Goal: Transaction & Acquisition: Purchase product/service

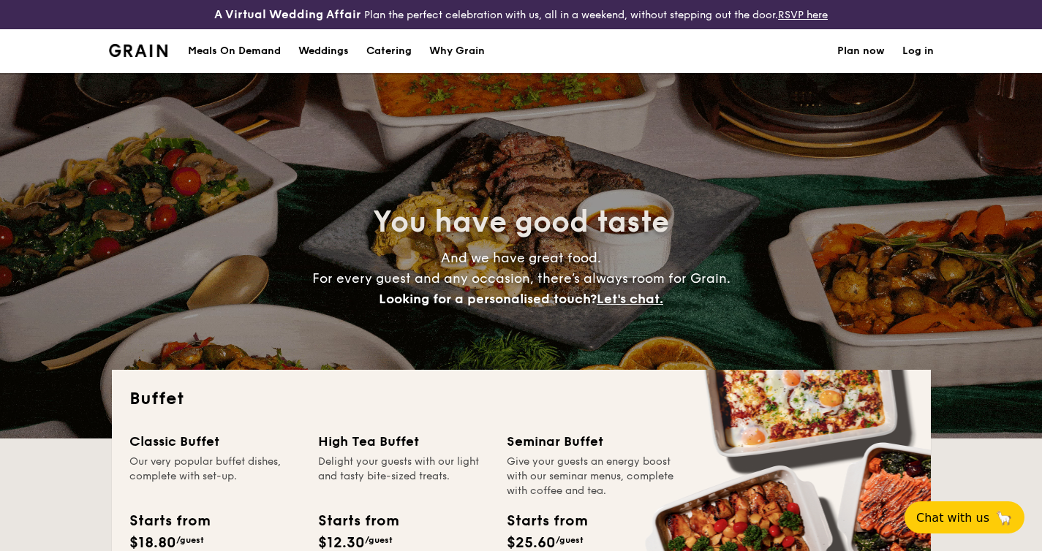
select select
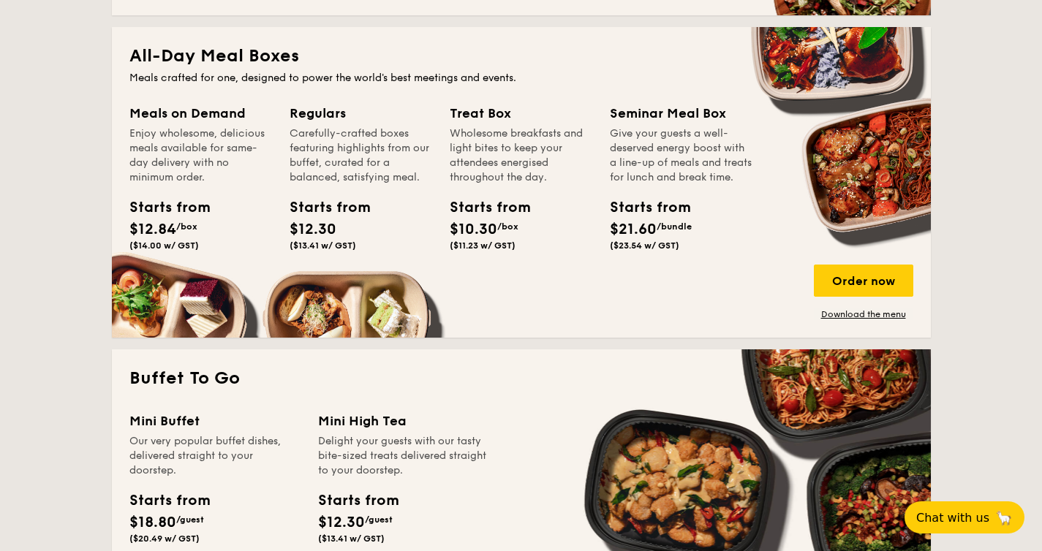
scroll to position [624, 0]
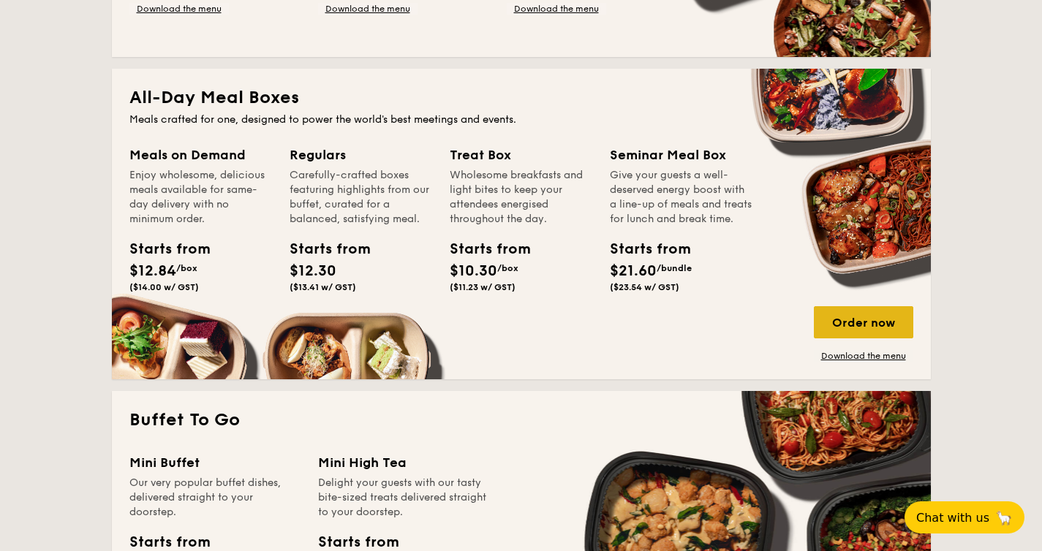
click at [869, 326] on div "Order now" at bounding box center [863, 322] width 99 height 32
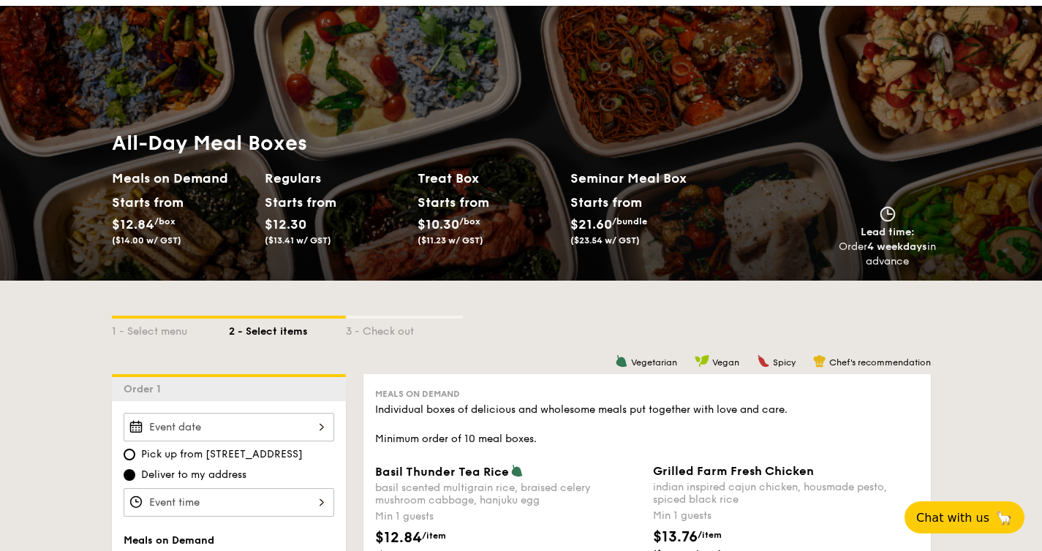
scroll to position [87, 0]
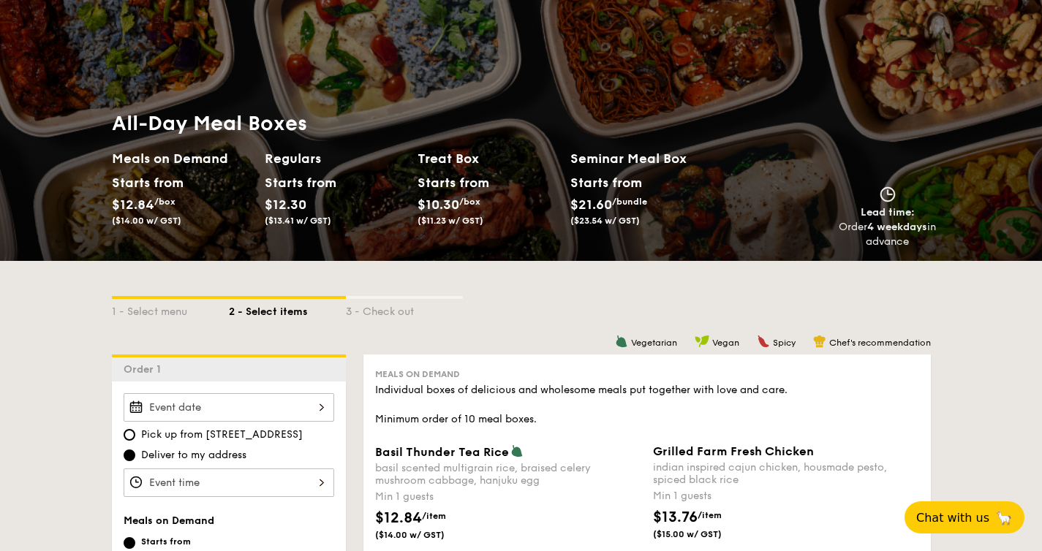
click at [238, 409] on div at bounding box center [229, 407] width 211 height 29
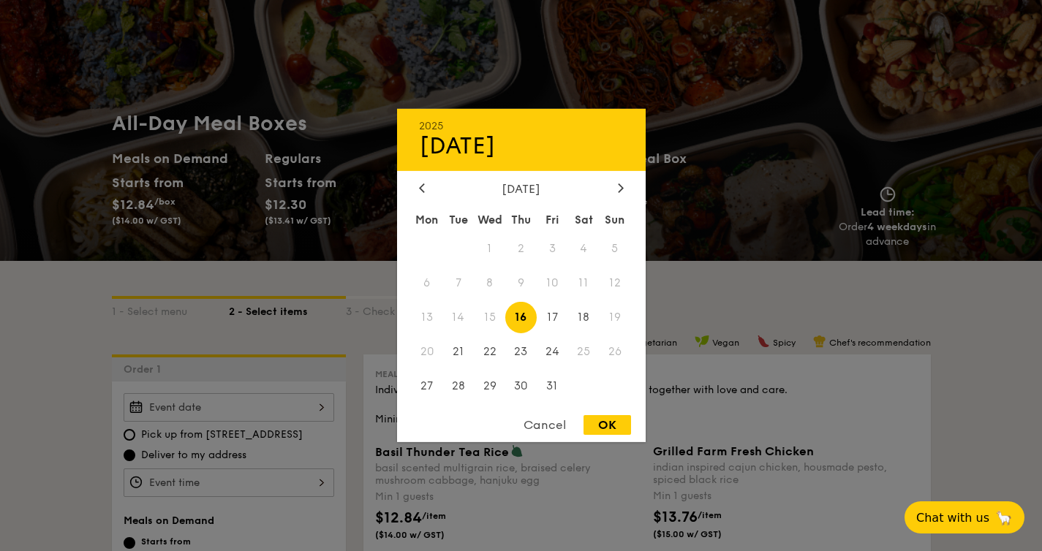
click at [555, 431] on div "Cancel" at bounding box center [545, 425] width 72 height 20
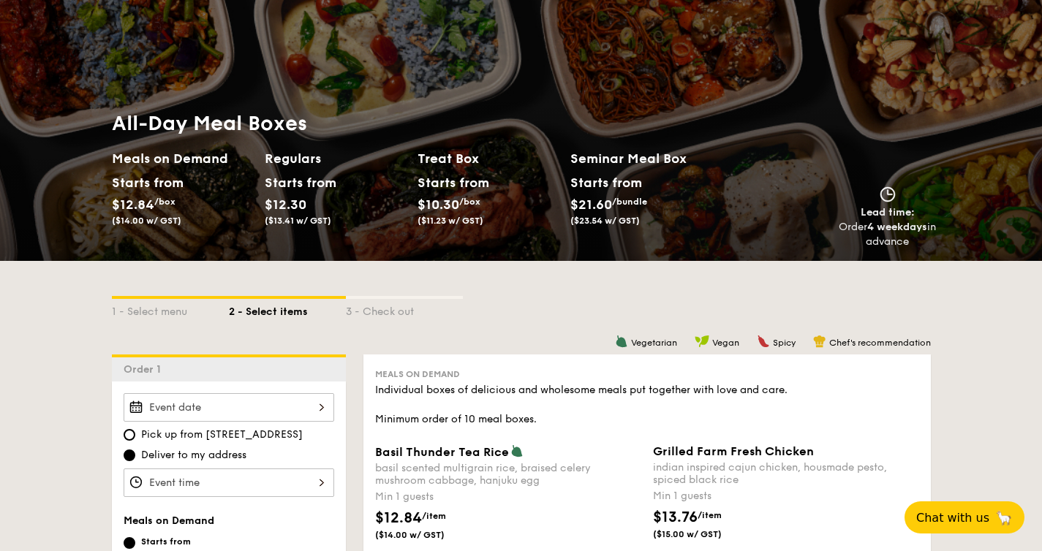
select select
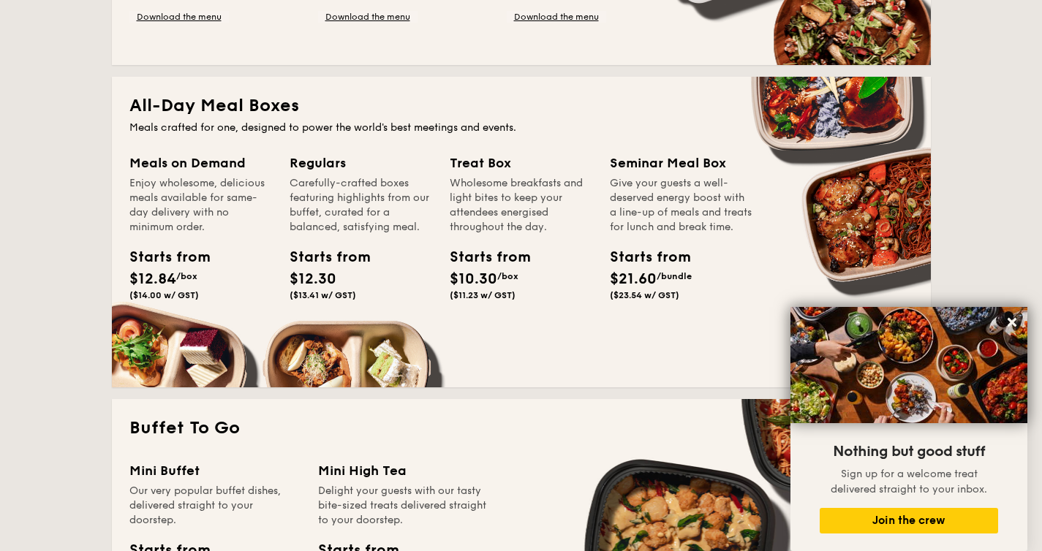
scroll to position [711, 0]
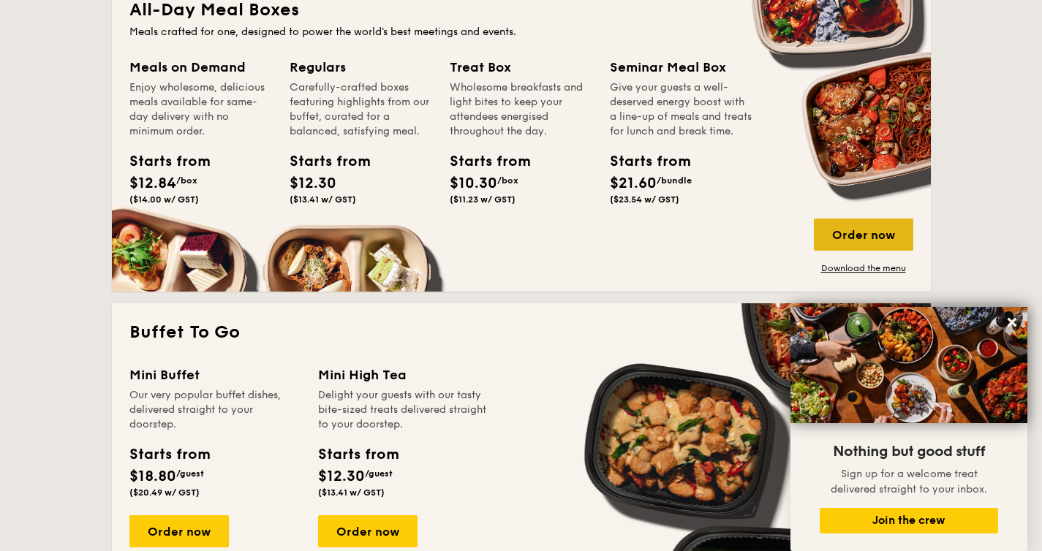
click at [888, 241] on div "Order now" at bounding box center [863, 235] width 99 height 32
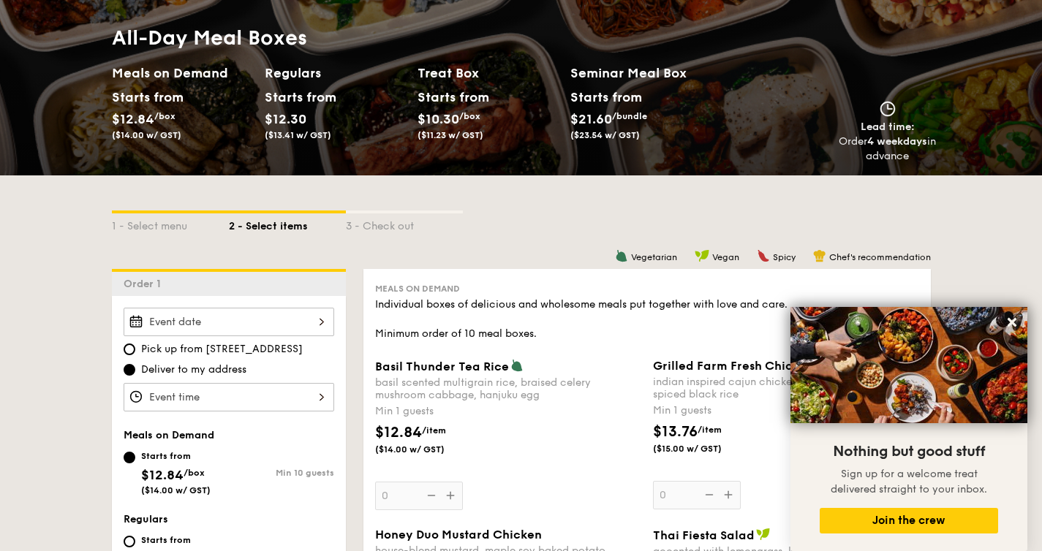
scroll to position [207, 0]
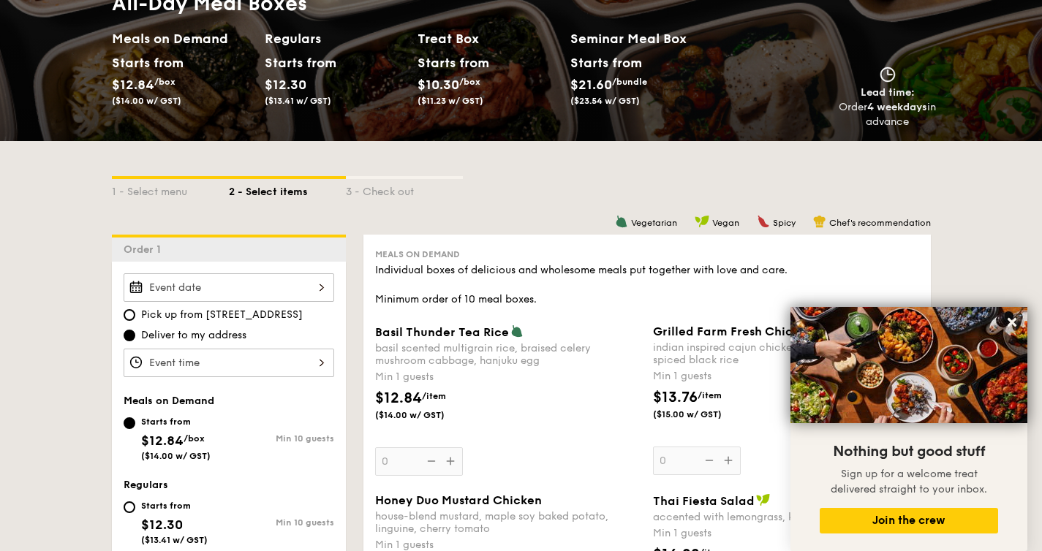
click at [252, 288] on div at bounding box center [229, 287] width 211 height 29
click at [165, 320] on span "Pick up from 5 Burn Road #05-01" at bounding box center [222, 315] width 162 height 15
click at [135, 320] on input "Pick up from 5 Burn Road #05-01" at bounding box center [130, 315] width 12 height 12
radio input "true"
click at [182, 374] on div at bounding box center [229, 363] width 211 height 29
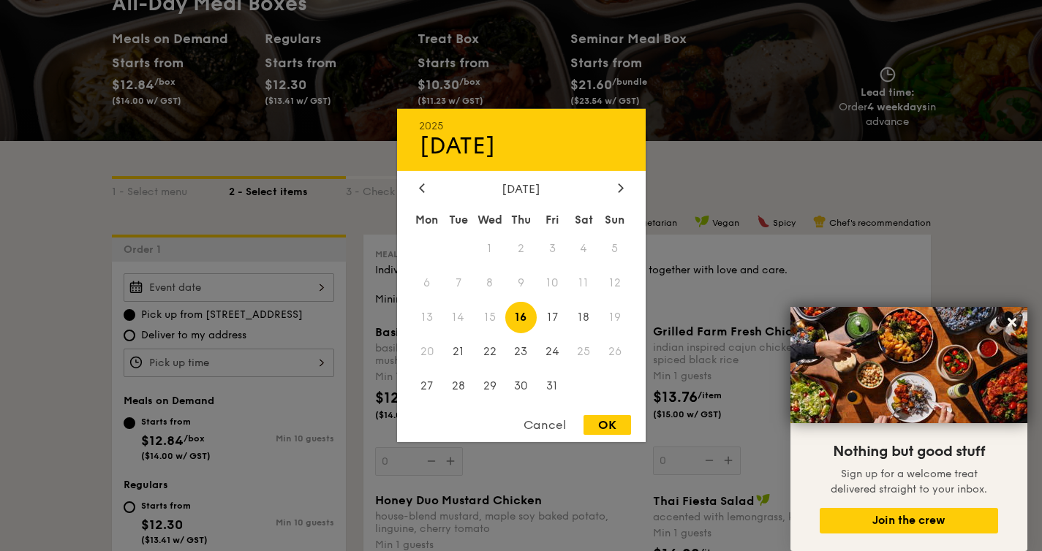
click at [197, 288] on div "2025 Oct 16 October 2025 Mon Tue Wed Thu Fri Sat Sun 1 2 3 4 5 6 7 8 9 10 11 12…" at bounding box center [229, 287] width 211 height 29
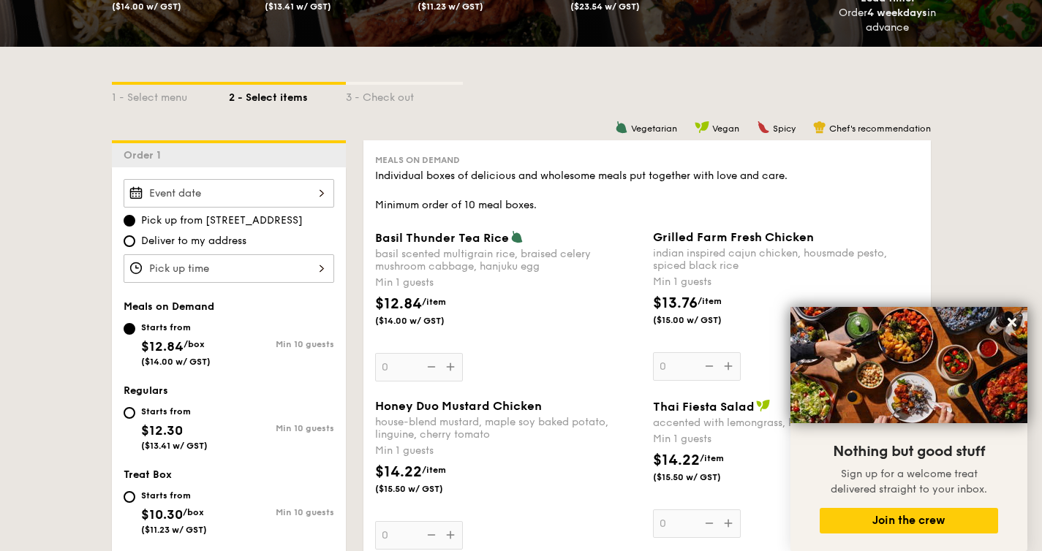
scroll to position [0, 0]
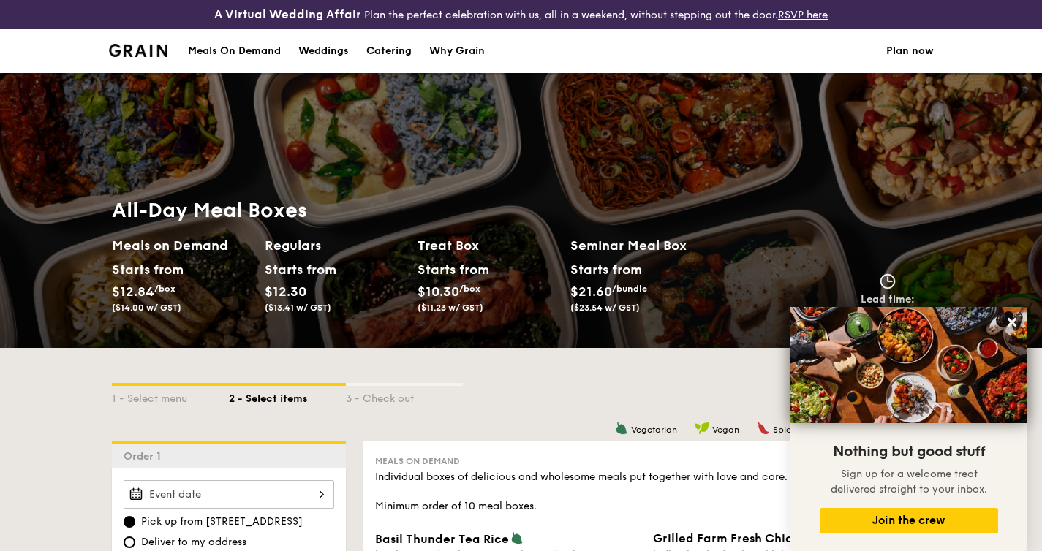
click at [260, 58] on div "Meals On Demand" at bounding box center [234, 51] width 93 height 44
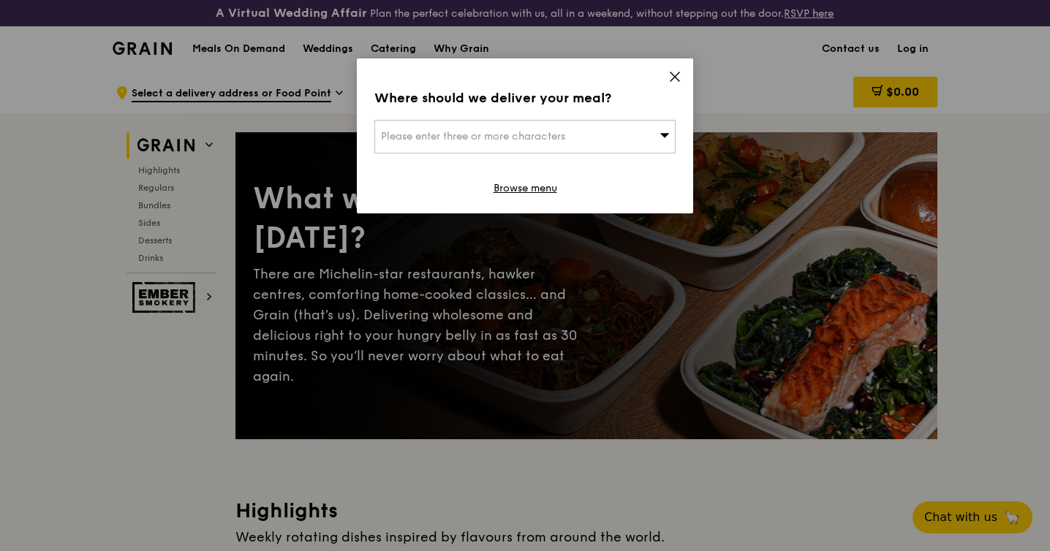
click at [607, 137] on div "Please enter three or more characters" at bounding box center [524, 137] width 301 height 34
type input "537098"
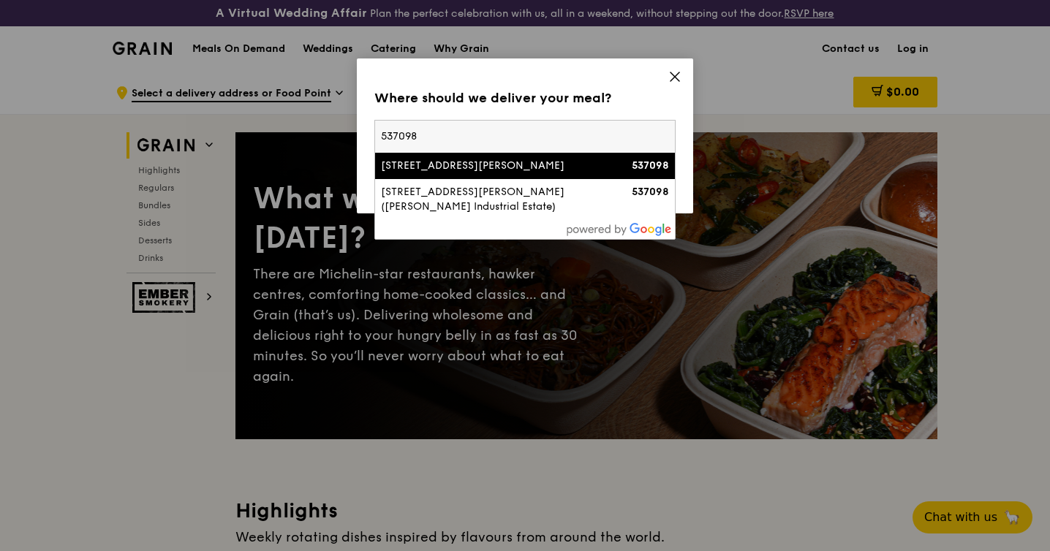
click at [572, 173] on li "[STREET_ADDRESS][PERSON_NAME] 537098" at bounding box center [525, 166] width 300 height 26
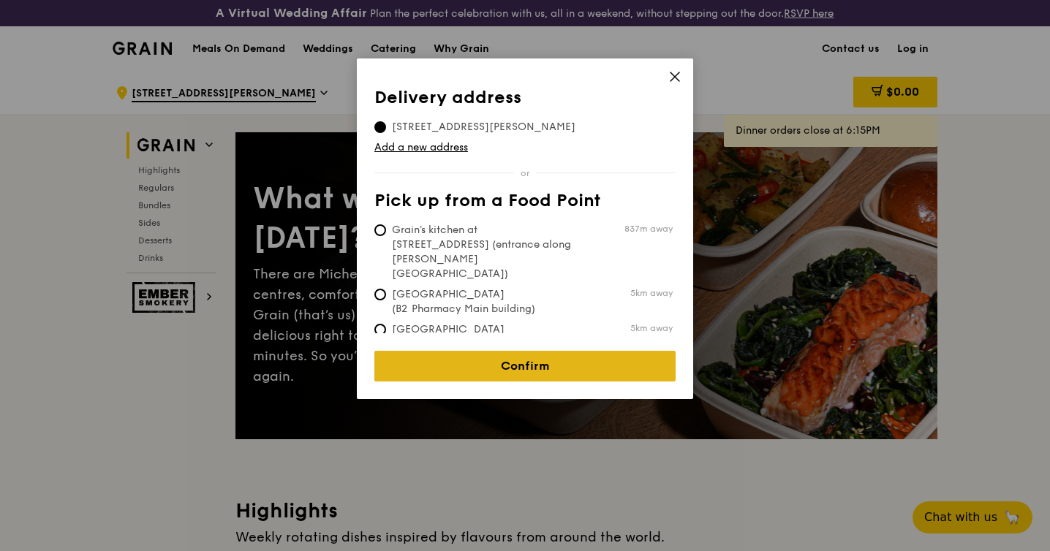
click at [476, 366] on link "Confirm" at bounding box center [524, 366] width 301 height 31
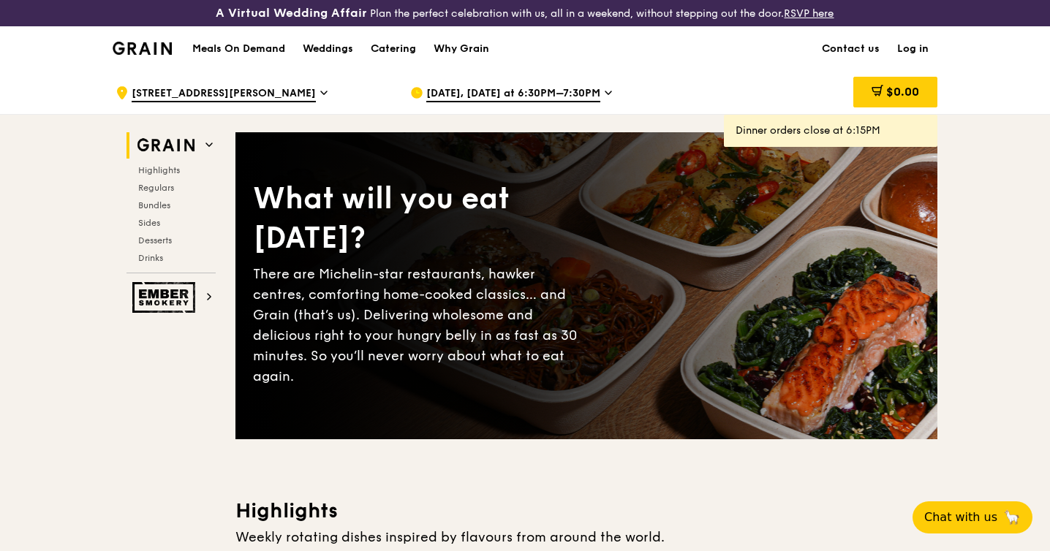
click at [590, 94] on span "[DATE], [DATE] at 6:30PM–7:30PM" at bounding box center [513, 94] width 174 height 16
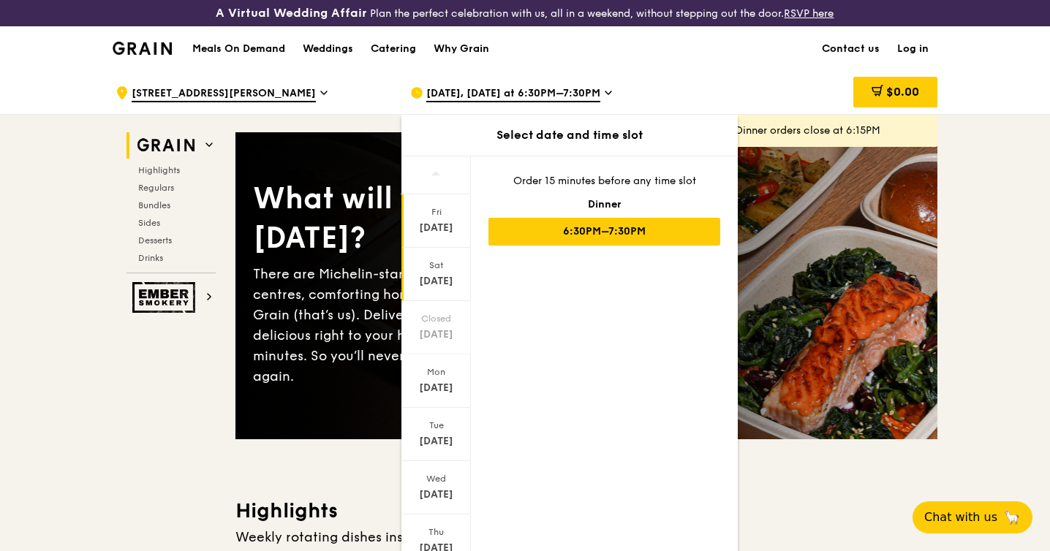
click at [429, 281] on div "[DATE]" at bounding box center [436, 281] width 65 height 15
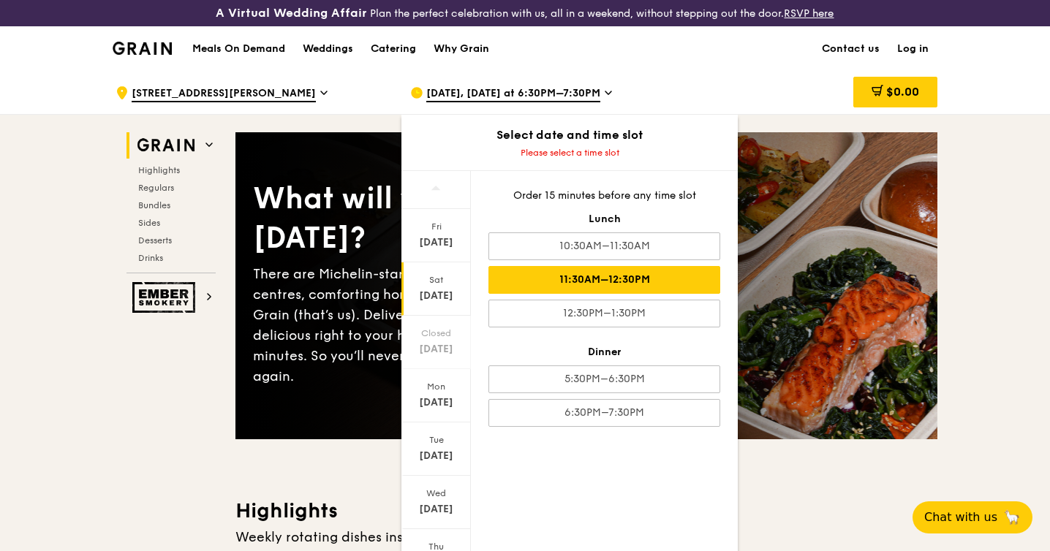
click at [614, 273] on div "11:30AM–12:30PM" at bounding box center [604, 280] width 232 height 28
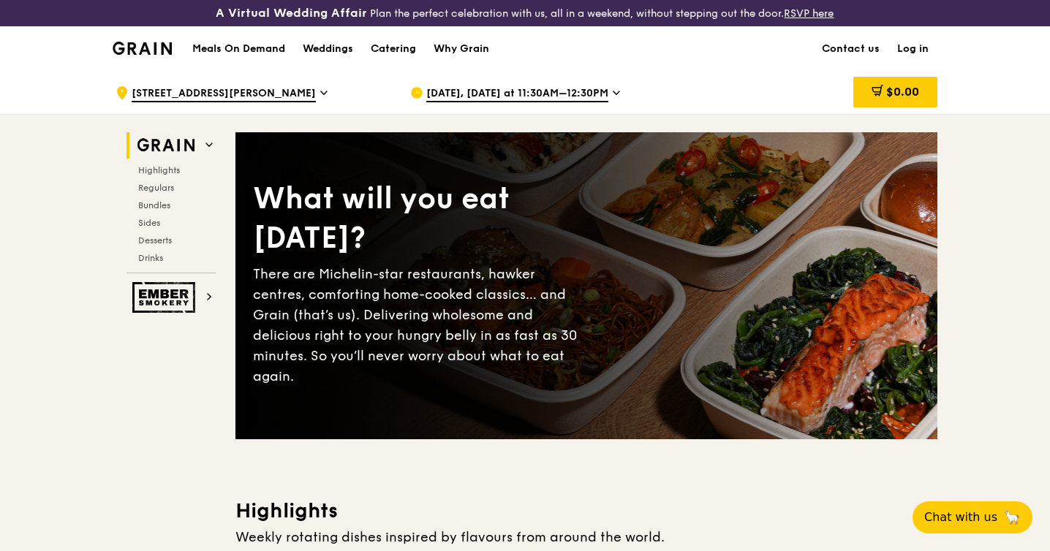
drag, startPoint x: 620, startPoint y: 134, endPoint x: -619, endPoint y: 31, distance: 1243.6
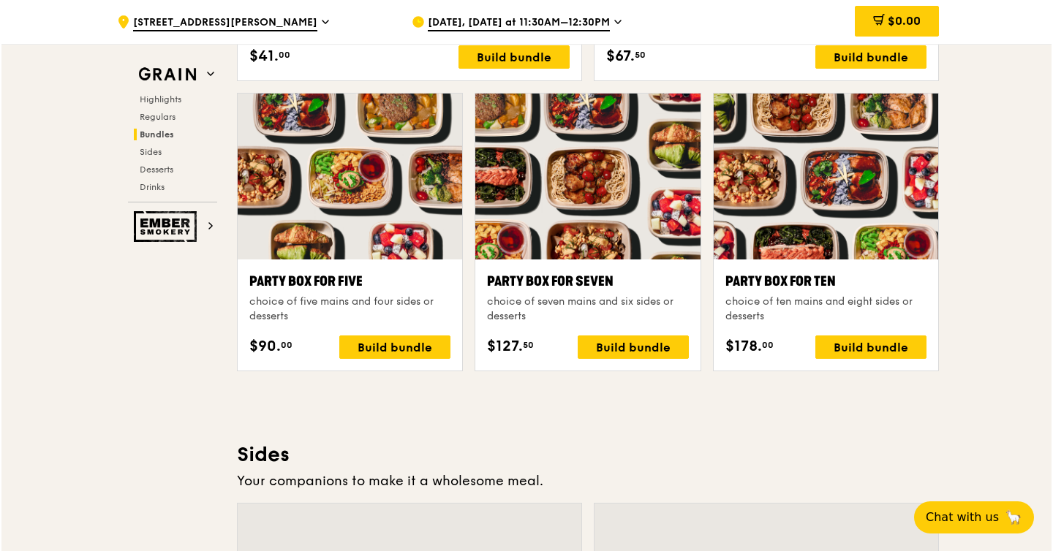
scroll to position [2951, 0]
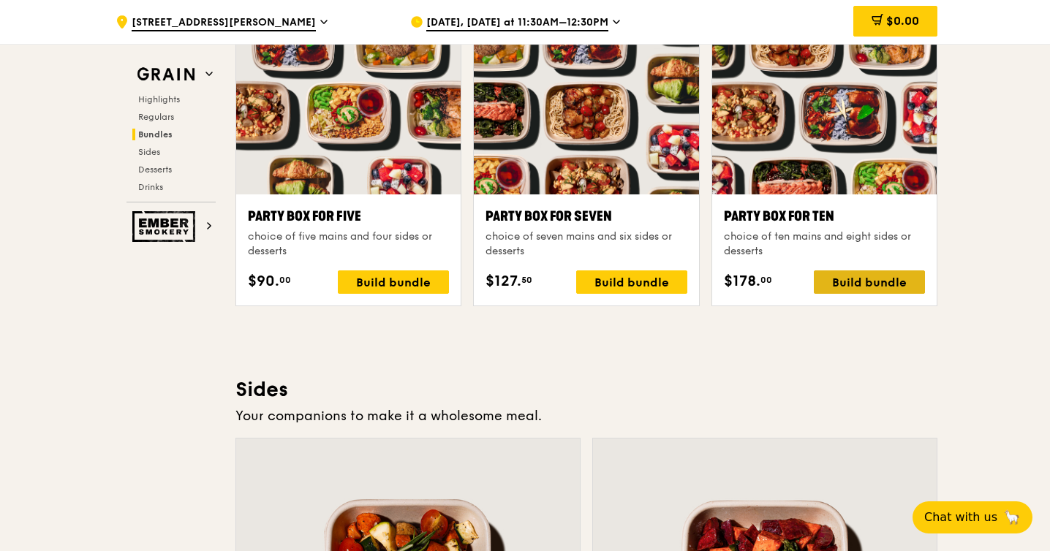
click at [868, 285] on div "Build bundle" at bounding box center [869, 282] width 111 height 23
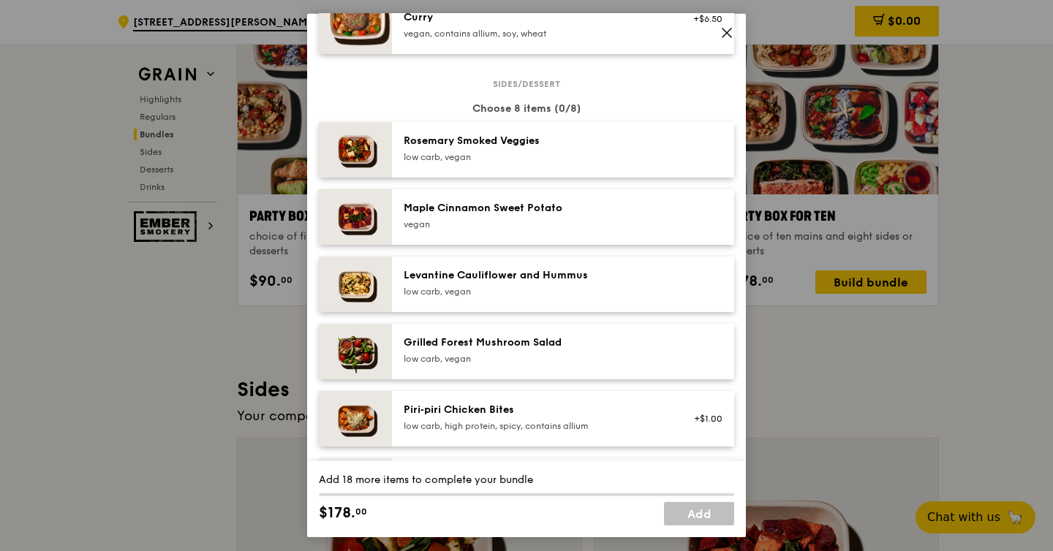
scroll to position [711, 0]
click at [888, 403] on div "Party Box for Ten choice of ten mains and eight sides or desserts Mains Choose …" at bounding box center [526, 275] width 1053 height 551
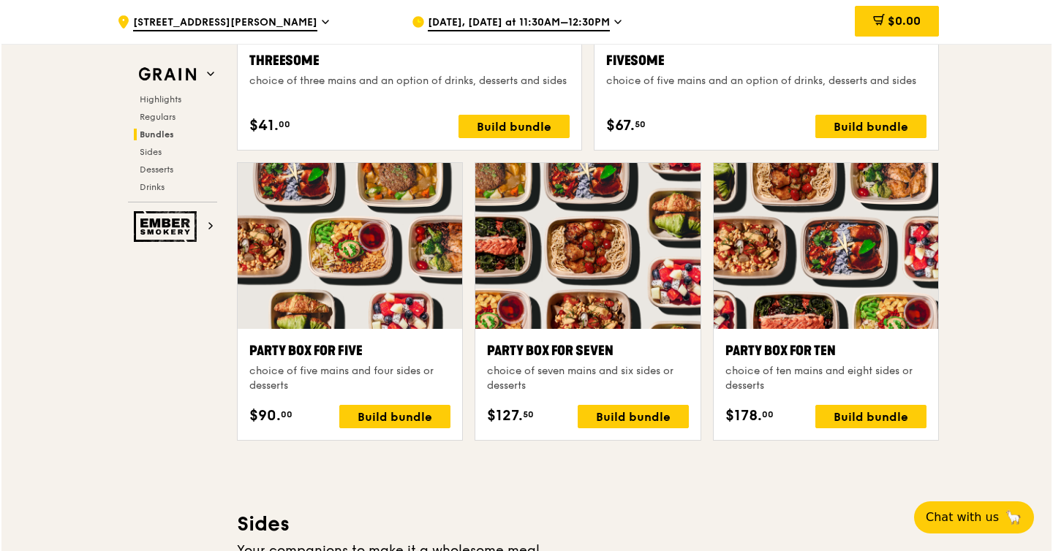
scroll to position [2752, 0]
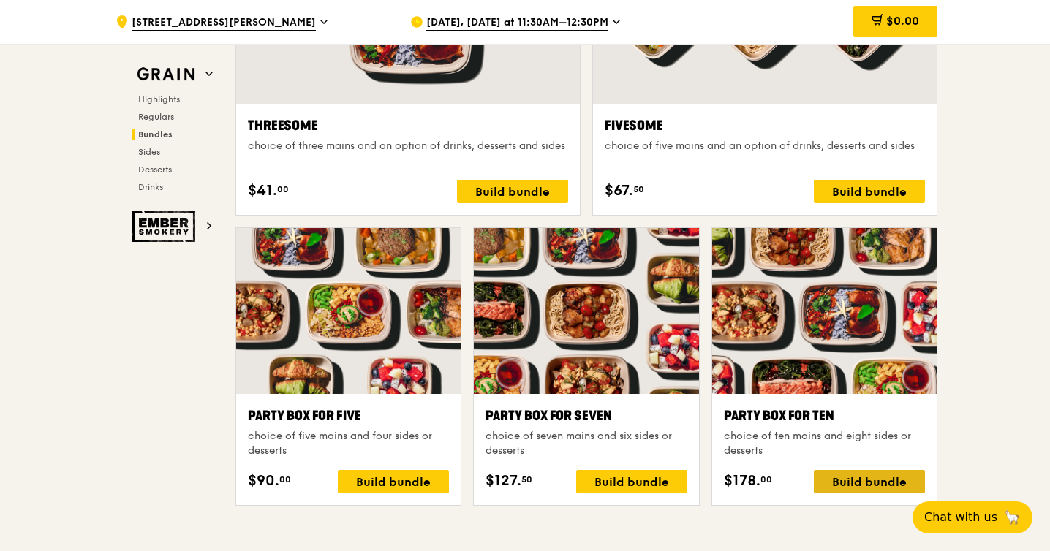
click at [879, 483] on div "Build bundle" at bounding box center [869, 481] width 111 height 23
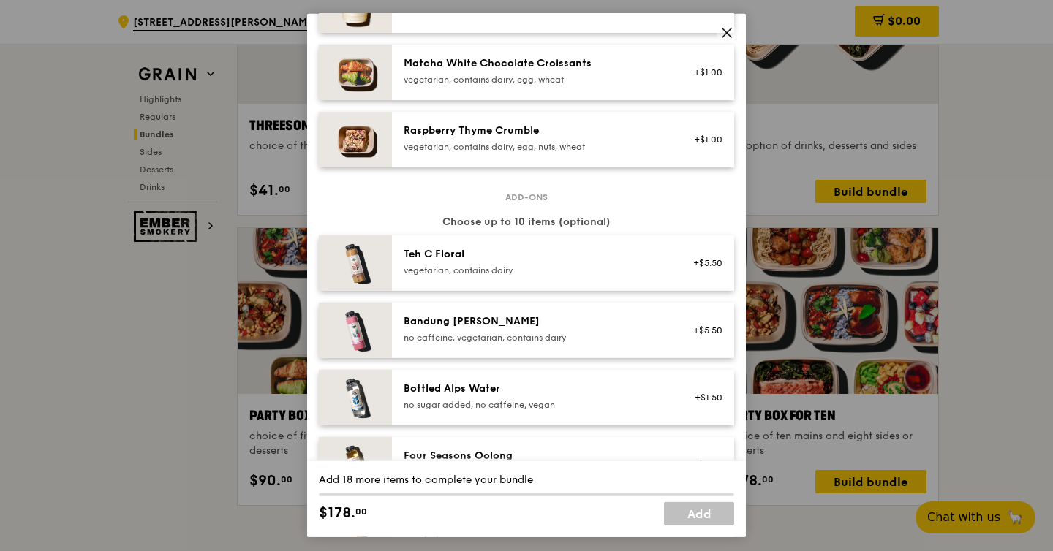
scroll to position [1734, 0]
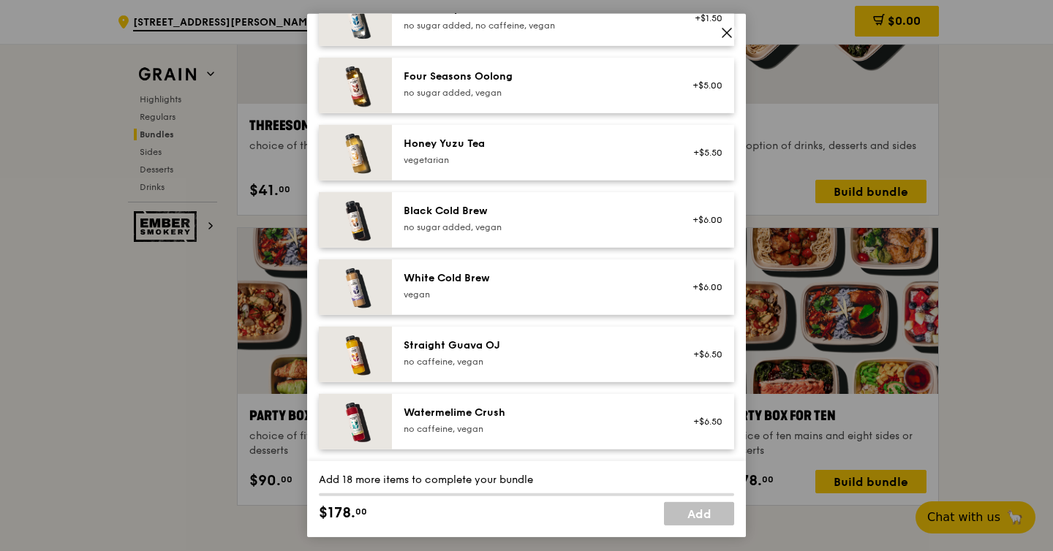
click at [726, 34] on icon at bounding box center [726, 33] width 9 height 9
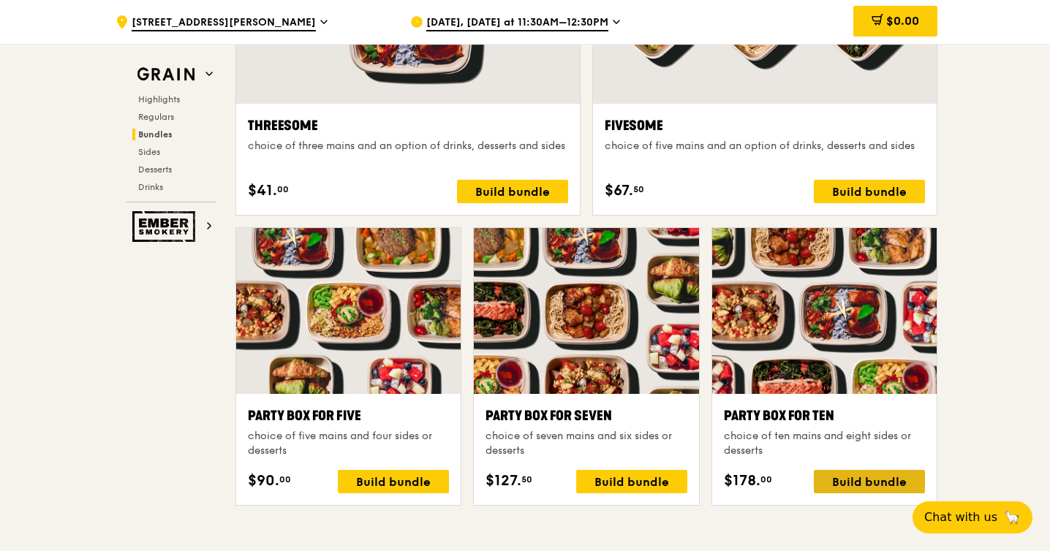
click at [869, 475] on div "Build bundle" at bounding box center [869, 481] width 111 height 23
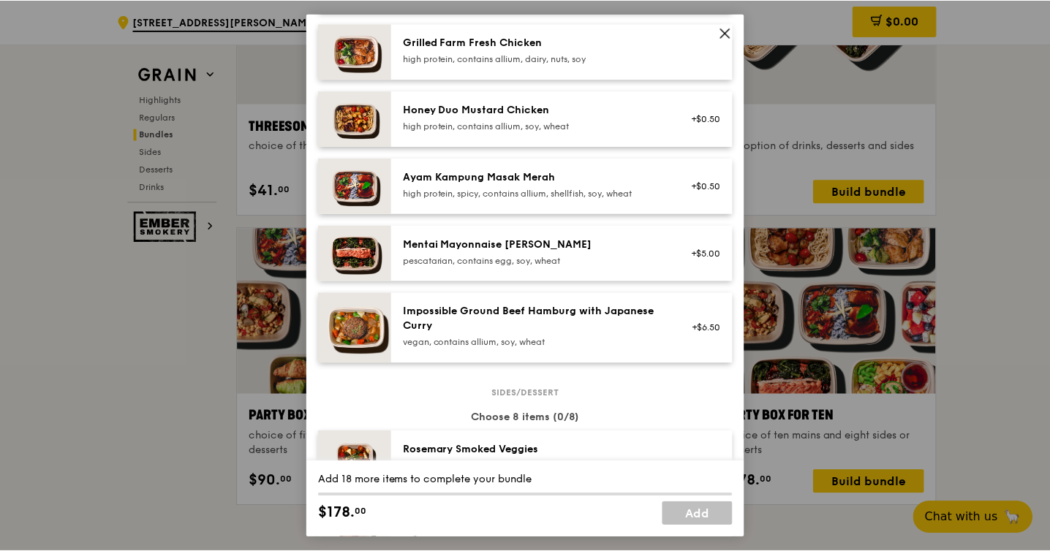
scroll to position [403, 0]
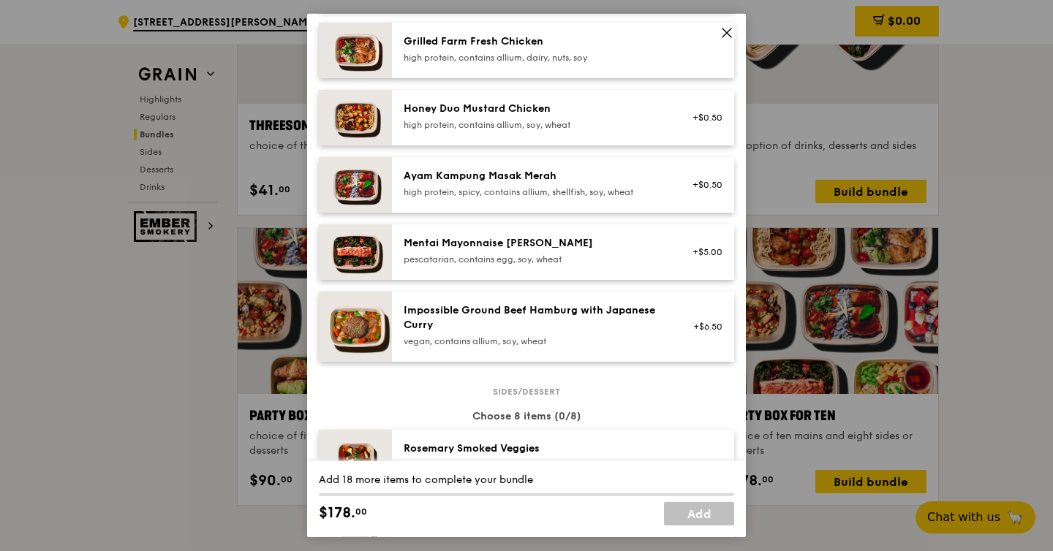
click at [728, 37] on icon at bounding box center [726, 32] width 13 height 13
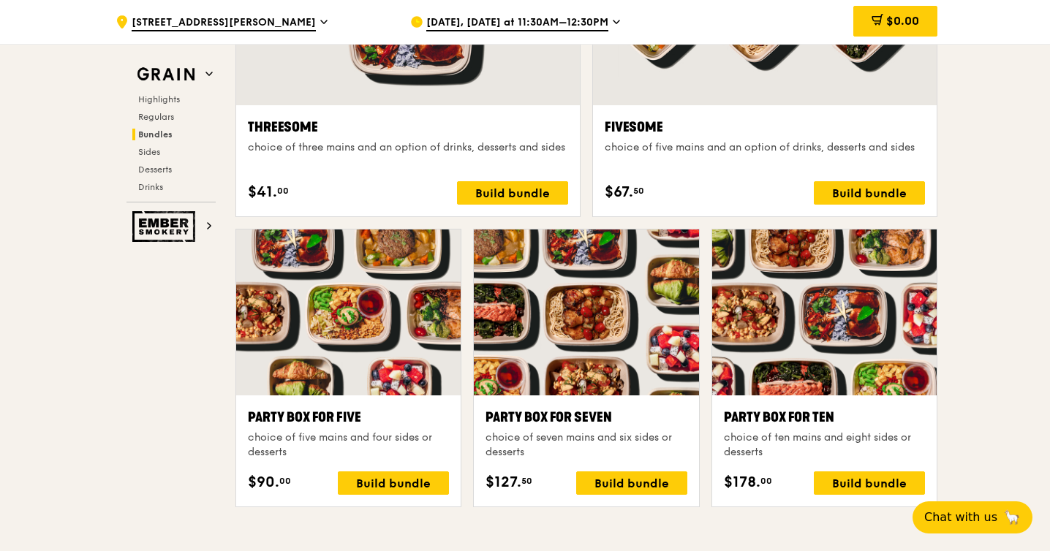
scroll to position [2751, 0]
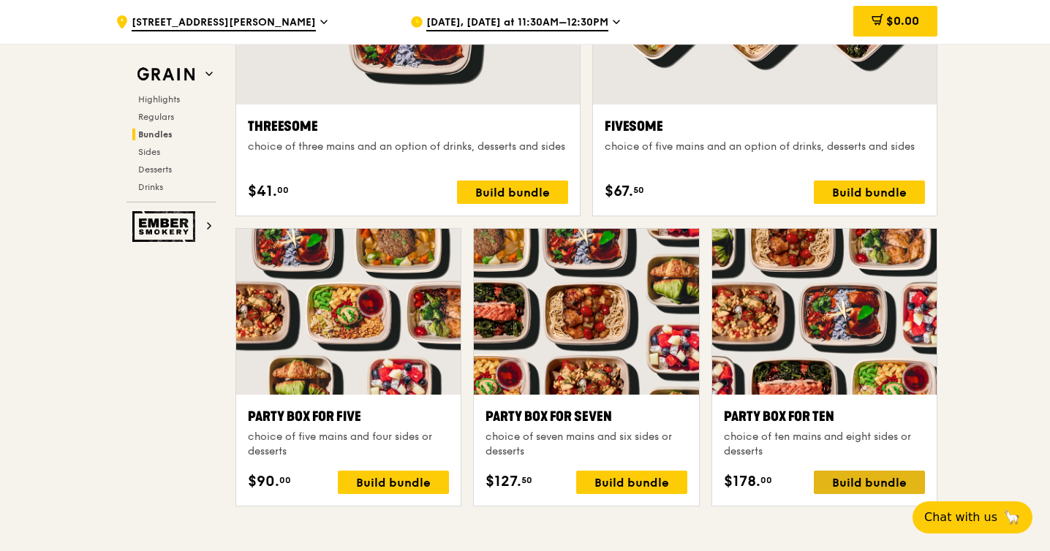
click at [839, 486] on div "Build bundle" at bounding box center [869, 482] width 111 height 23
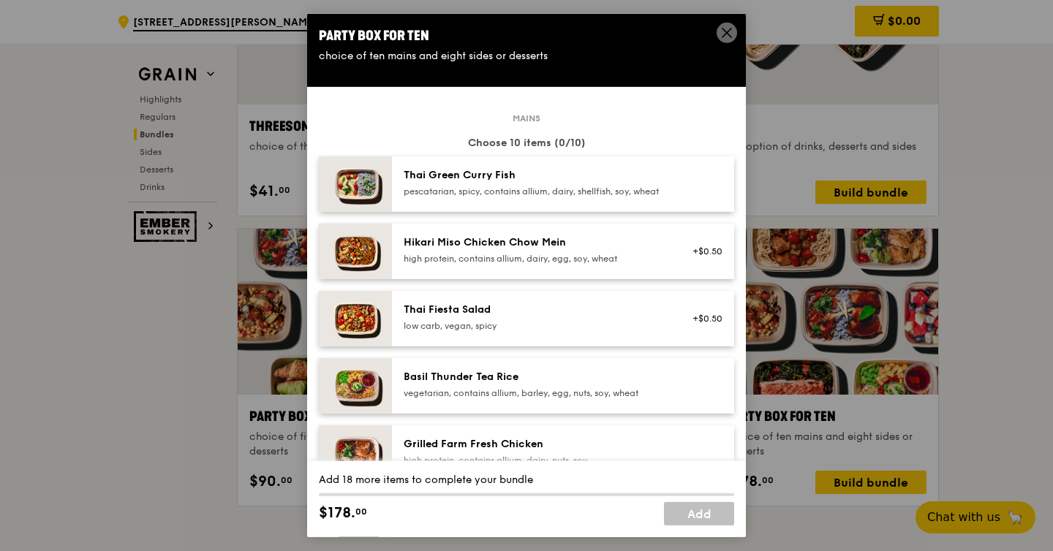
click at [725, 39] on icon at bounding box center [726, 32] width 13 height 13
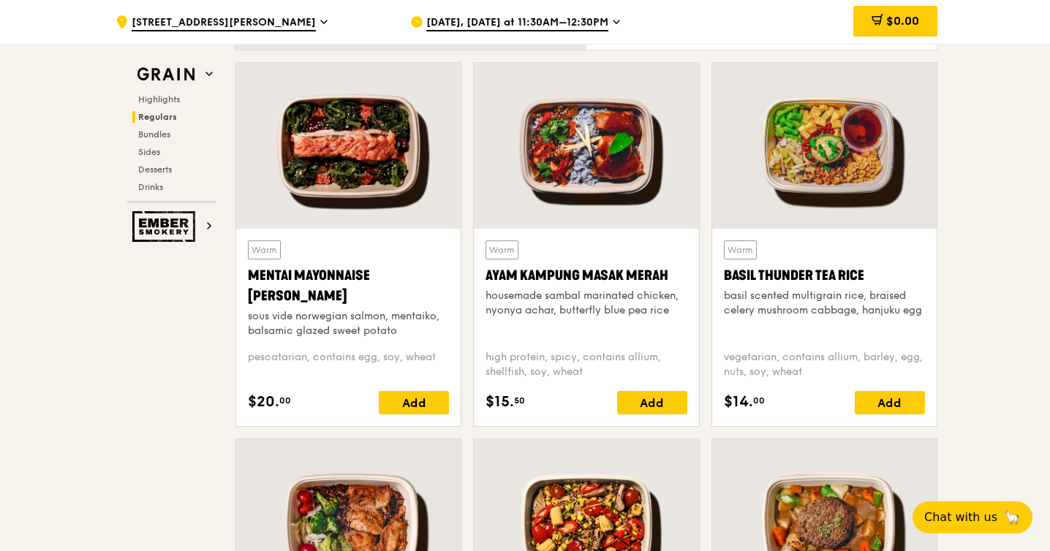
scroll to position [1226, 0]
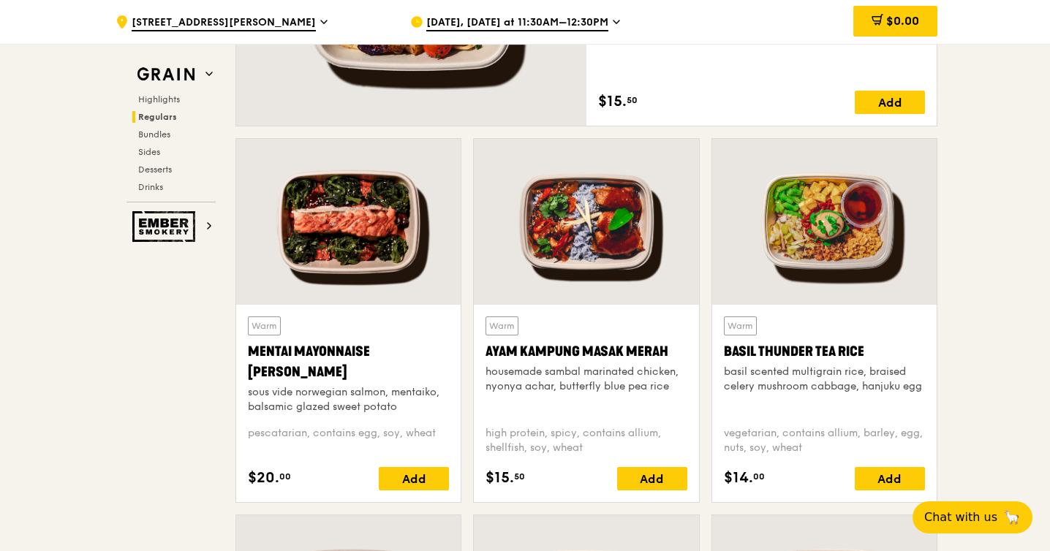
click at [581, 26] on span "[DATE], [DATE] at 11:30AM–12:30PM" at bounding box center [517, 23] width 182 height 16
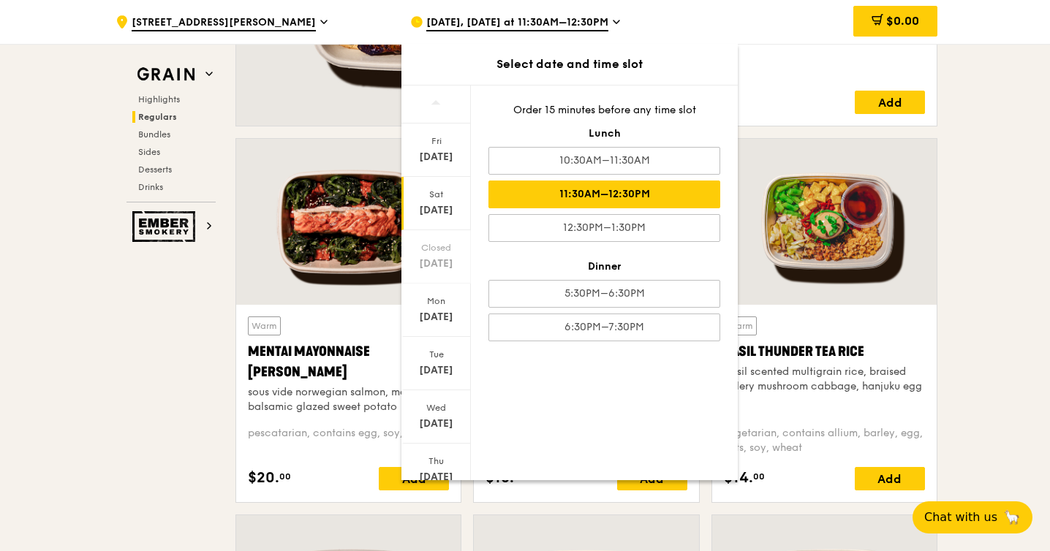
click at [619, 21] on icon at bounding box center [616, 21] width 6 height 3
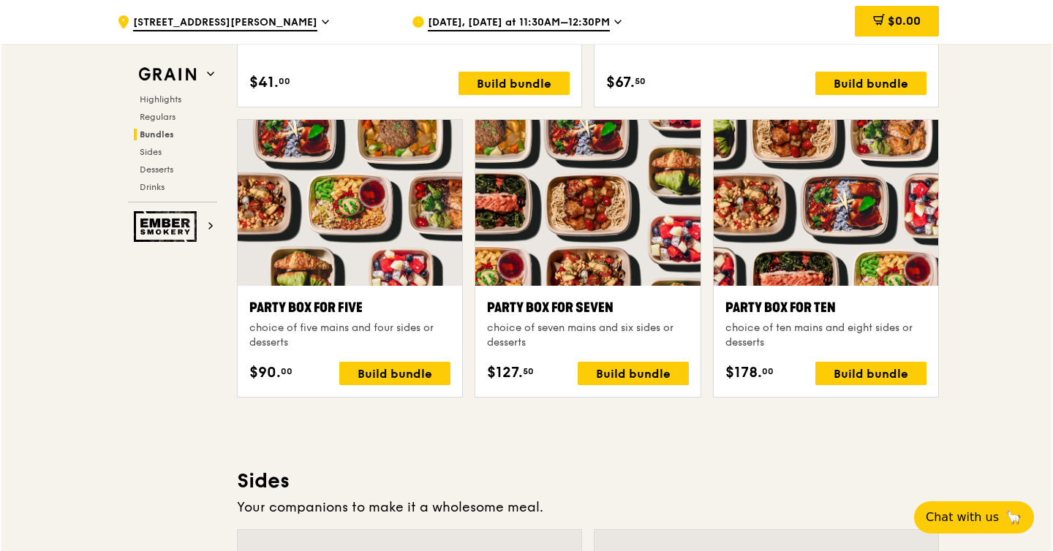
scroll to position [2845, 0]
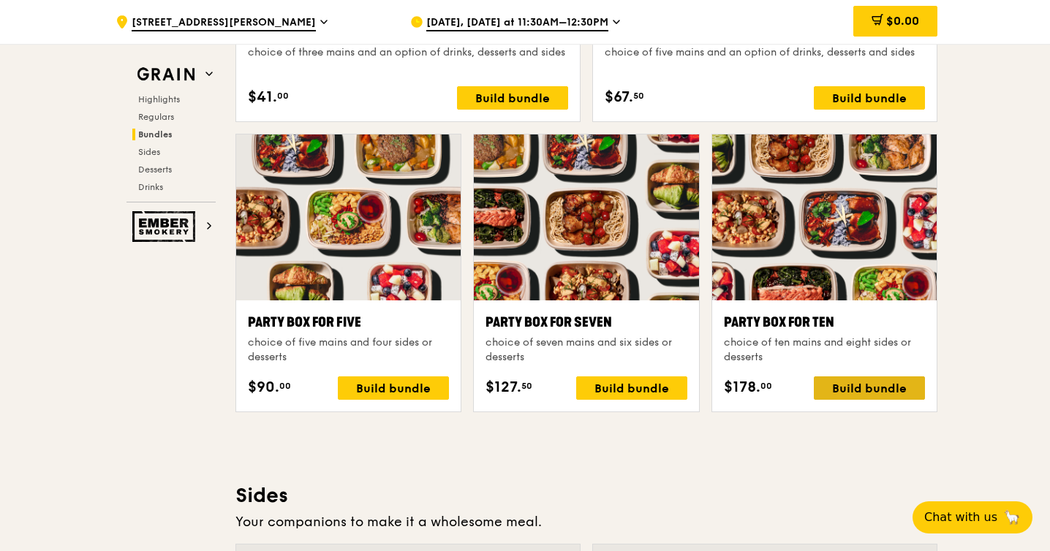
click at [860, 393] on div "Build bundle" at bounding box center [869, 388] width 111 height 23
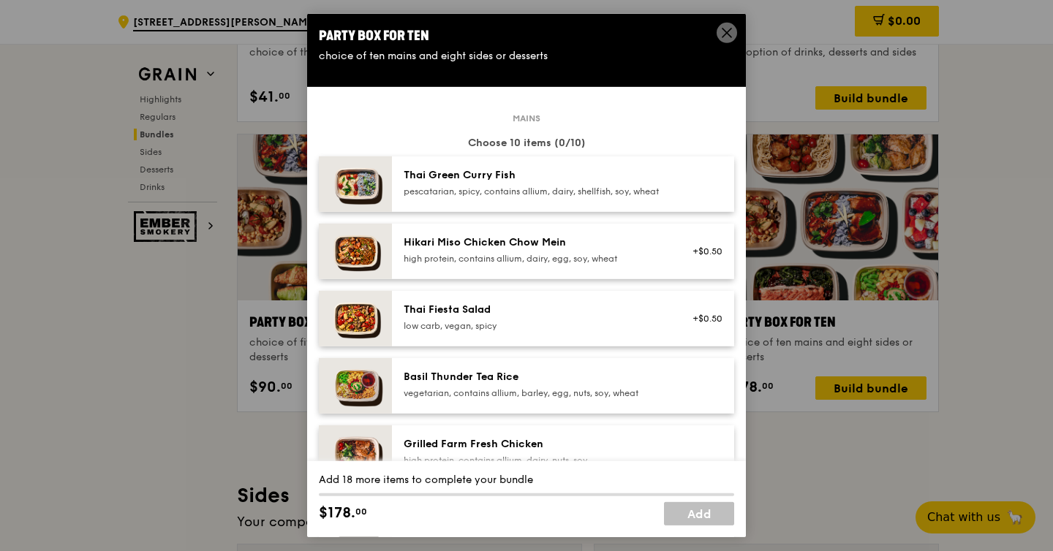
click at [601, 414] on div "Basil Thunder Tea Rice vegetarian, contains allium, barley, egg, nuts, soy, whe…" at bounding box center [563, 386] width 342 height 56
click at [639, 189] on div "pescatarian, spicy, contains allium, dairy, shellfish, soy, wheat" at bounding box center [535, 192] width 263 height 12
click at [644, 265] on div "high protein, contains allium, dairy, egg, soy, wheat" at bounding box center [535, 259] width 263 height 12
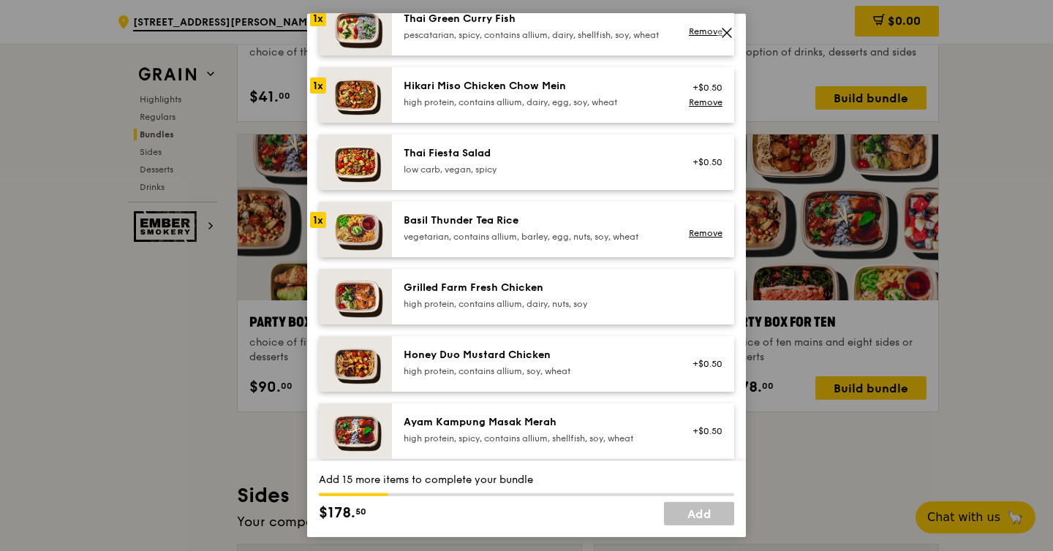
scroll to position [0, 0]
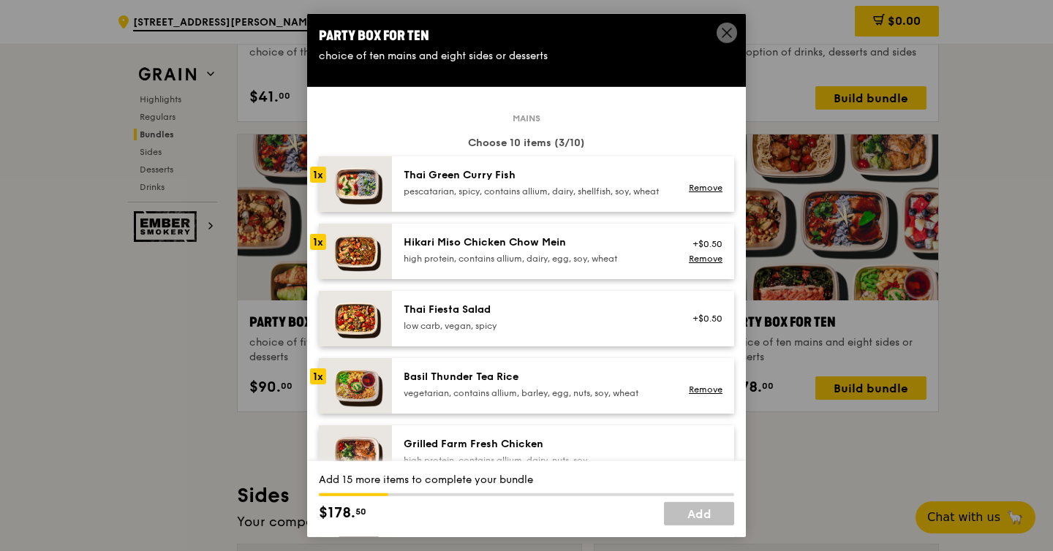
click at [495, 265] on div "high protein, contains allium, dairy, egg, soy, wheat" at bounding box center [535, 259] width 263 height 12
click at [520, 197] on div "pescatarian, spicy, contains allium, dairy, shellfish, soy, wheat" at bounding box center [535, 192] width 263 height 12
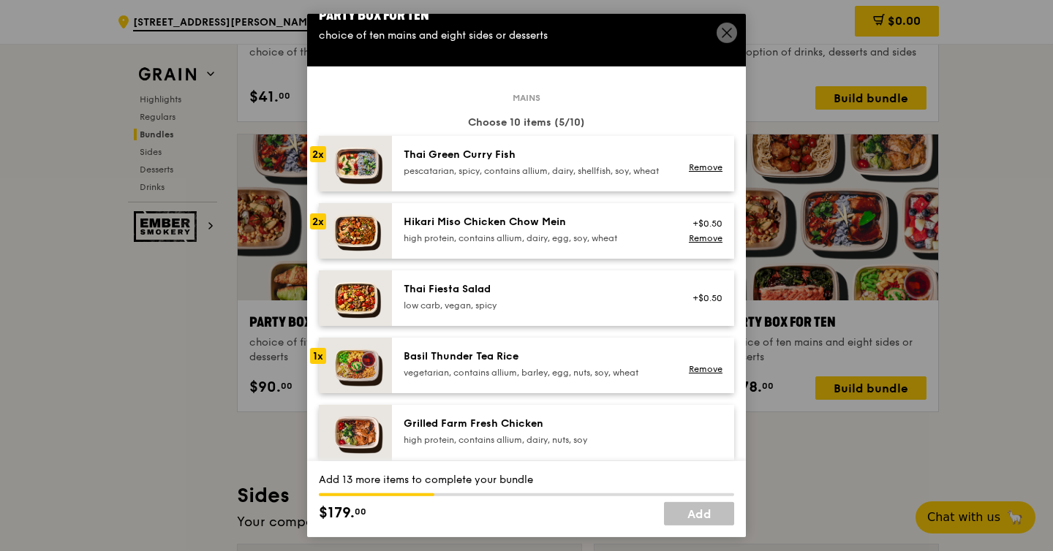
scroll to position [119, 0]
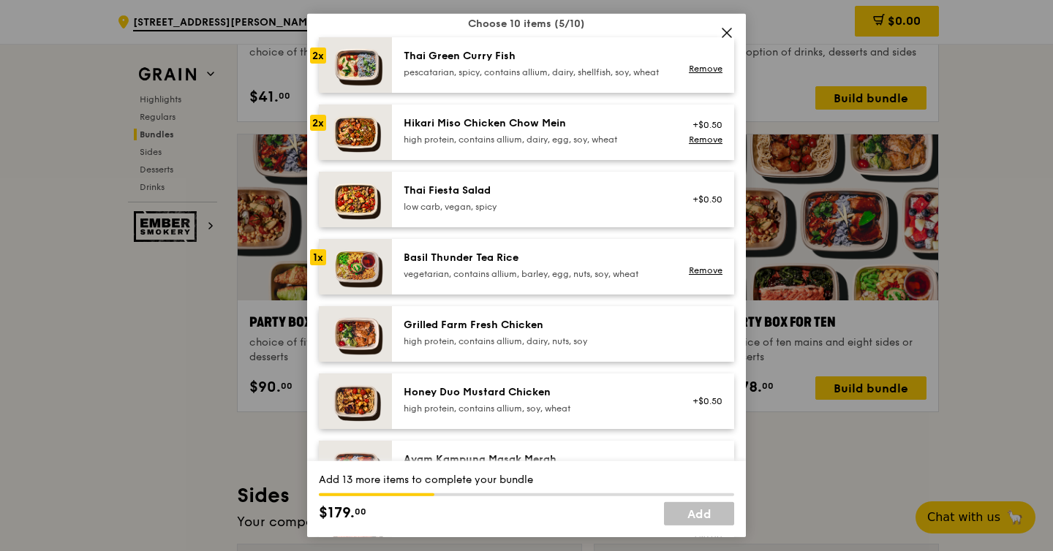
click at [491, 347] on div "high protein, contains allium, dairy, nuts, soy" at bounding box center [535, 342] width 263 height 12
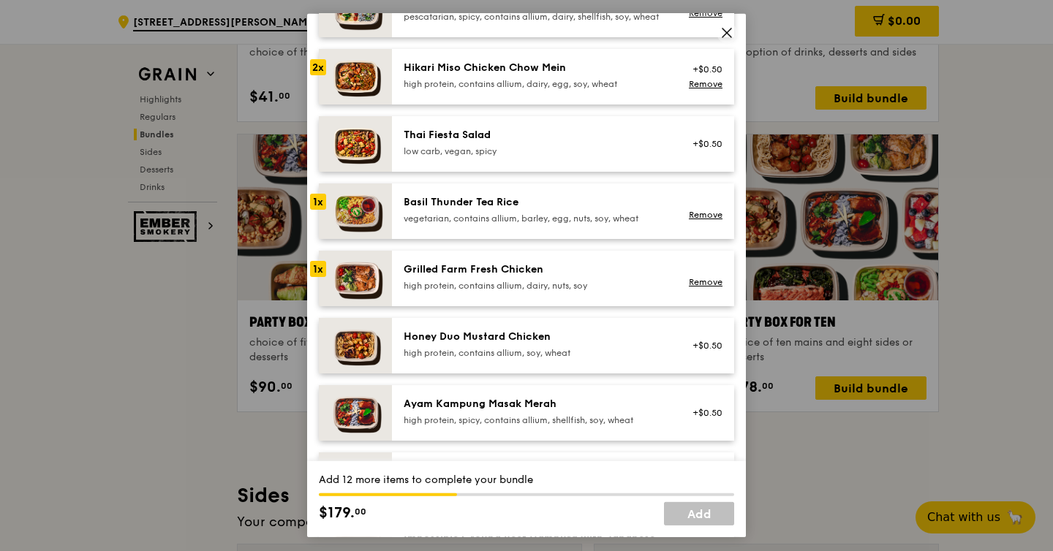
scroll to position [194, 0]
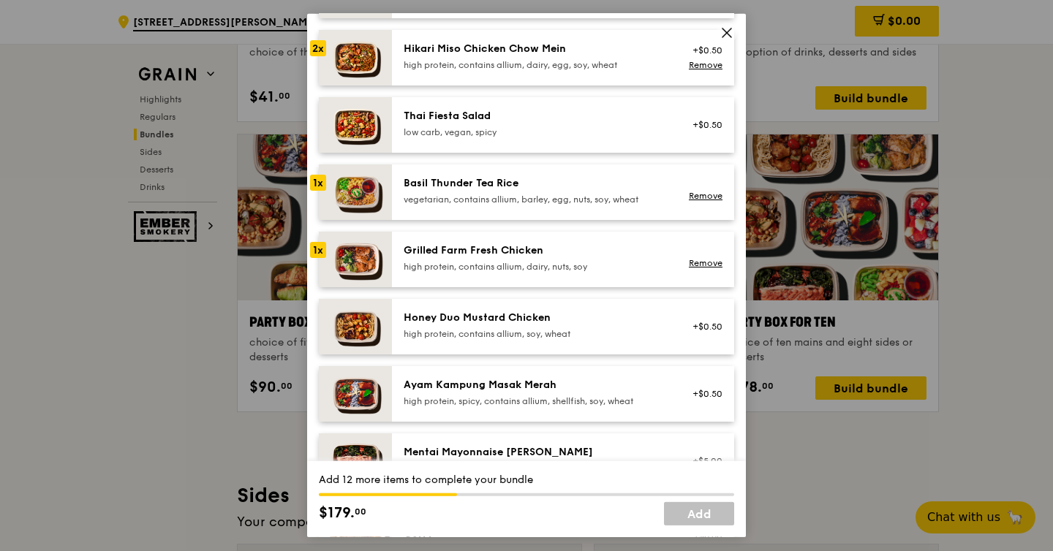
click at [532, 340] on div "high protein, contains allium, soy, wheat" at bounding box center [535, 334] width 263 height 12
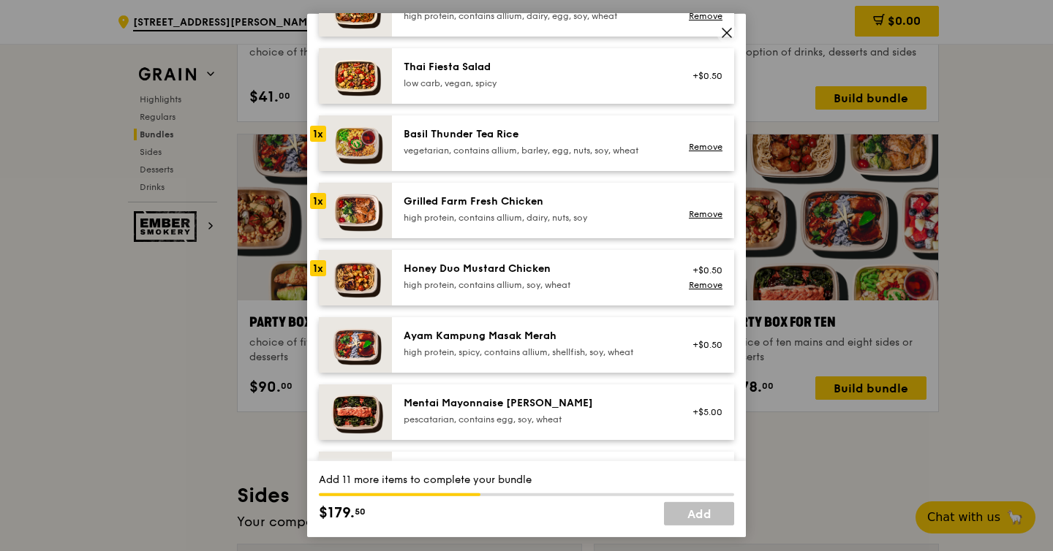
scroll to position [245, 0]
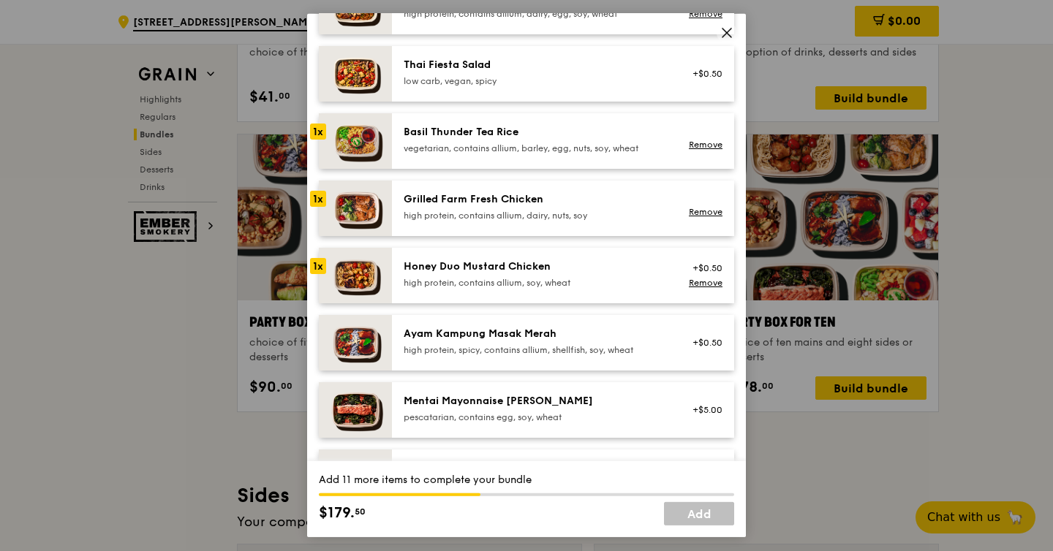
click at [580, 356] on div "high protein, spicy, contains allium, shellfish, soy, wheat" at bounding box center [535, 350] width 263 height 12
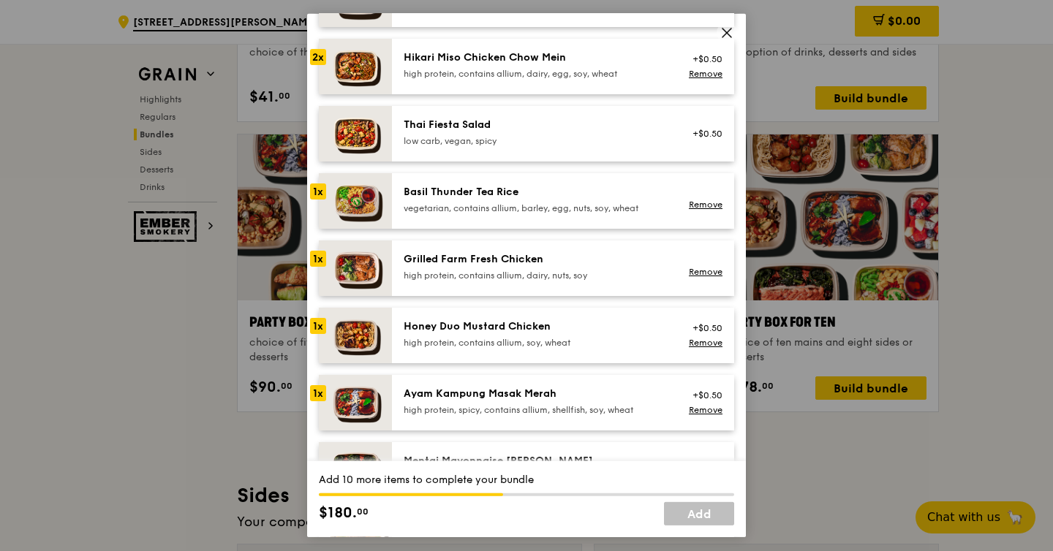
scroll to position [184, 0]
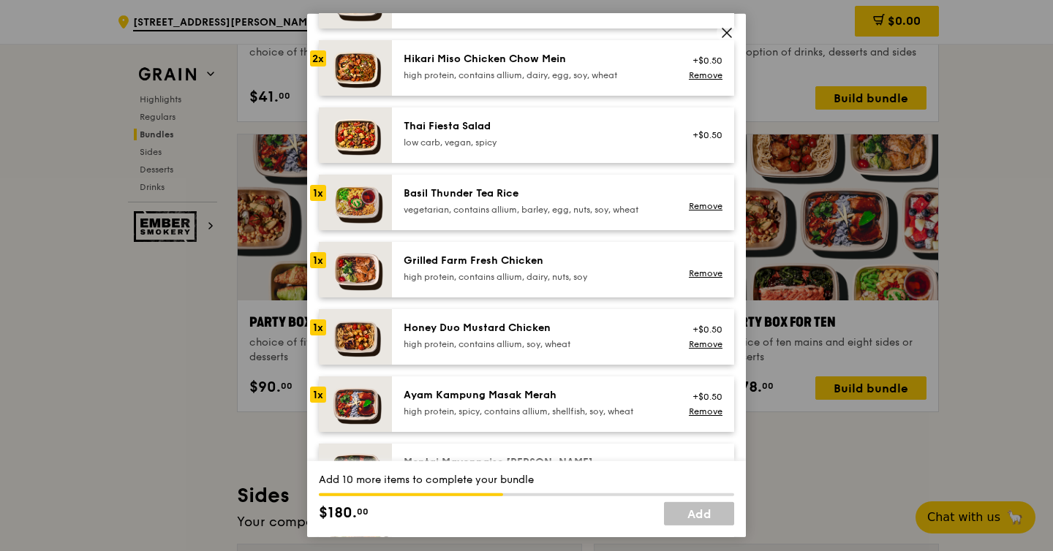
click at [589, 353] on div "Honey Duo Mustard Chicken high protein, contains allium, soy, wheat" at bounding box center [535, 337] width 280 height 32
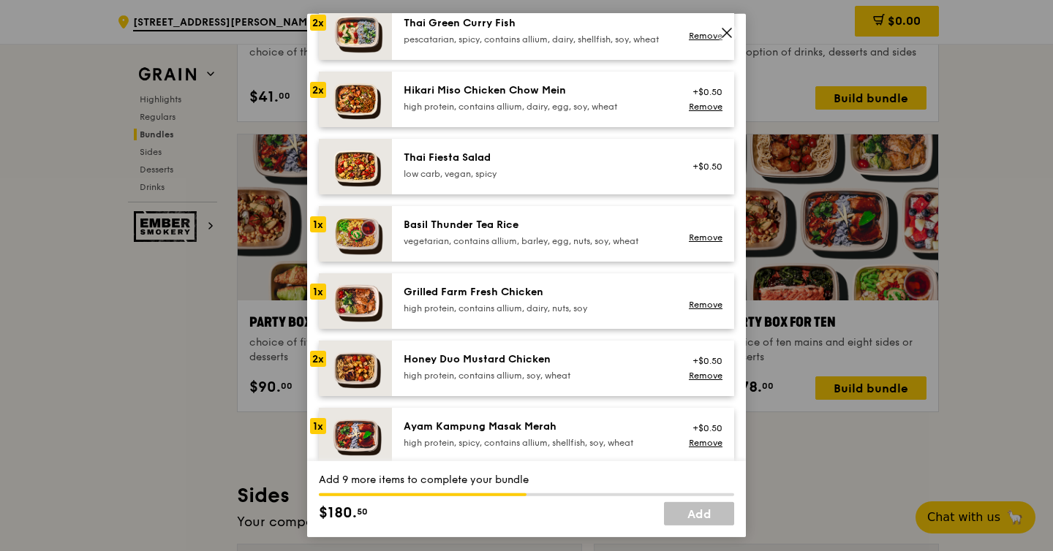
scroll to position [153, 0]
click at [502, 299] on div "Grilled Farm Fresh Chicken" at bounding box center [535, 291] width 263 height 15
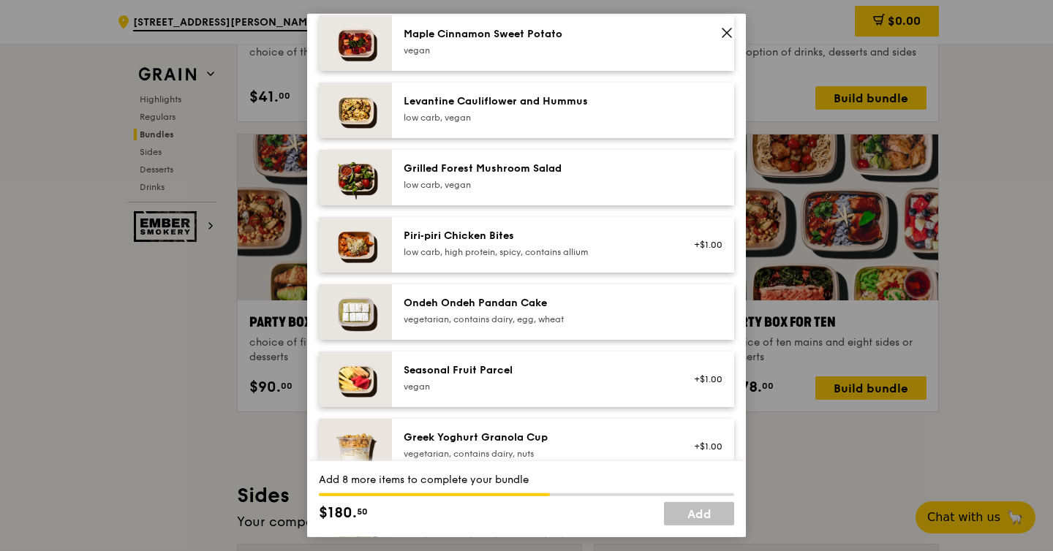
scroll to position [885, 0]
click at [564, 325] on div "vegetarian, contains dairy, egg, wheat" at bounding box center [535, 319] width 263 height 12
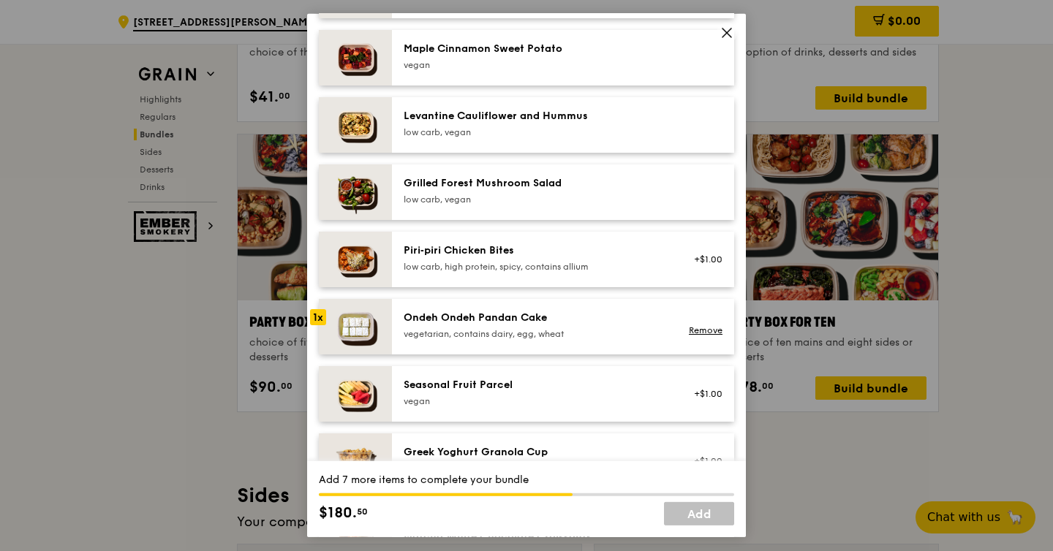
scroll to position [850, 0]
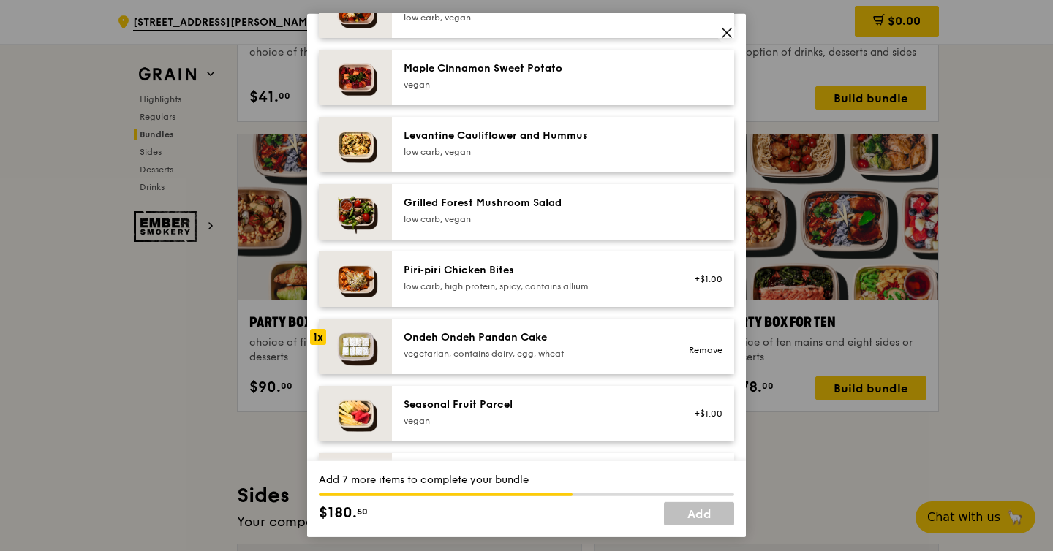
click at [544, 105] on div "Maple Cinnamon Sweet Potato [GEOGRAPHIC_DATA]" at bounding box center [563, 78] width 342 height 56
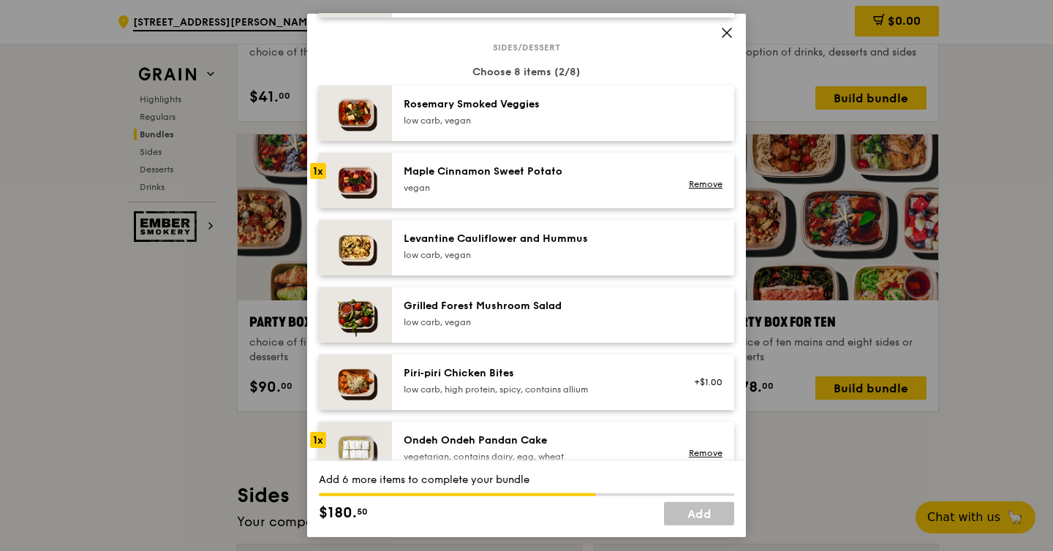
scroll to position [746, 0]
click at [604, 131] on div "[PERSON_NAME] Smoked Veggies low carb, vegan" at bounding box center [535, 115] width 280 height 32
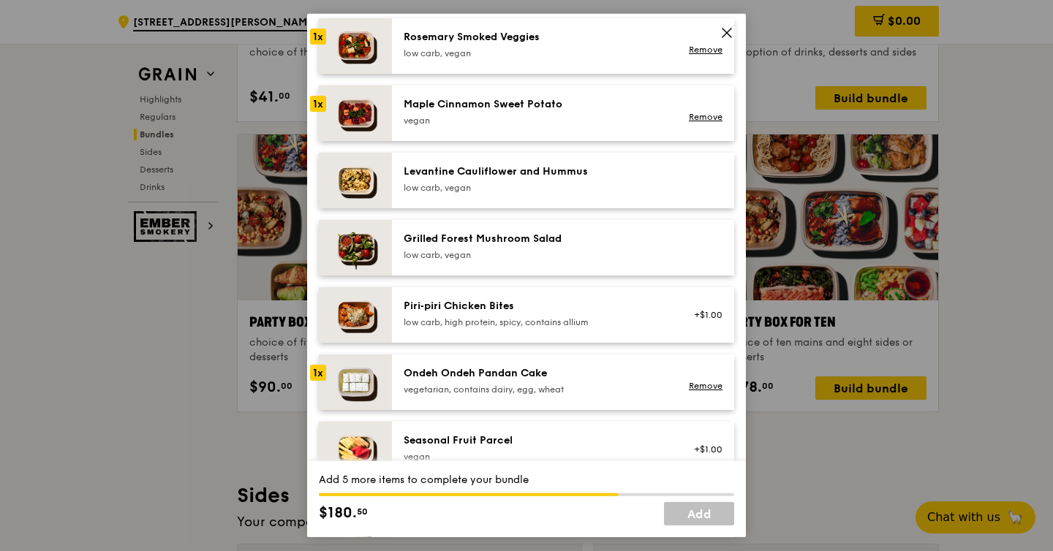
scroll to position [815, 0]
click at [619, 178] on div "Levantine Cauliflower and Hummus" at bounding box center [535, 171] width 263 height 15
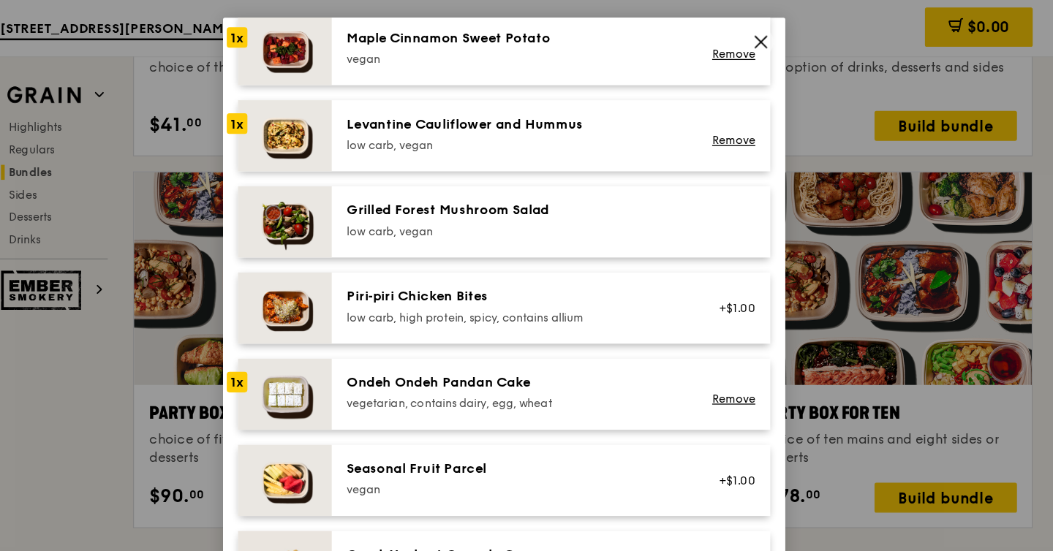
scroll to position [897, 0]
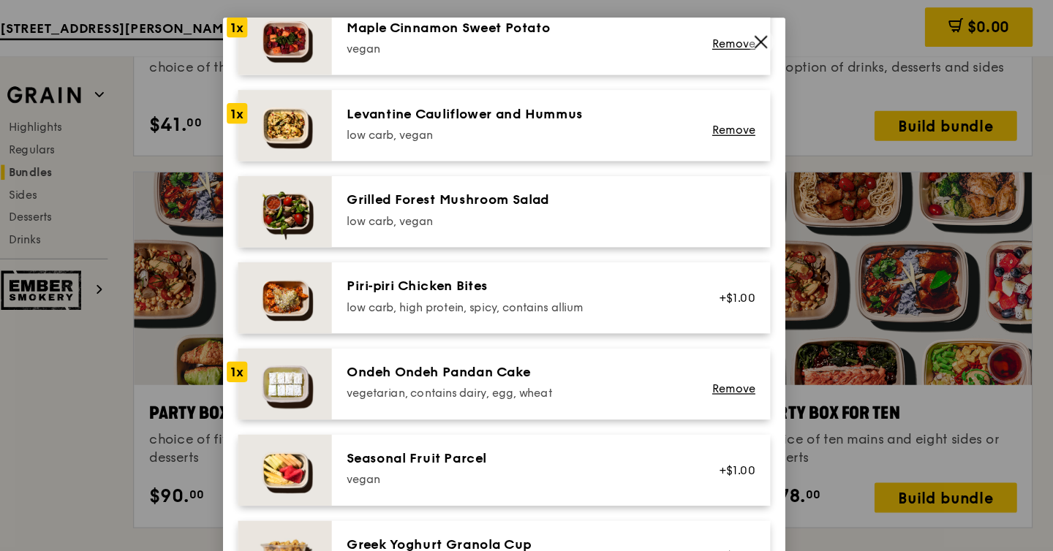
click at [582, 311] on div "Ondeh Ondeh Pandan Cake vegetarian, contains dairy, egg, wheat" at bounding box center [535, 298] width 263 height 29
click at [592, 246] on div "low carb, high protein, spicy, contains allium" at bounding box center [535, 240] width 263 height 12
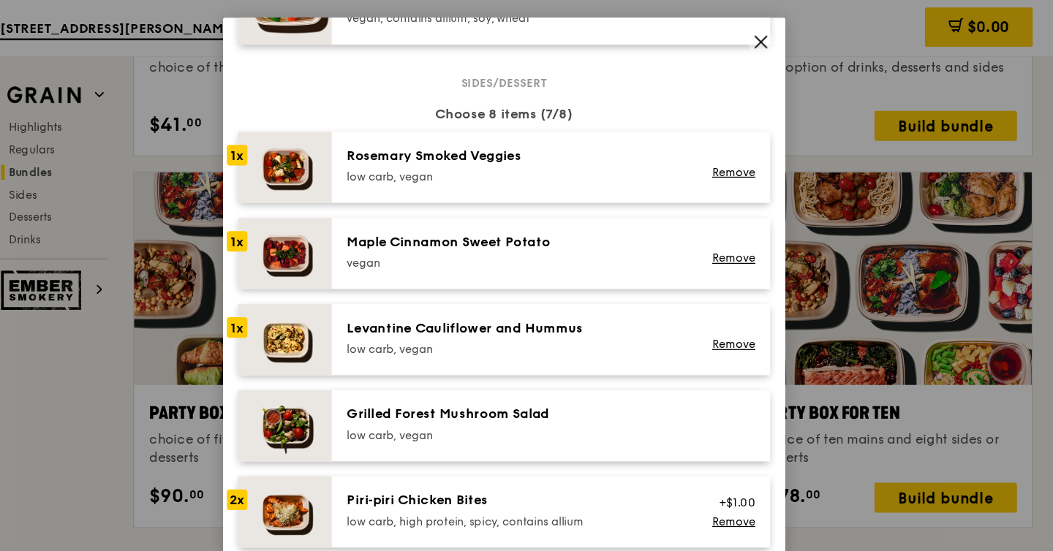
scroll to position [762, 0]
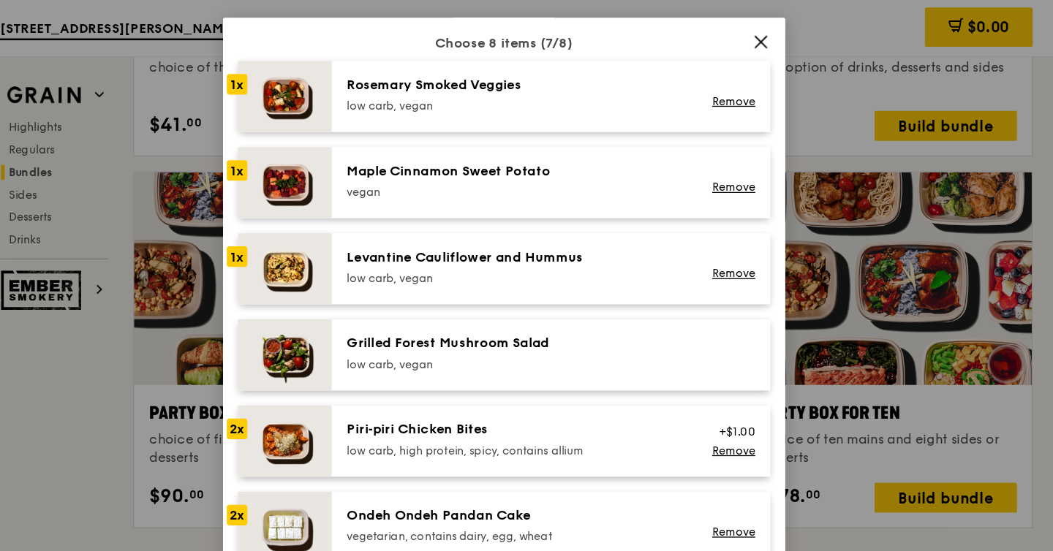
click at [589, 305] on div "Grilled Forest Mushroom Salad low carb, vegan" at bounding box center [563, 277] width 342 height 56
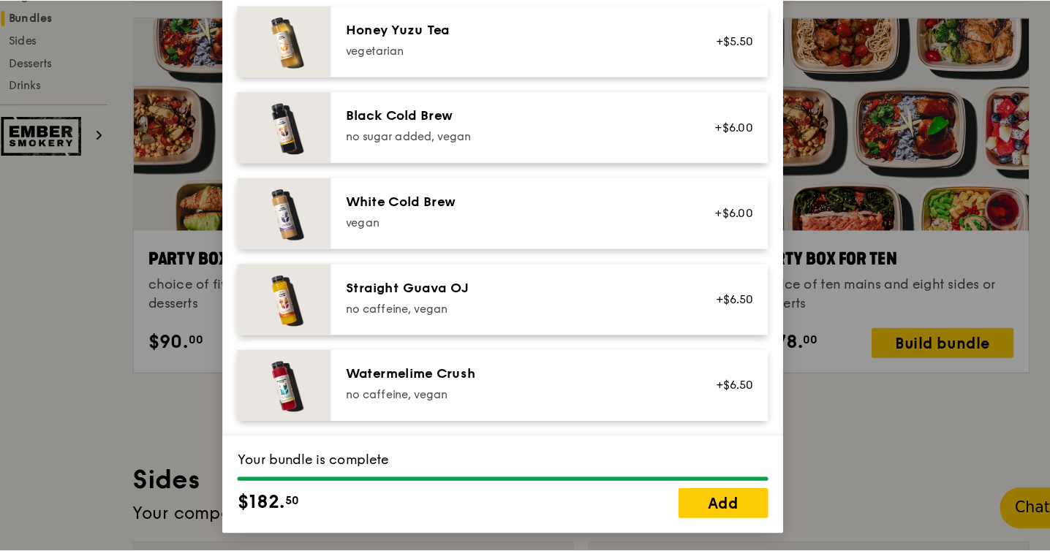
scroll to position [2845, 0]
click at [696, 523] on link "Add" at bounding box center [699, 513] width 70 height 23
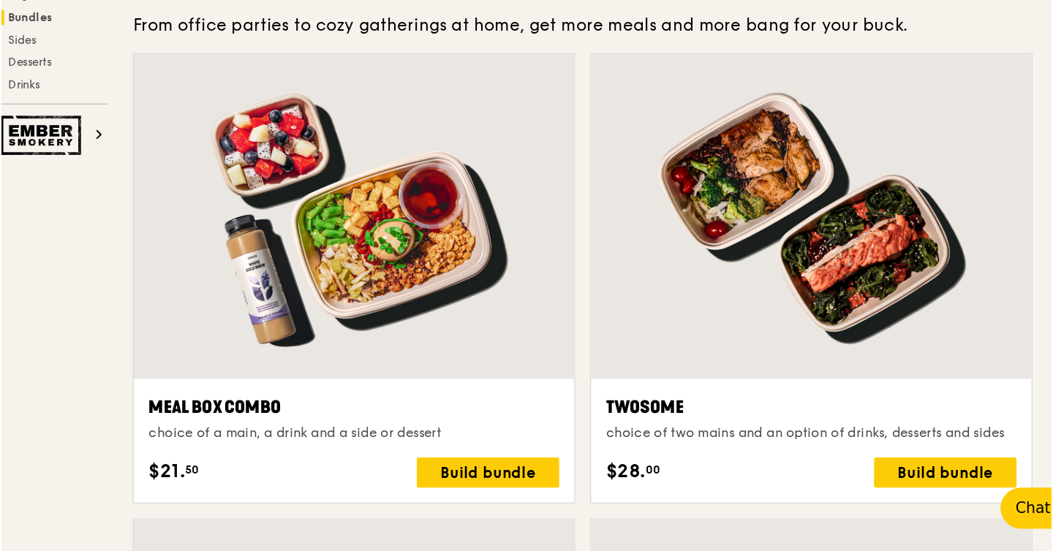
scroll to position [2169, 0]
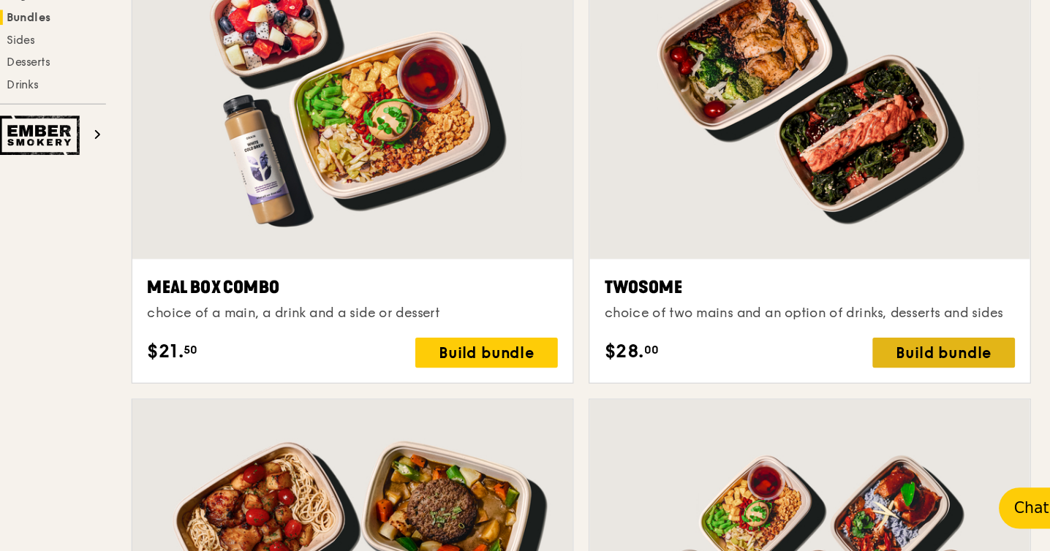
click at [842, 393] on div "Build bundle" at bounding box center [869, 396] width 111 height 23
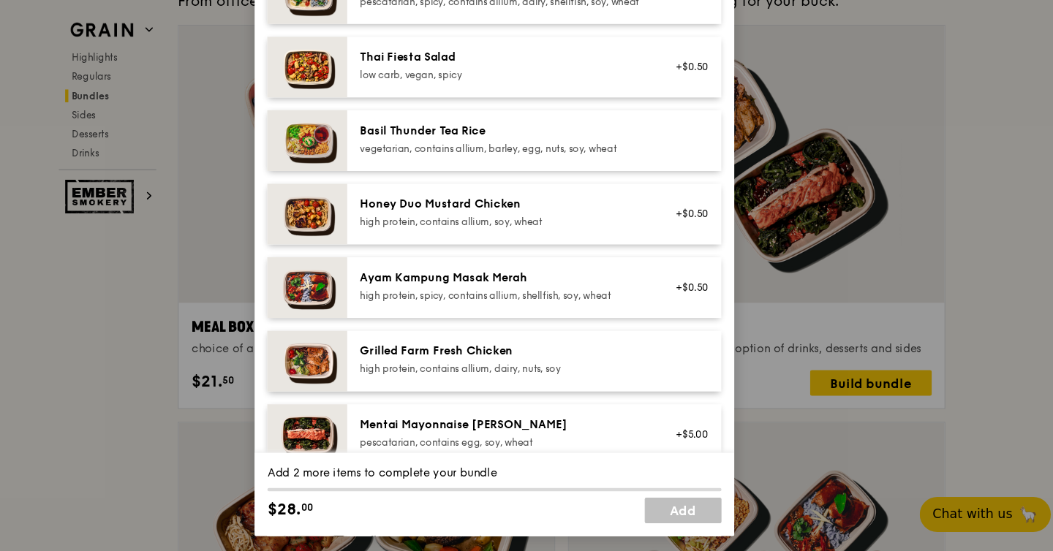
scroll to position [209, 0]
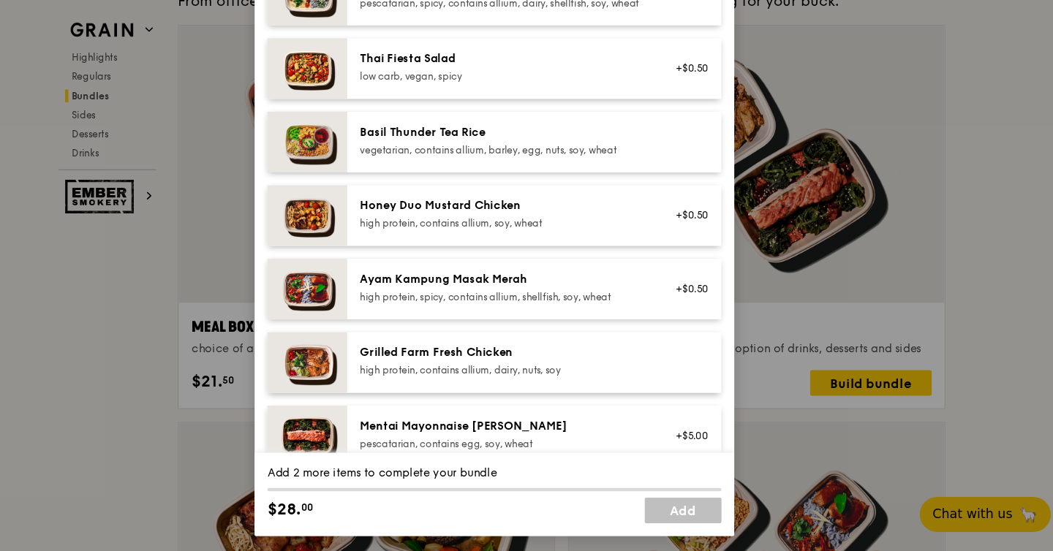
click at [545, 377] on div "Grilled Farm Fresh Chicken" at bounding box center [535, 370] width 263 height 15
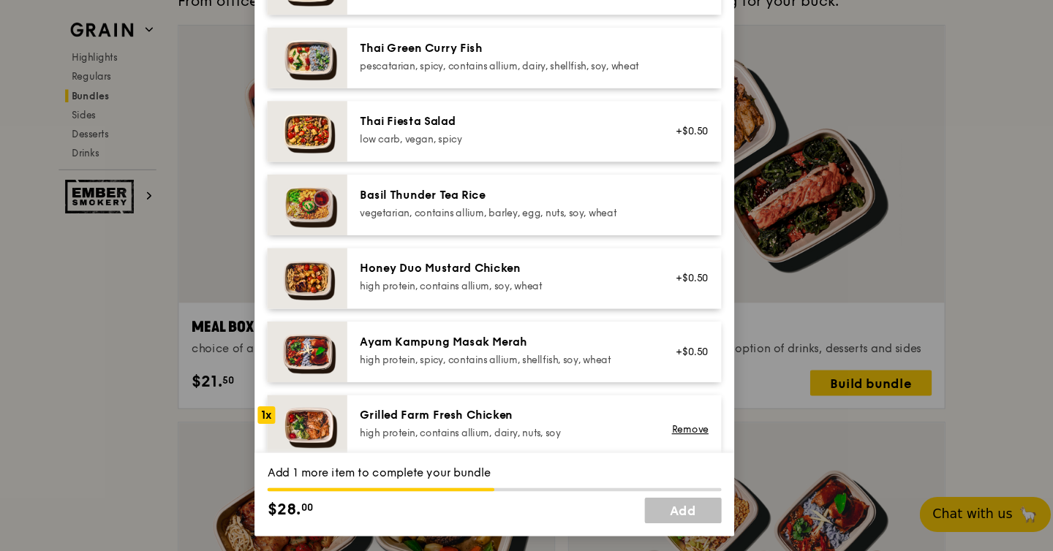
scroll to position [151, 0]
click at [584, 301] on div "Honey Duo Mustard Chicken" at bounding box center [535, 294] width 263 height 15
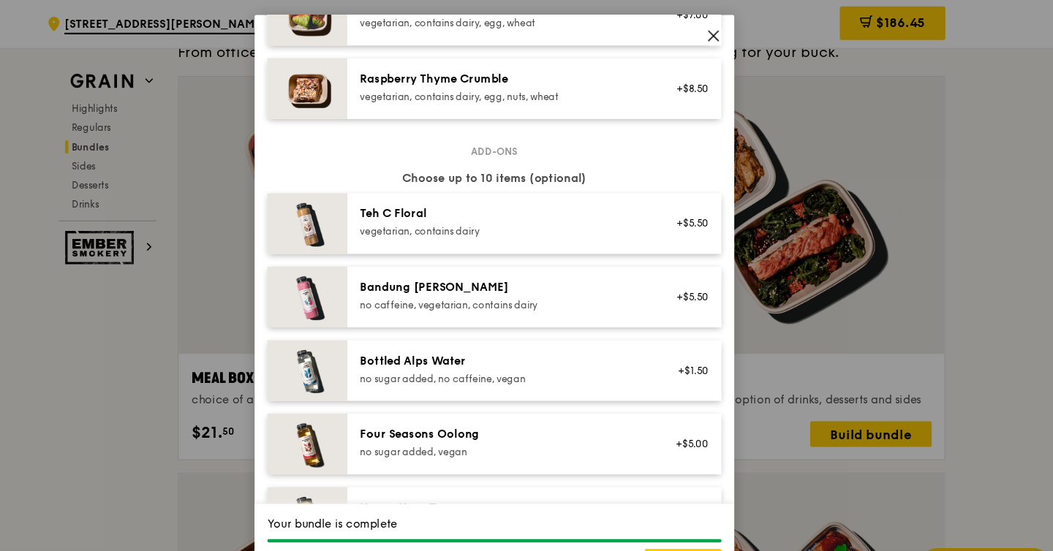
scroll to position [1734, 0]
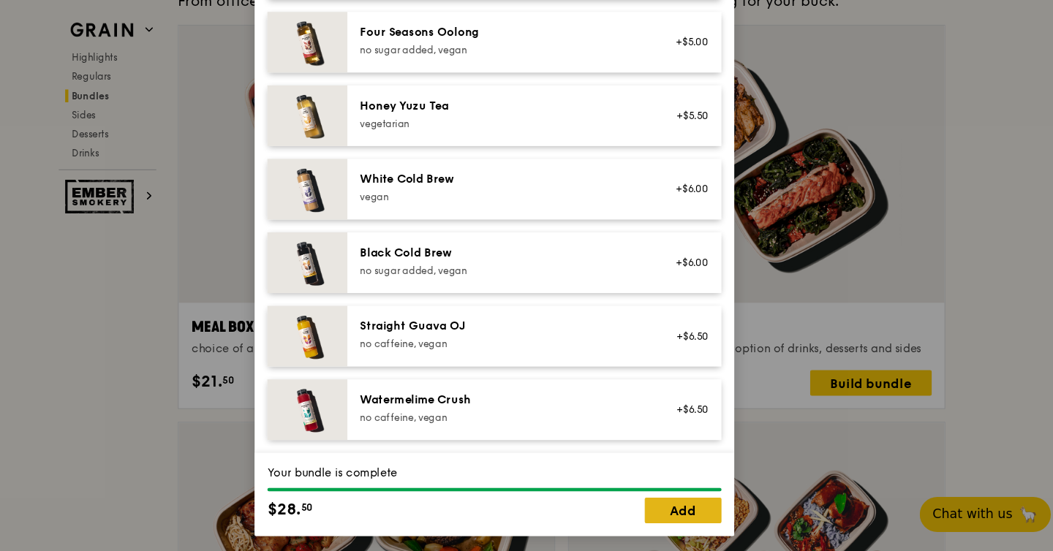
click at [711, 510] on link "Add" at bounding box center [699, 513] width 70 height 23
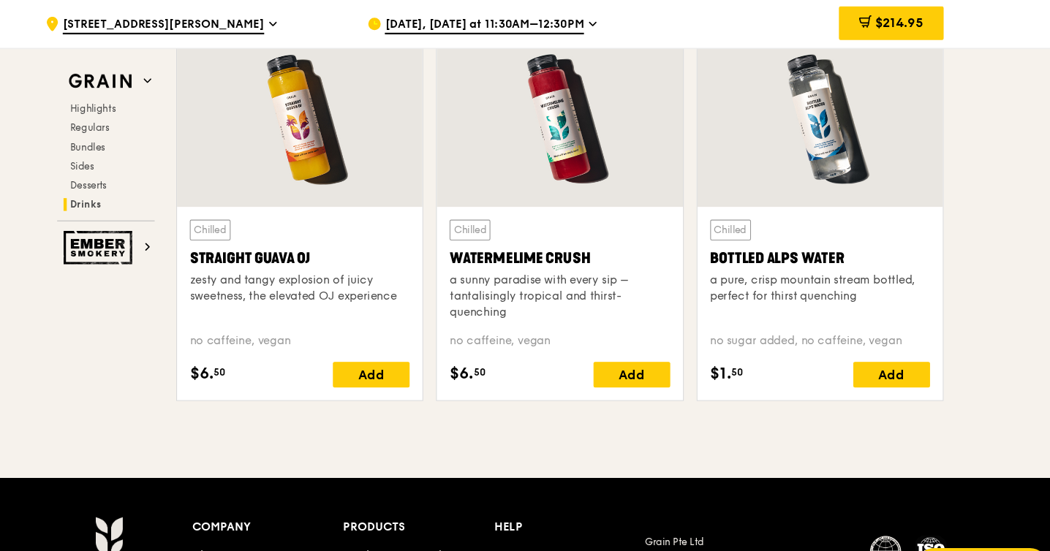
scroll to position [5850, 0]
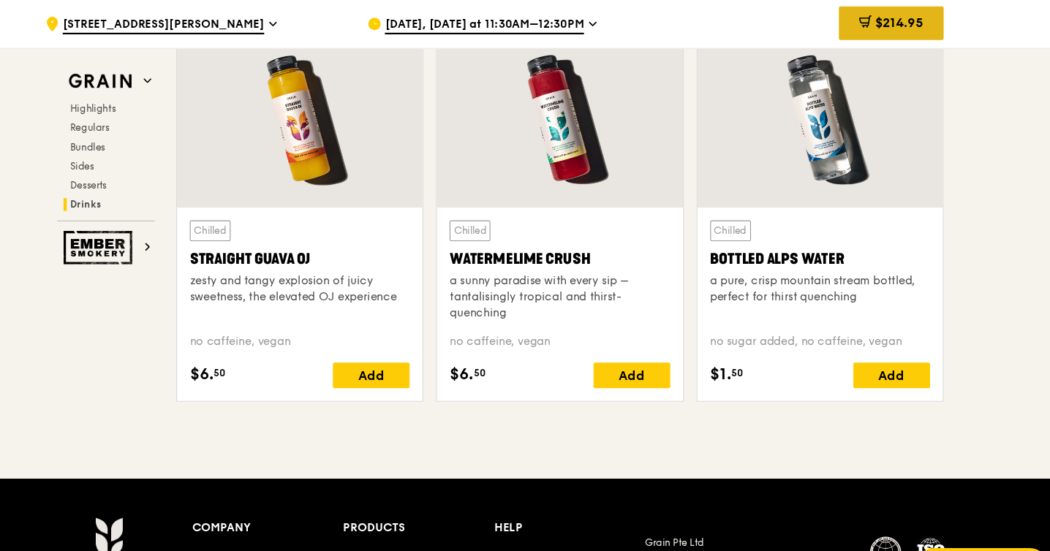
click at [885, 22] on span "$214.95" at bounding box center [897, 21] width 45 height 14
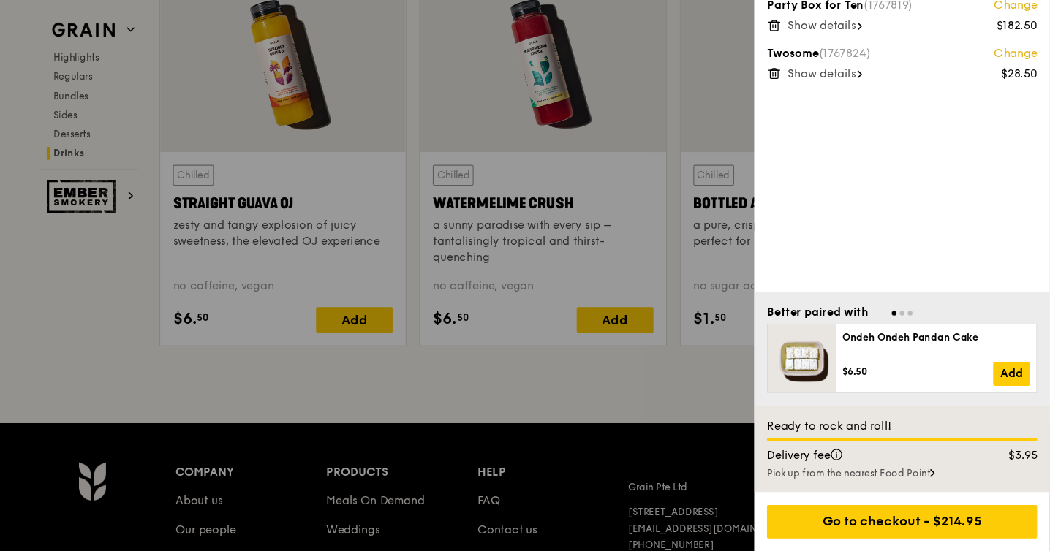
scroll to position [5890, 0]
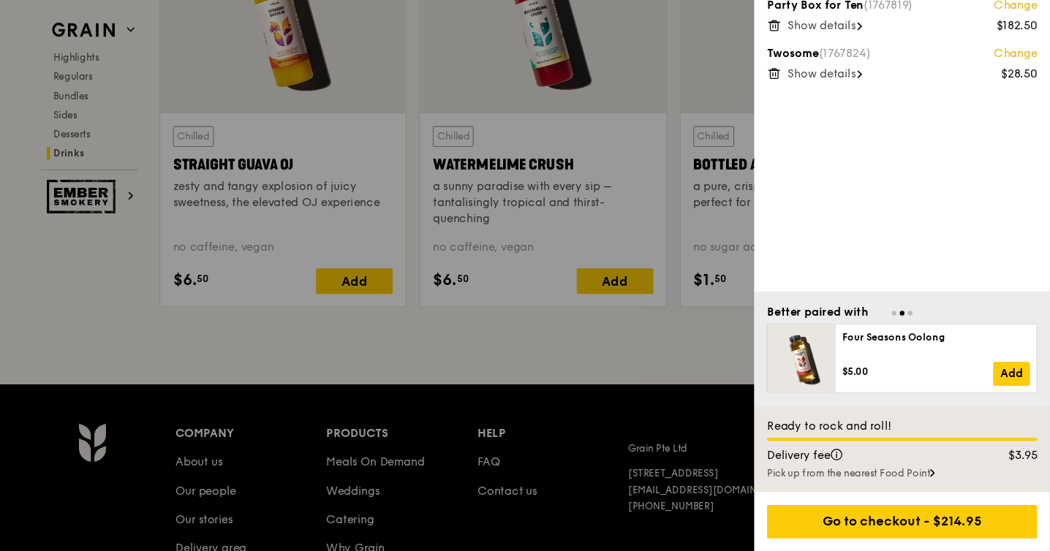
click at [660, 374] on div at bounding box center [525, 275] width 1050 height 551
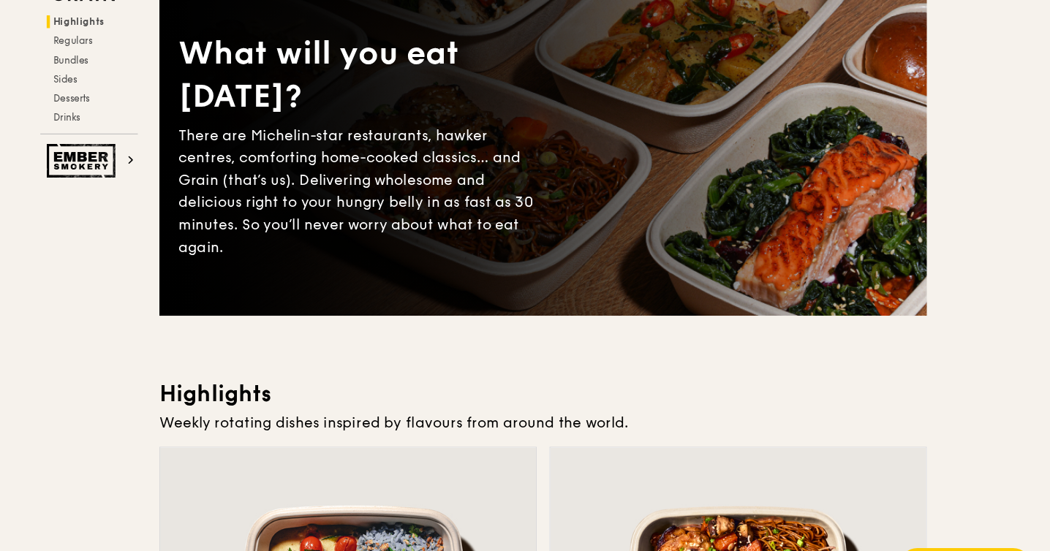
scroll to position [0, 0]
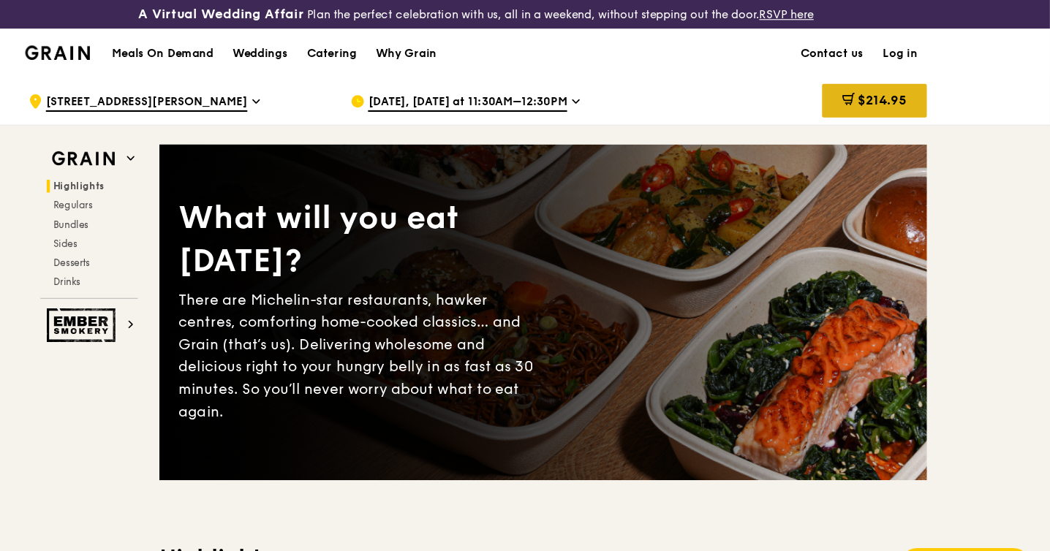
click at [866, 94] on icon at bounding box center [866, 91] width 12 height 12
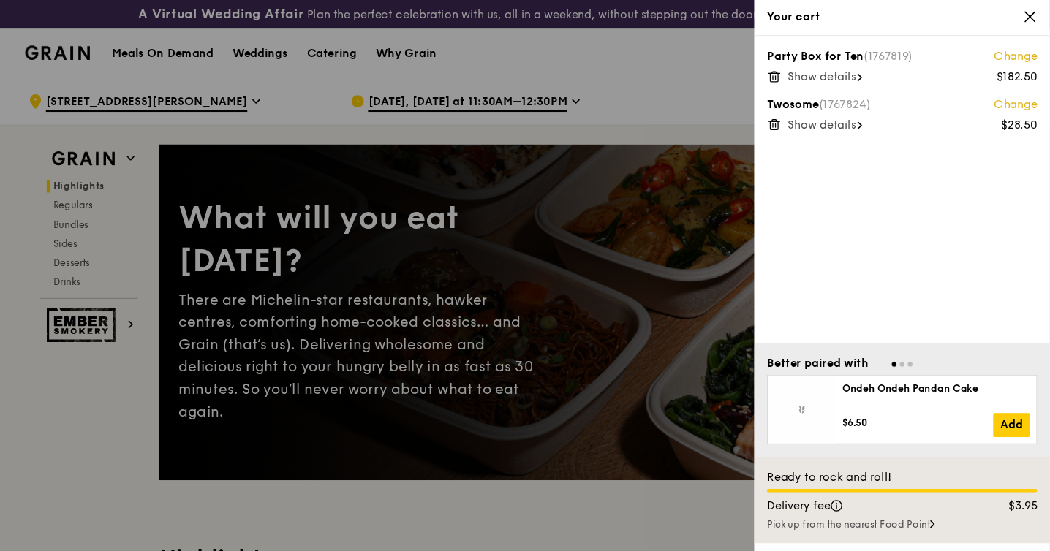
click at [848, 75] on span "Show details" at bounding box center [841, 70] width 62 height 12
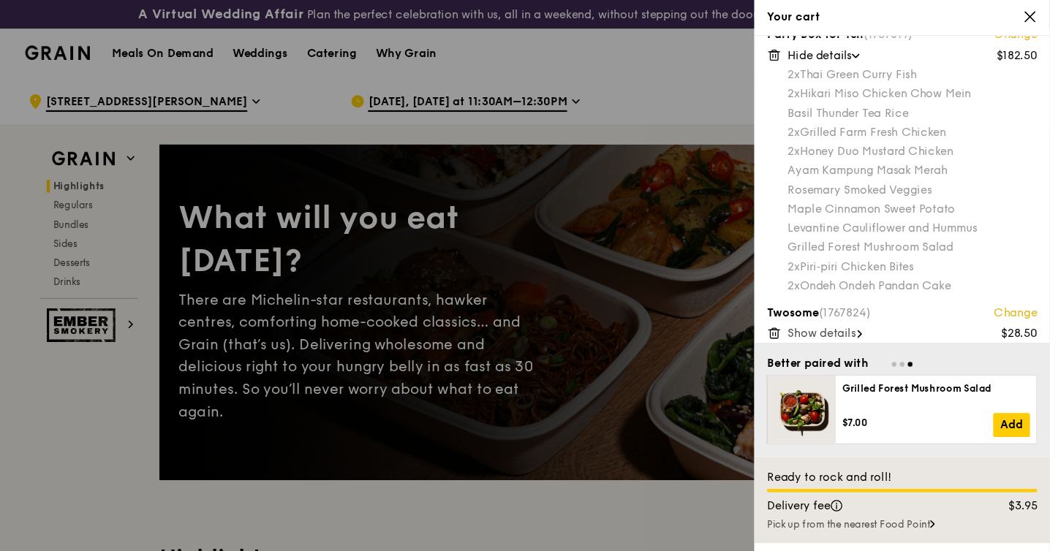
scroll to position [29, 0]
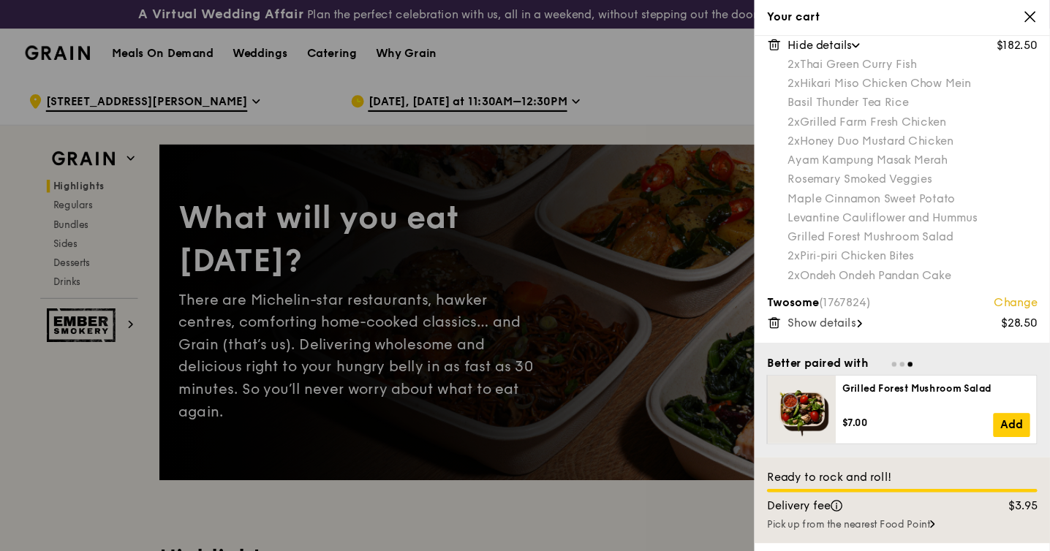
click at [799, 296] on icon at bounding box center [797, 295] width 13 height 13
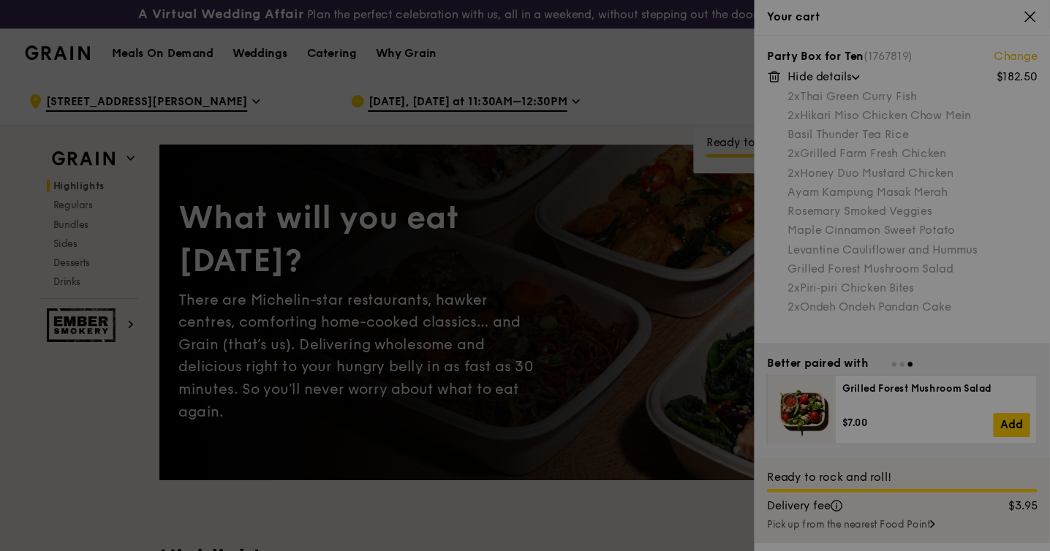
scroll to position [0, 0]
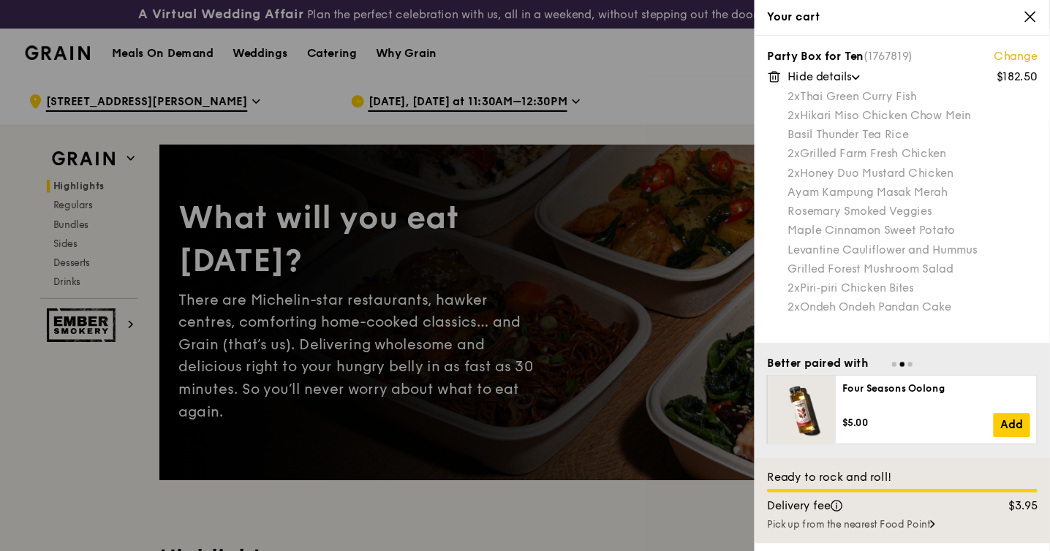
click at [1035, 13] on icon at bounding box center [1031, 15] width 13 height 13
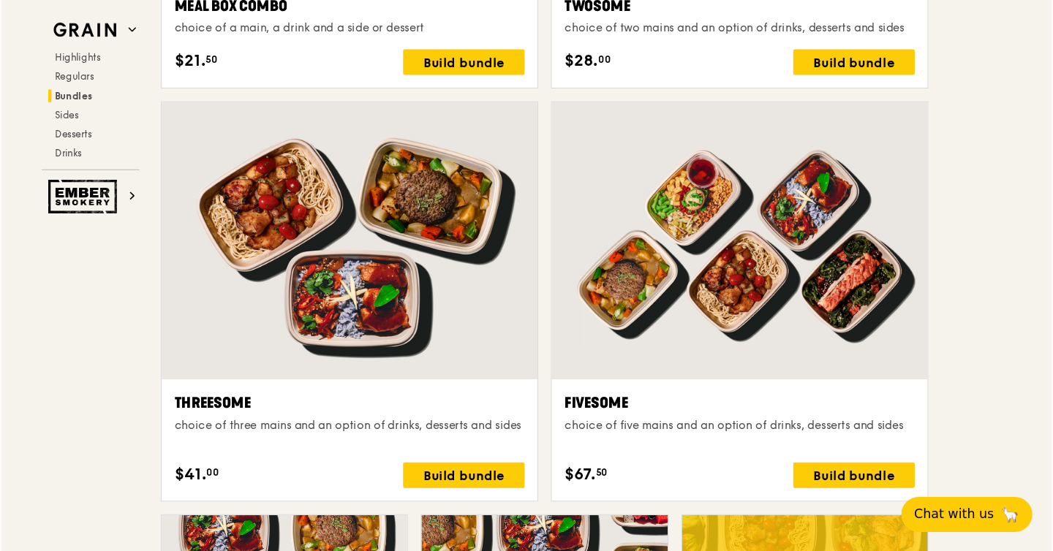
scroll to position [2489, 0]
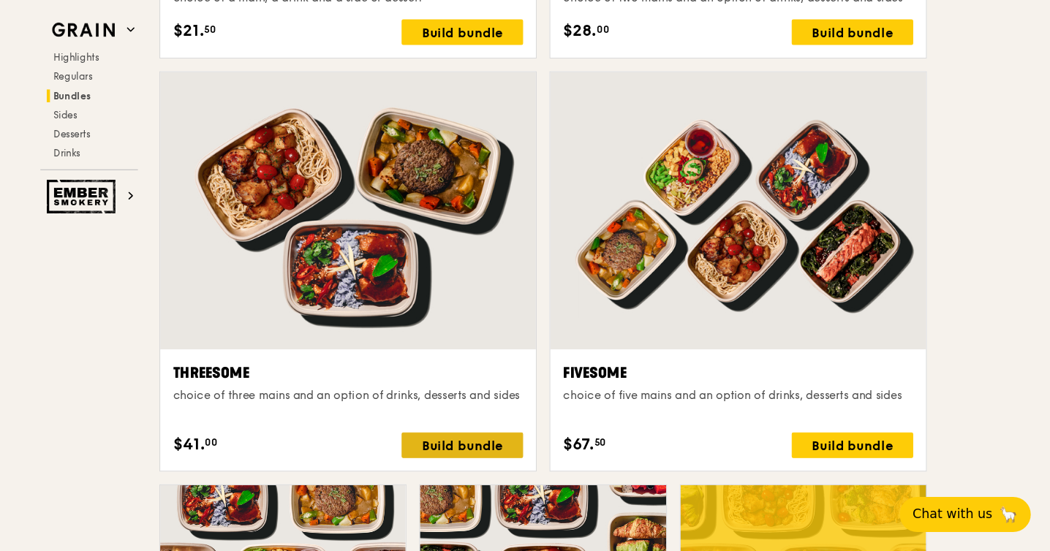
click at [517, 455] on div "Build bundle" at bounding box center [512, 453] width 111 height 23
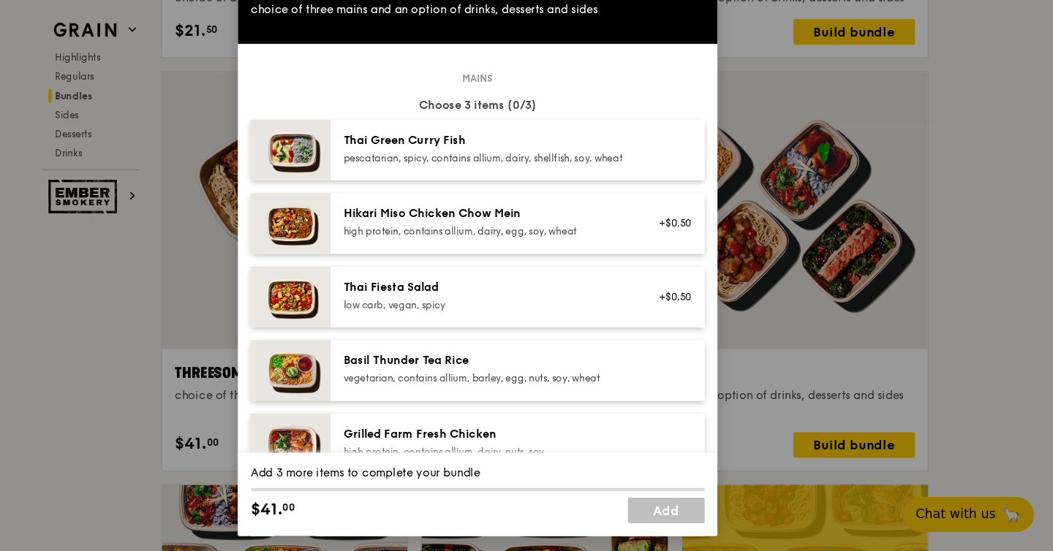
click at [447, 185] on div "Thai Green [PERSON_NAME] Fish pescatarian, spicy, contains allium, dairy, shell…" at bounding box center [535, 182] width 263 height 29
click at [444, 279] on div "Hikari Miso Chicken Chow Mein high protein, contains allium, dairy, egg, soy, w…" at bounding box center [563, 252] width 342 height 56
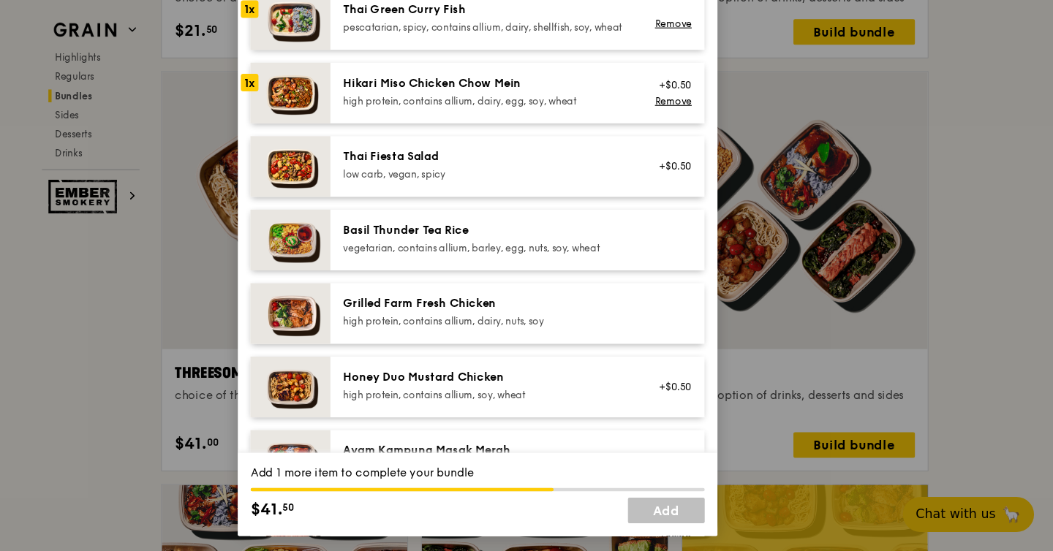
scroll to position [136, 0]
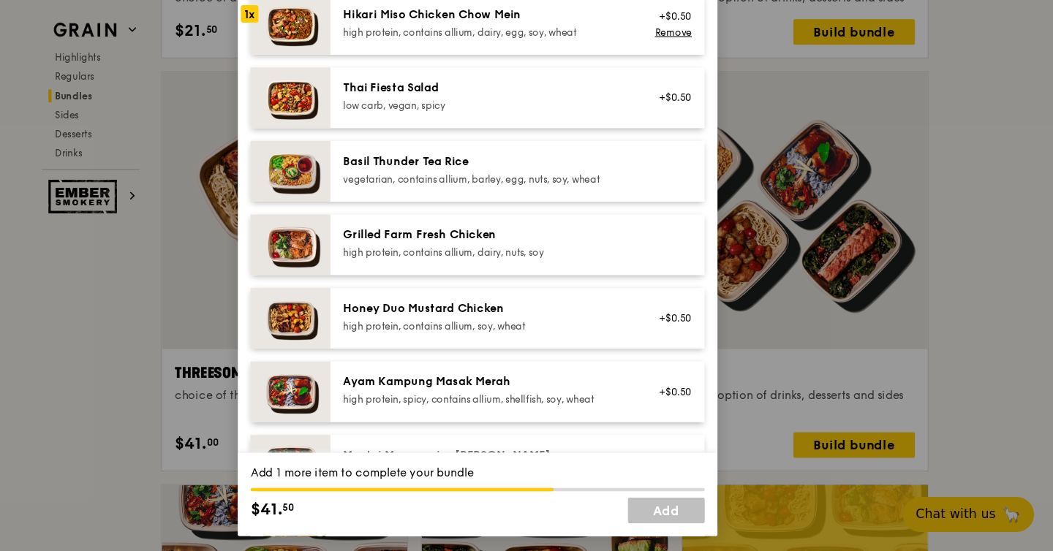
click at [548, 270] on div "Grilled Farm Fresh Chicken" at bounding box center [535, 262] width 263 height 15
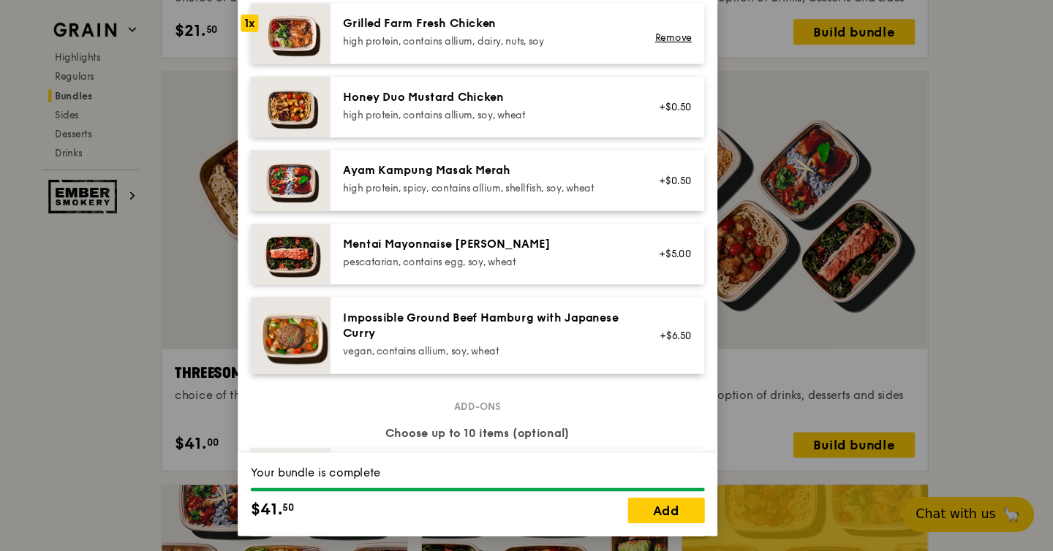
scroll to position [379, 0]
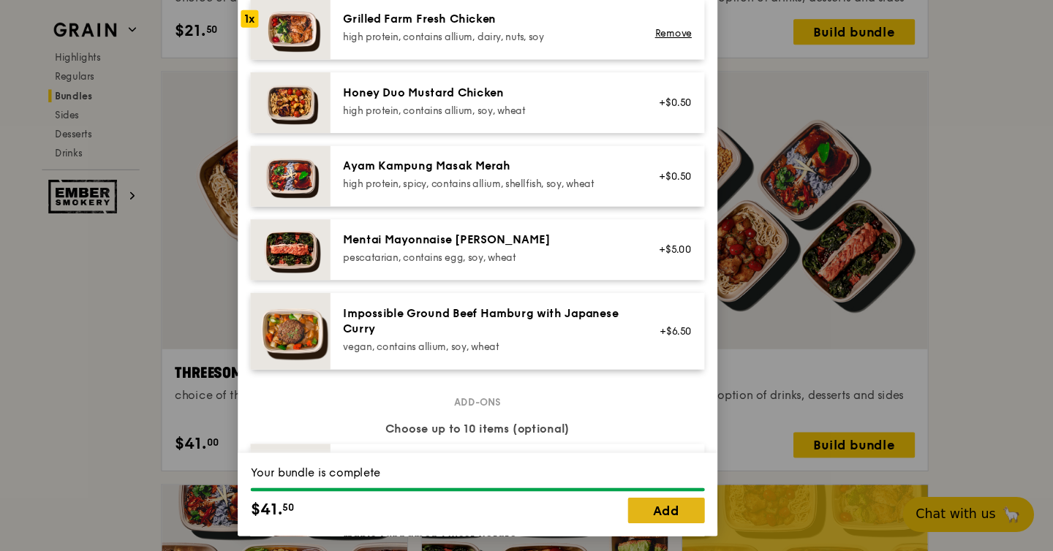
click at [695, 507] on link "Add" at bounding box center [699, 513] width 70 height 23
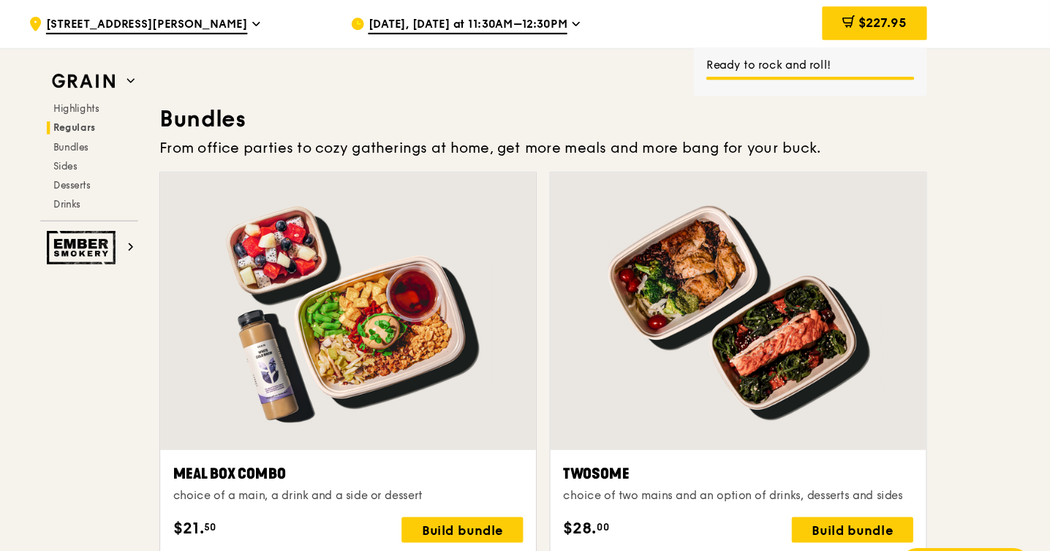
scroll to position [1855, 0]
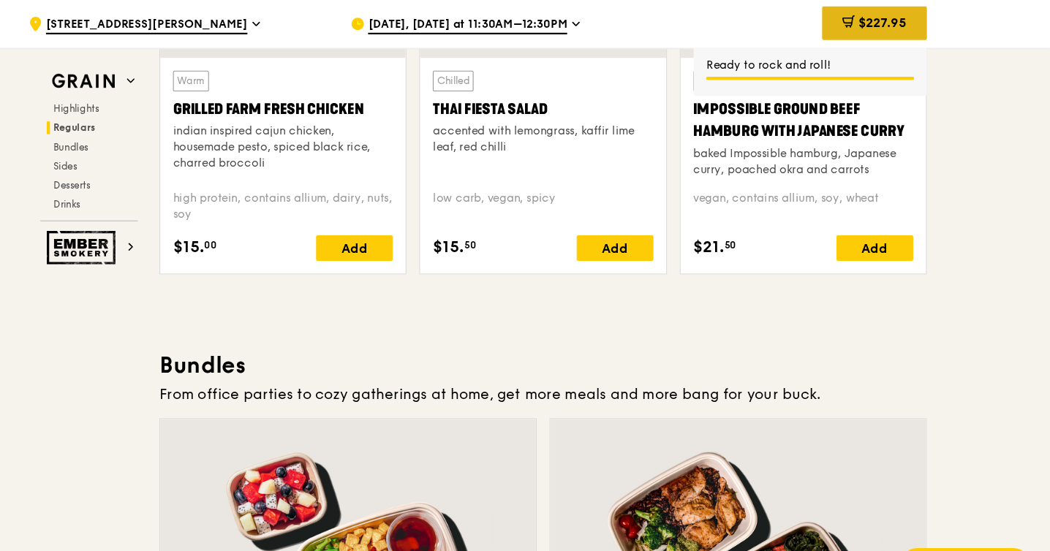
click at [881, 18] on span "$227.95" at bounding box center [897, 21] width 45 height 14
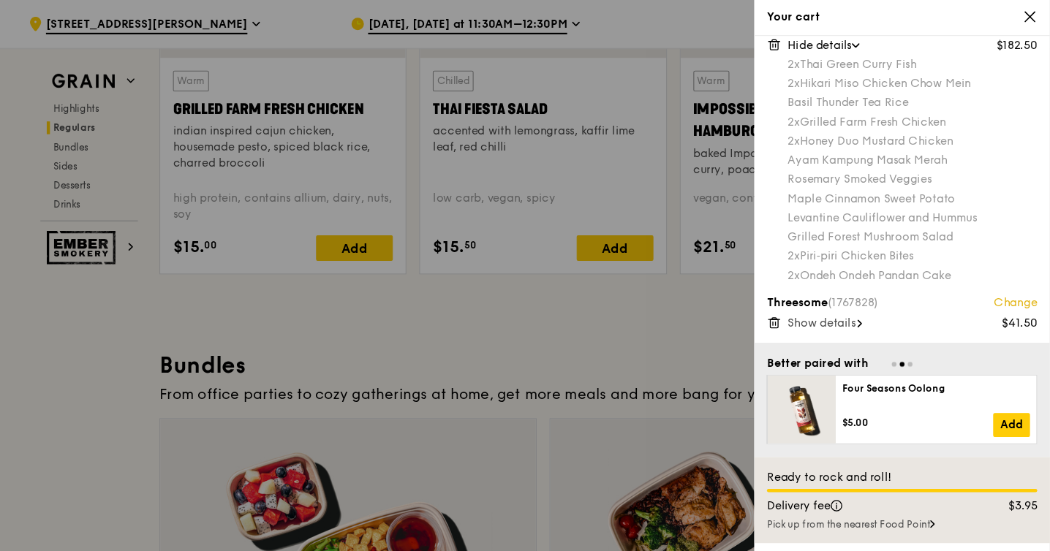
scroll to position [1854, 0]
click at [875, 296] on div "Show details" at bounding box center [924, 296] width 228 height 15
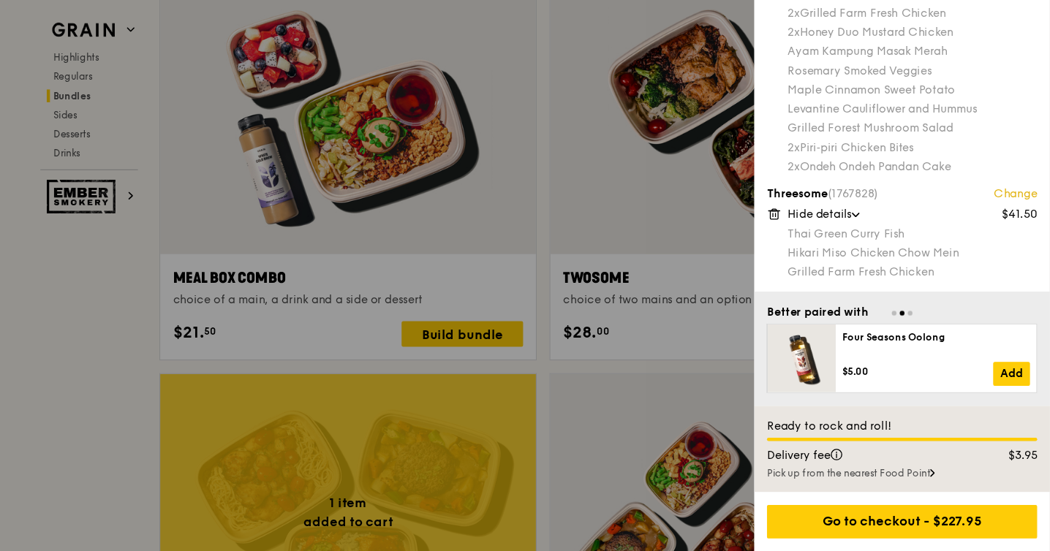
scroll to position [2343, 0]
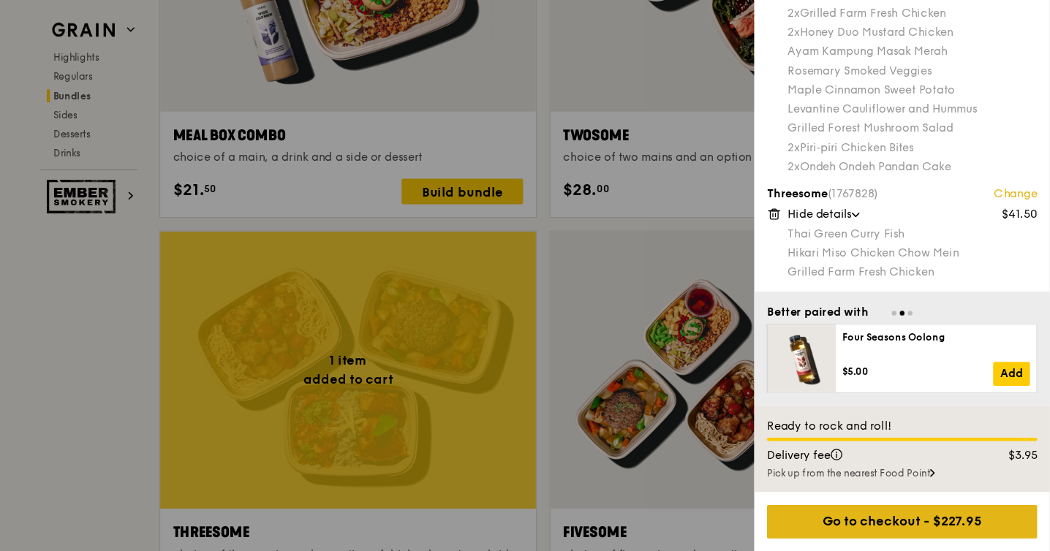
click at [970, 524] on div "Go to checkout - $227.95" at bounding box center [914, 524] width 247 height 31
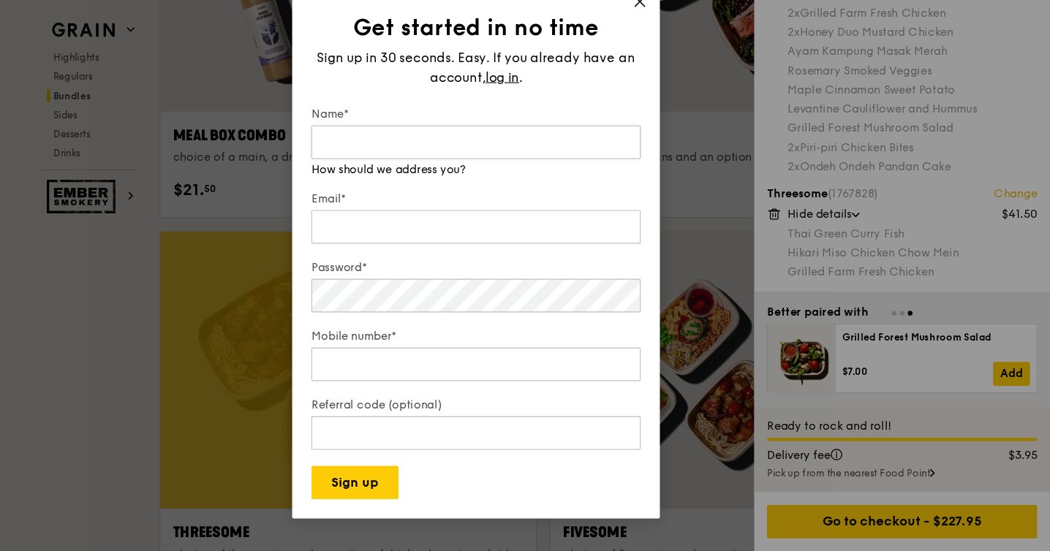
click at [492, 169] on input "Name*" at bounding box center [524, 177] width 301 height 31
type input "[PERSON_NAME]"
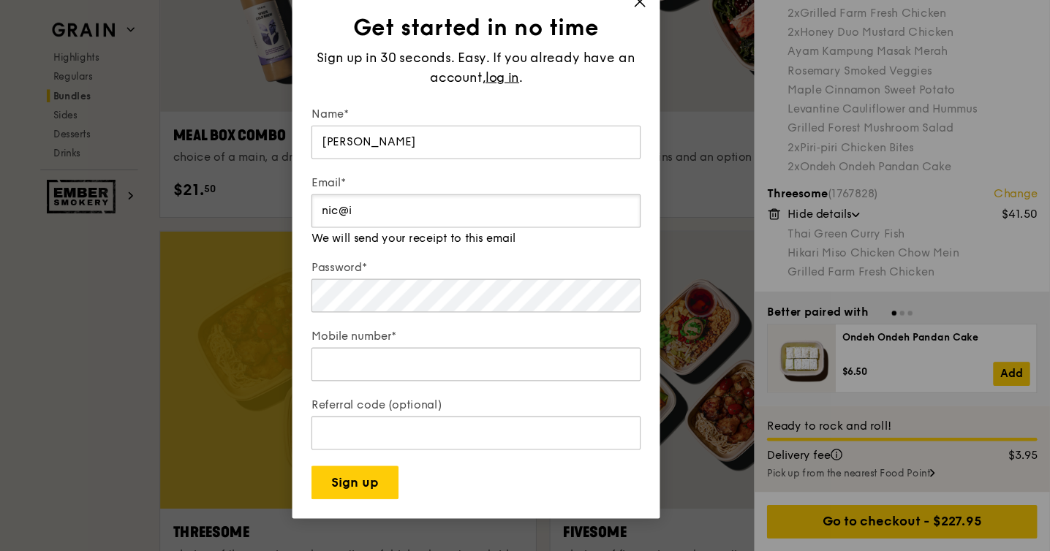
type input "[EMAIL_ADDRESS][DOMAIN_NAME]"
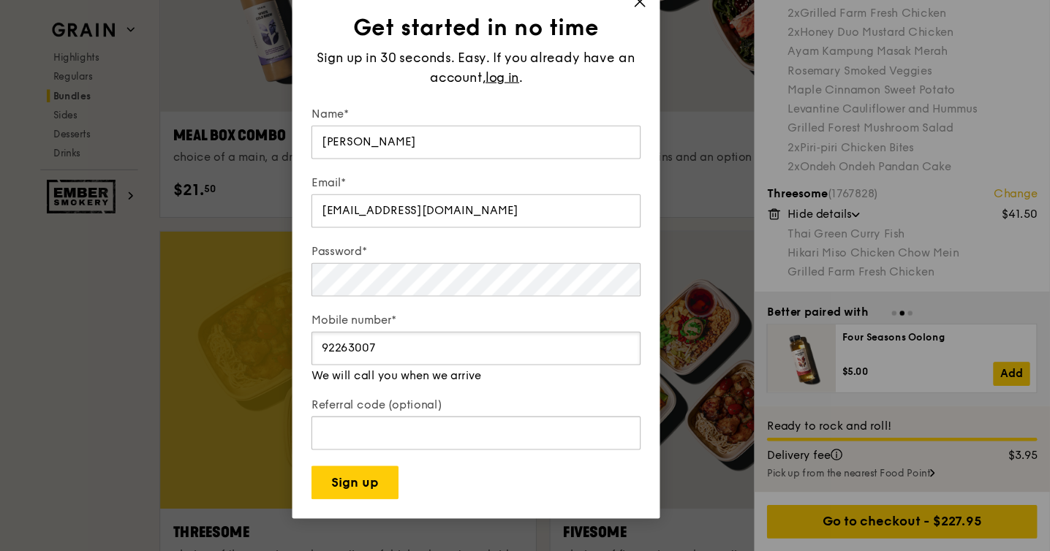
type input "92263007"
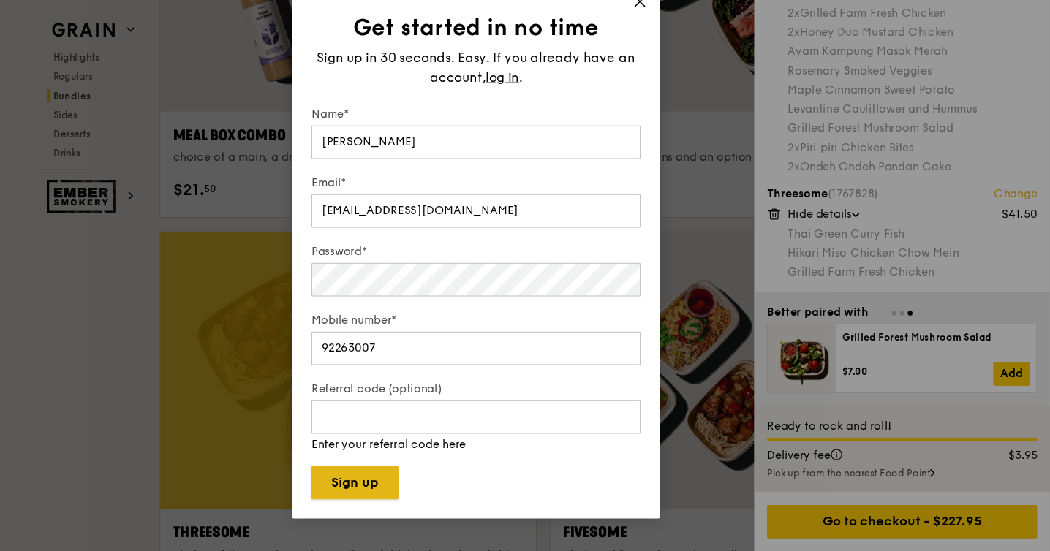
click at [437, 493] on button "Sign up" at bounding box center [414, 488] width 80 height 31
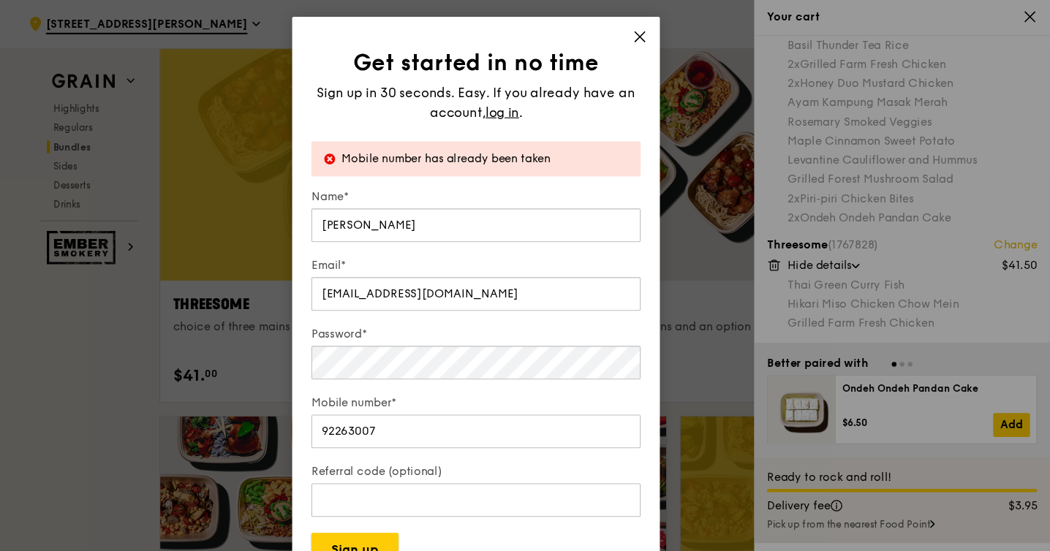
scroll to position [2534, 0]
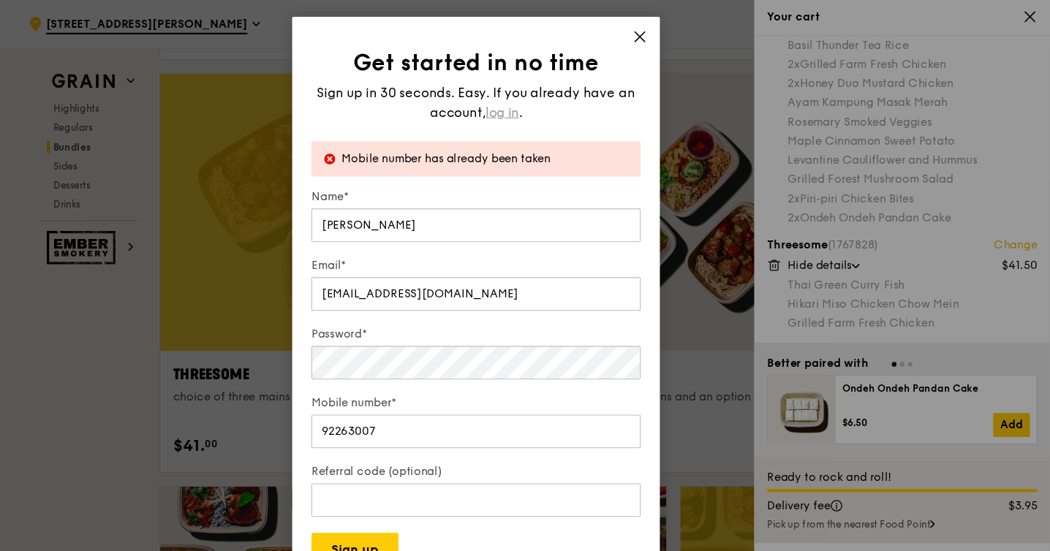
click at [553, 107] on span "log in" at bounding box center [549, 103] width 31 height 18
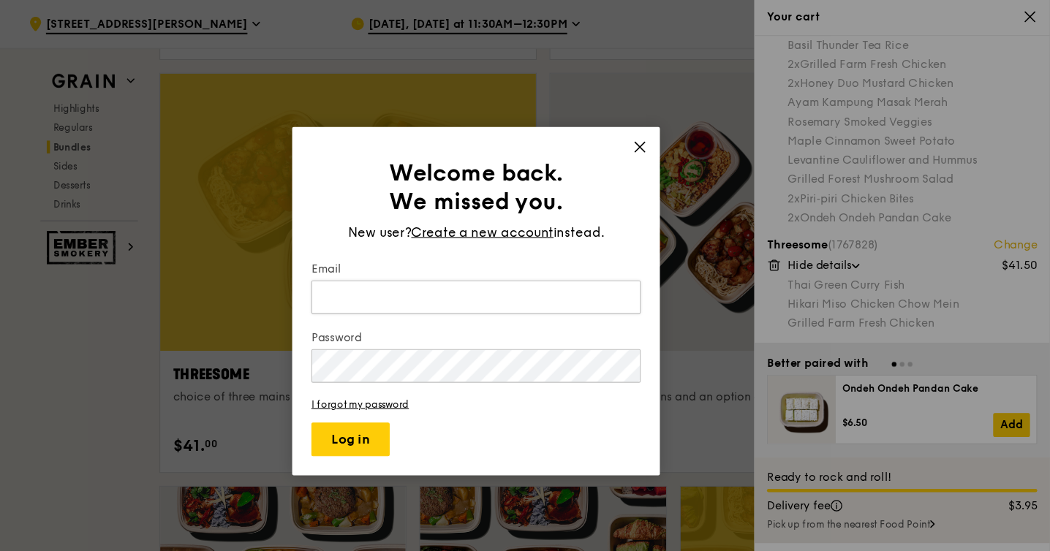
click at [535, 271] on input "Email" at bounding box center [524, 272] width 301 height 31
type input "[EMAIL_ADDRESS][DOMAIN_NAME]"
click at [374, 387] on button "Log in" at bounding box center [410, 402] width 72 height 31
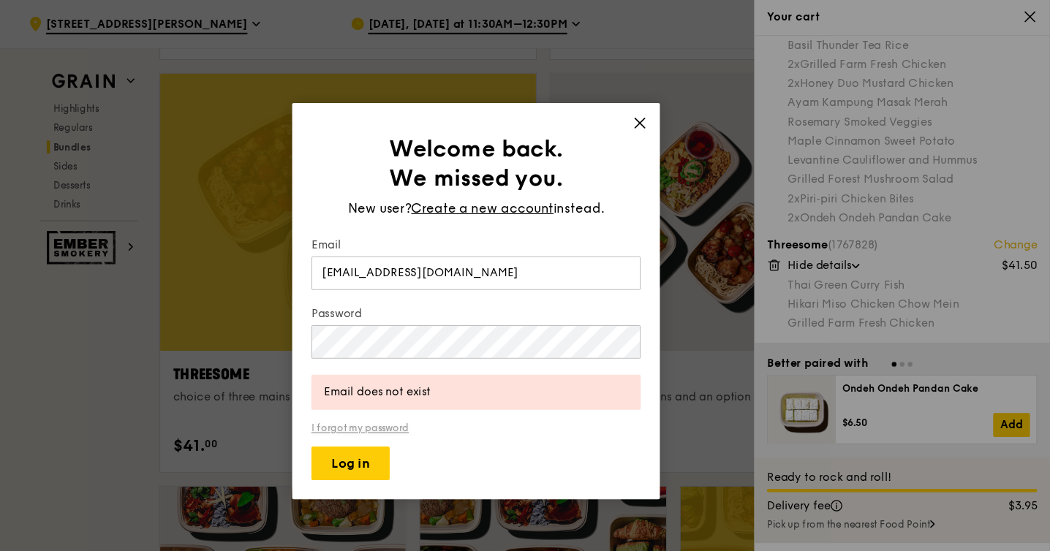
click at [426, 390] on link "I forgot my password" at bounding box center [524, 392] width 301 height 10
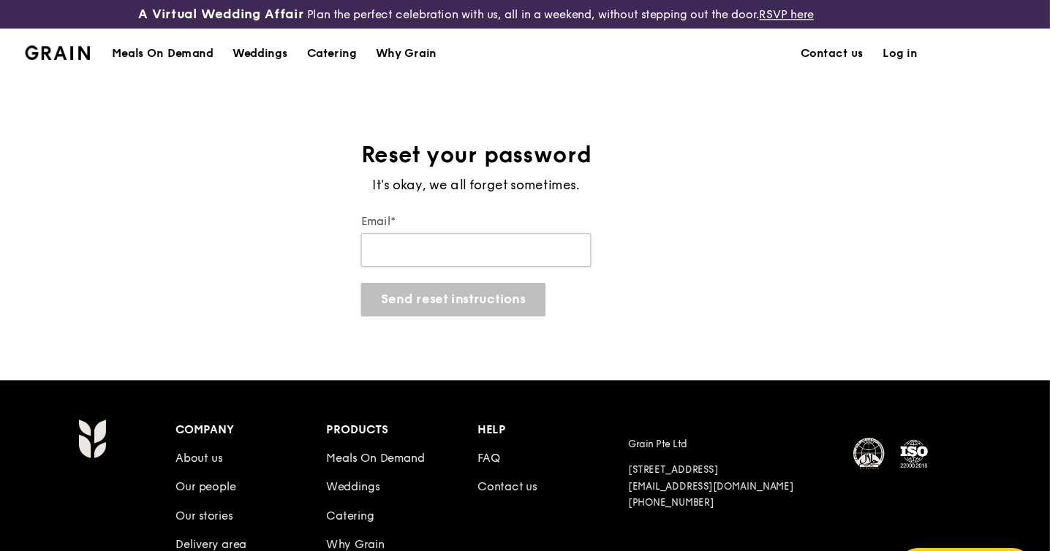
click at [549, 232] on input "Email*" at bounding box center [525, 229] width 211 height 31
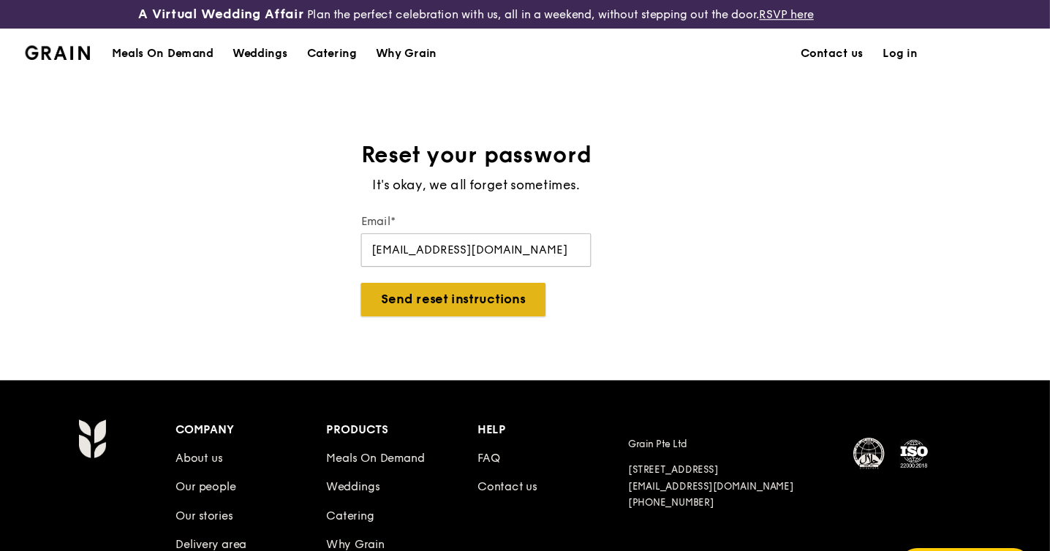
click at [507, 277] on button "Send reset instructions" at bounding box center [504, 274] width 169 height 31
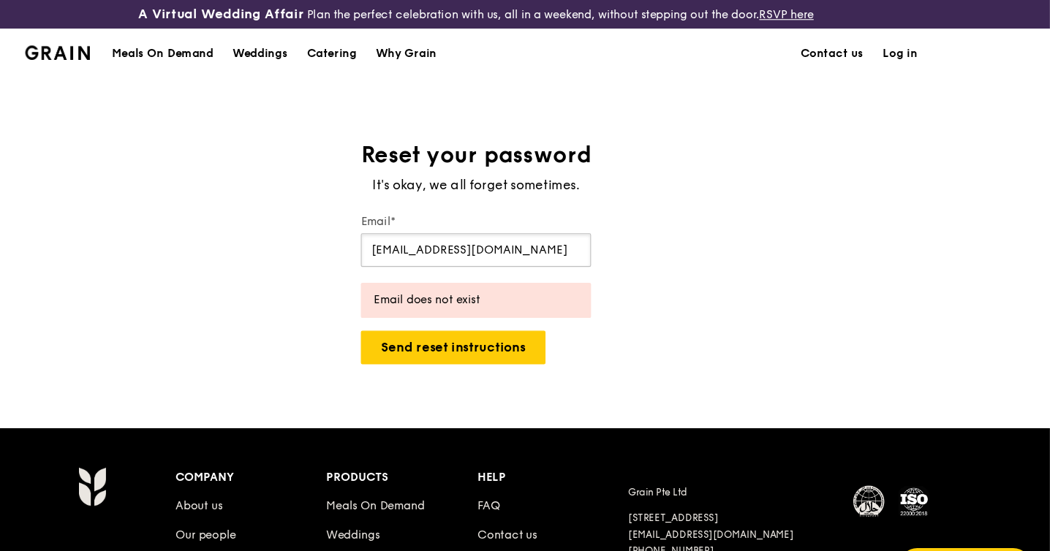
click at [467, 233] on input "[EMAIL_ADDRESS][DOMAIN_NAME]" at bounding box center [525, 229] width 211 height 31
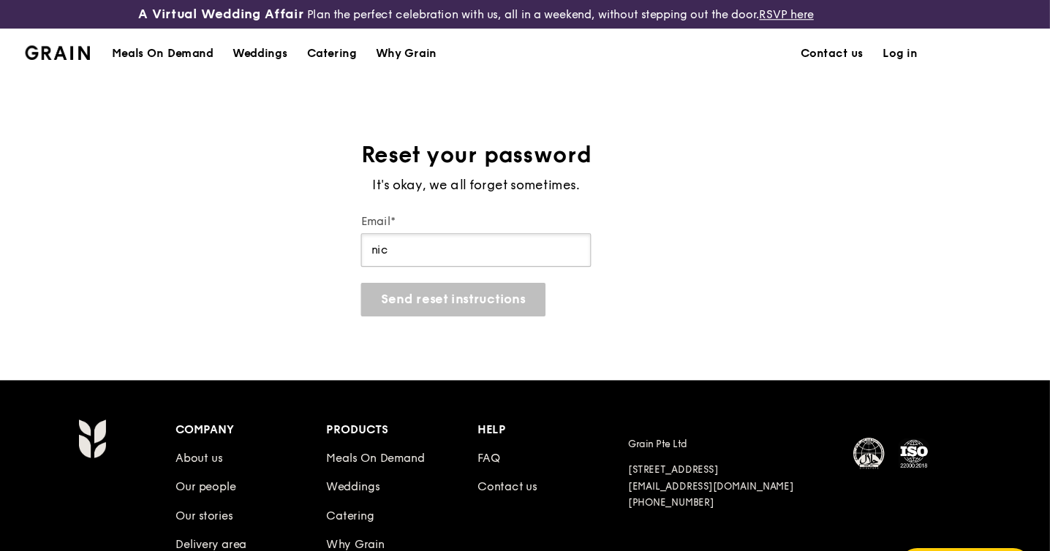
type input "[EMAIL_ADDRESS][DOMAIN_NAME]"
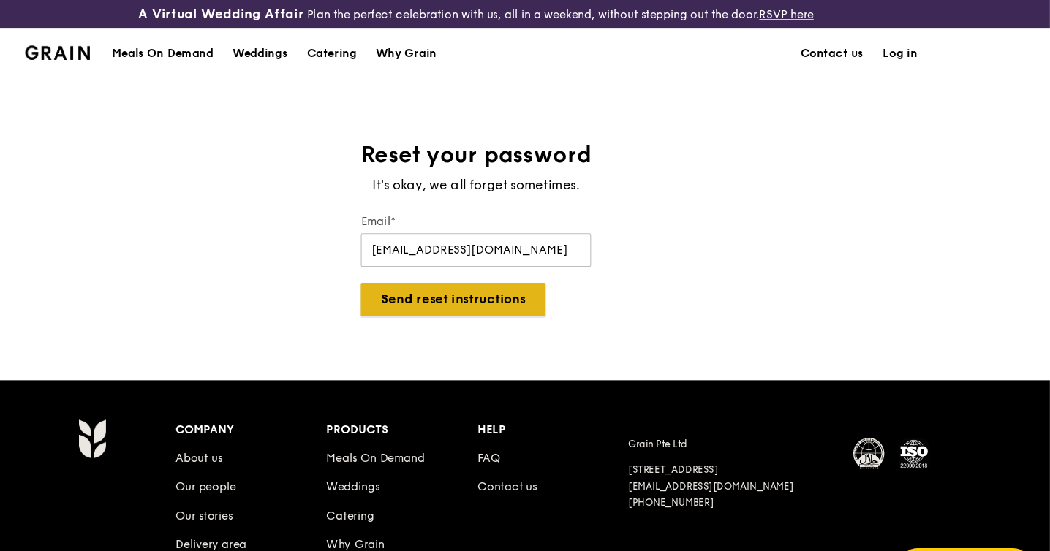
click at [461, 271] on button "Send reset instructions" at bounding box center [504, 274] width 169 height 31
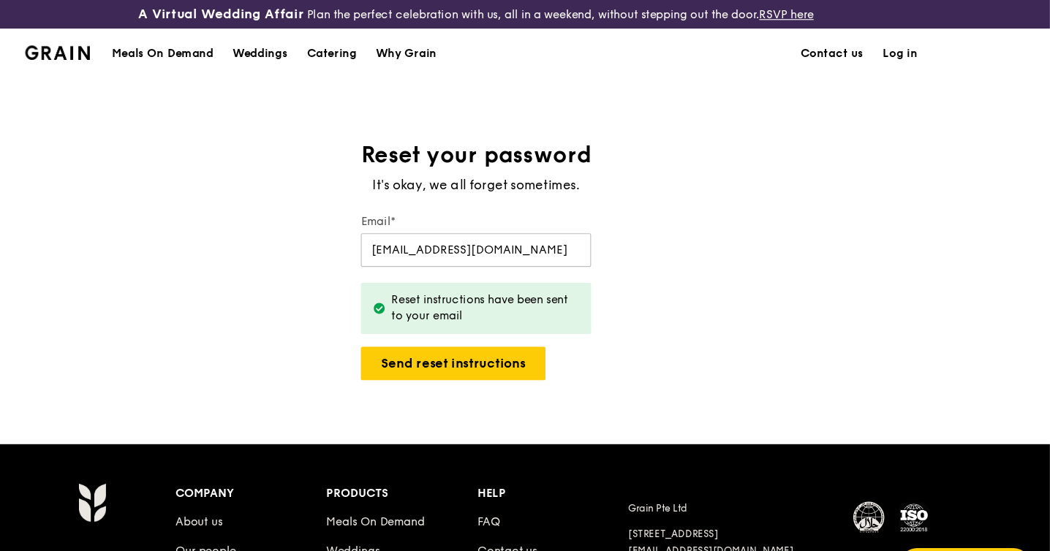
click at [924, 46] on link "Log in" at bounding box center [912, 49] width 49 height 44
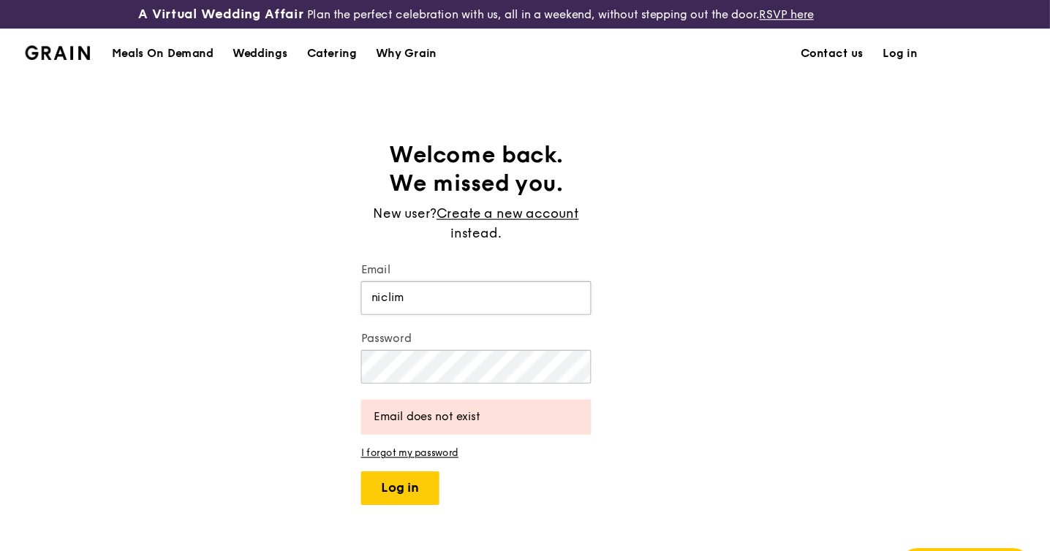
type input "[EMAIL_ADDRESS][DOMAIN_NAME]"
click at [420, 431] on button "Log in" at bounding box center [456, 446] width 72 height 31
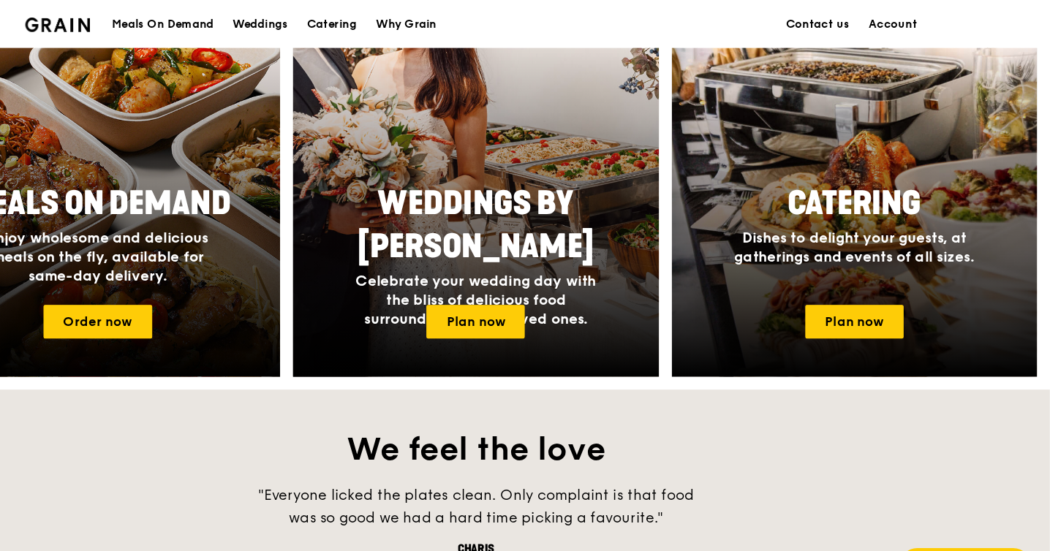
scroll to position [503, 0]
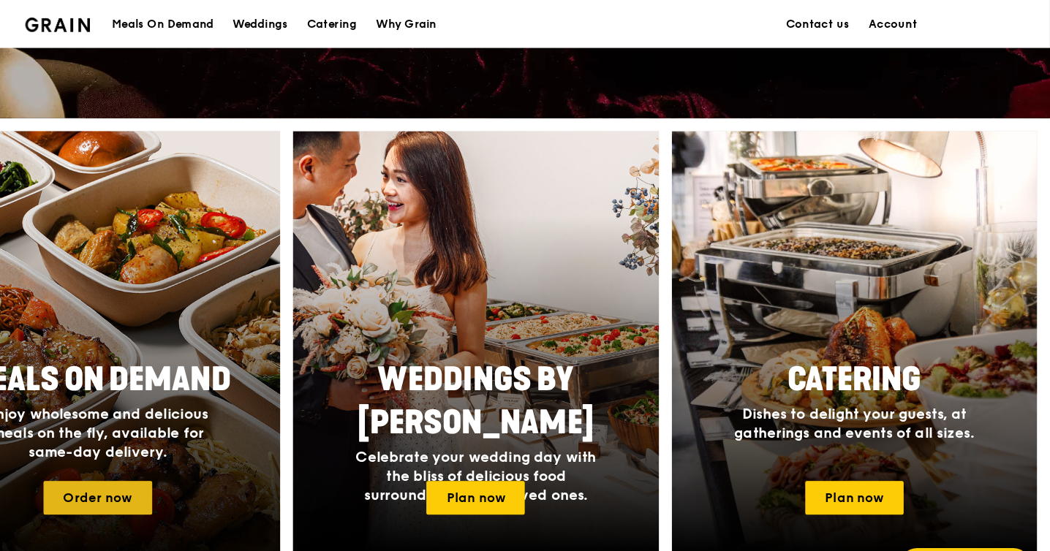
click at [183, 467] on link "Order now" at bounding box center [178, 455] width 99 height 31
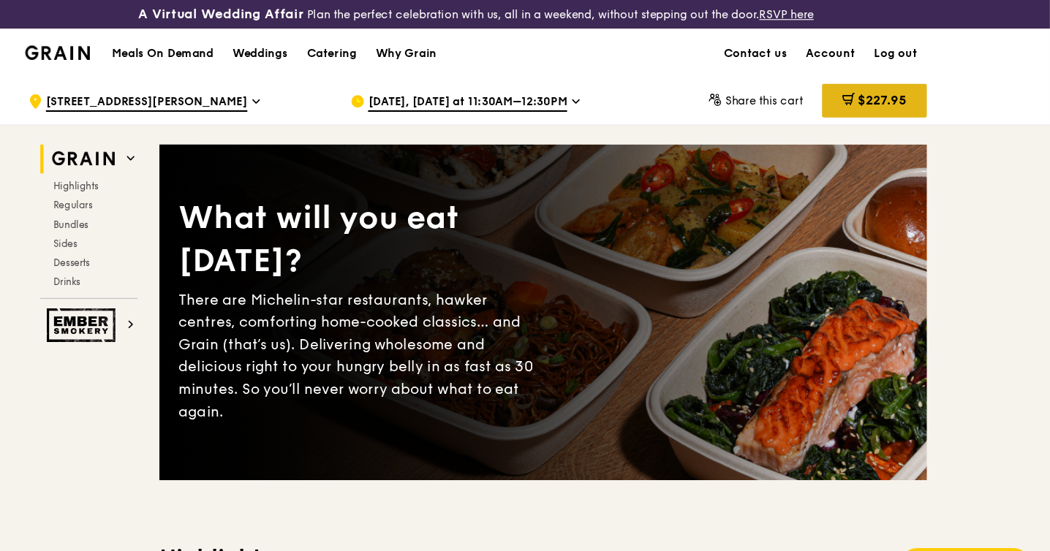
click at [918, 97] on span "$227.95" at bounding box center [897, 92] width 45 height 14
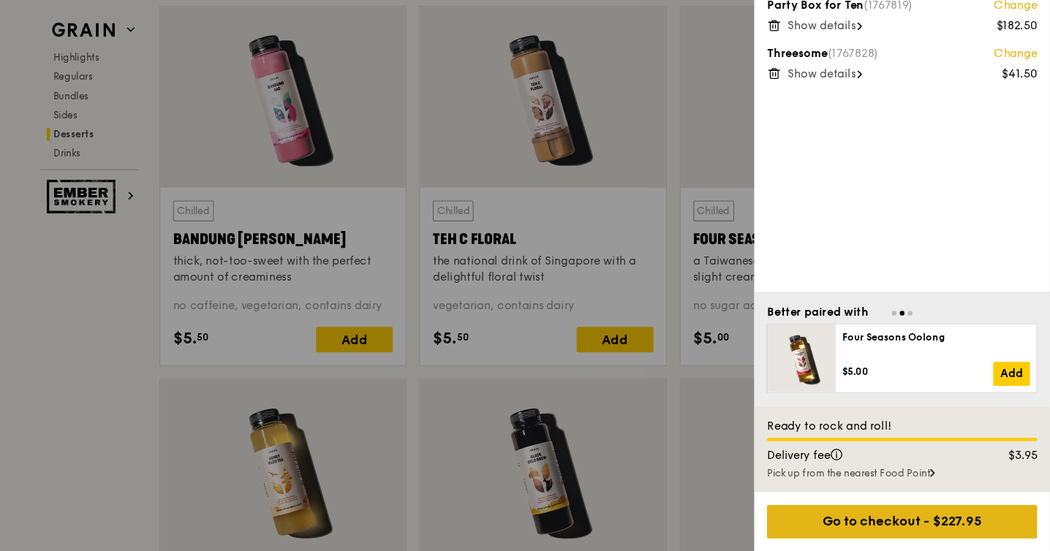
scroll to position [5196, 0]
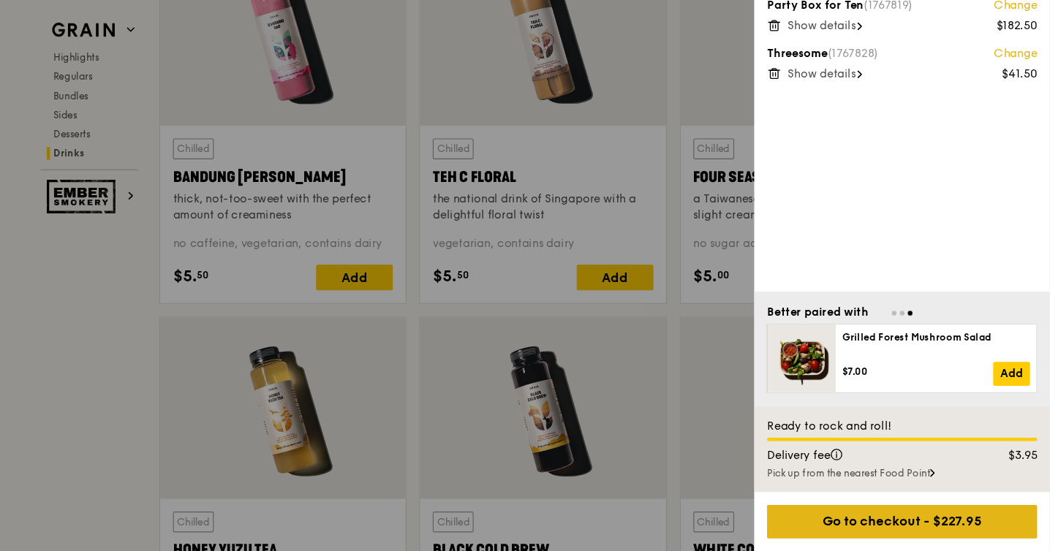
click at [895, 537] on div "Go to checkout - $227.95" at bounding box center [914, 524] width 247 height 31
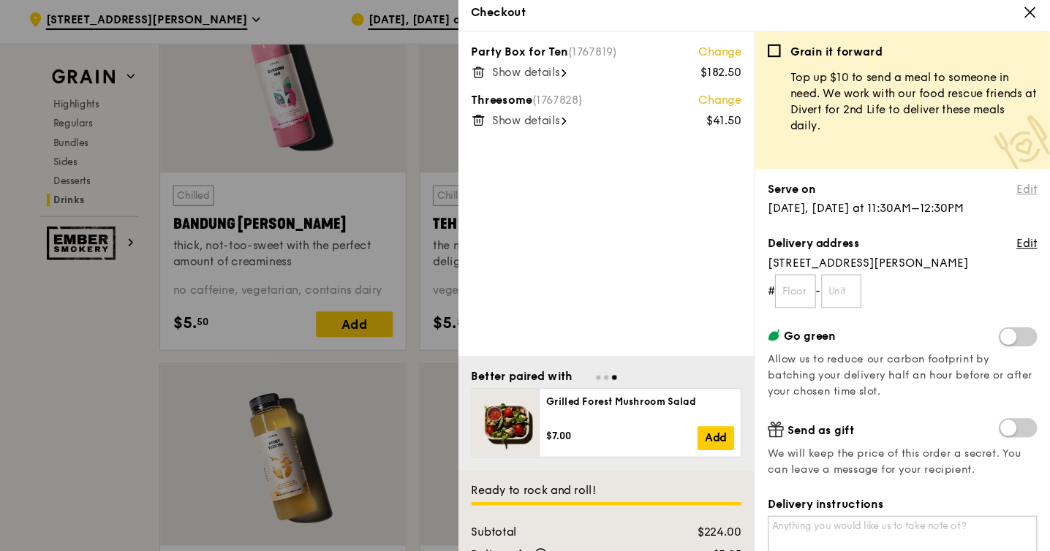
click at [1022, 176] on link "Edit" at bounding box center [1028, 177] width 19 height 15
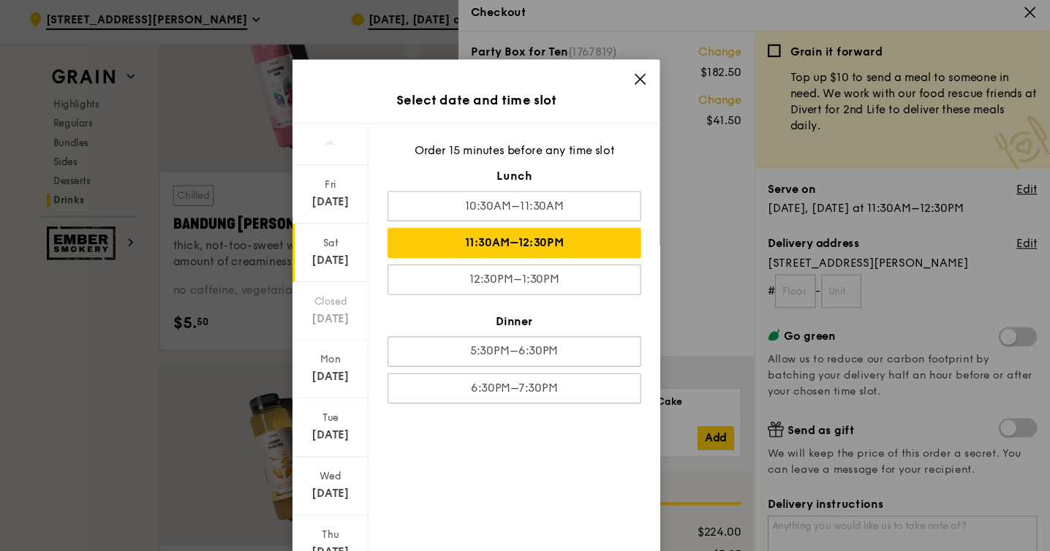
click at [548, 229] on div "11:30AM–12:30PM" at bounding box center [560, 227] width 232 height 28
click at [673, 79] on icon at bounding box center [675, 76] width 9 height 9
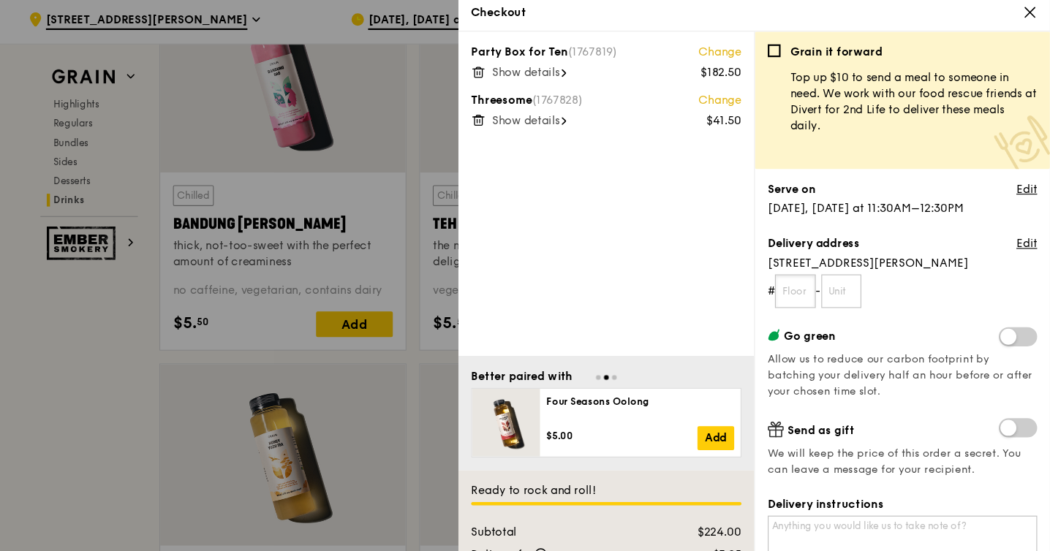
click at [830, 267] on input "text" at bounding box center [816, 270] width 37 height 31
type input "07"
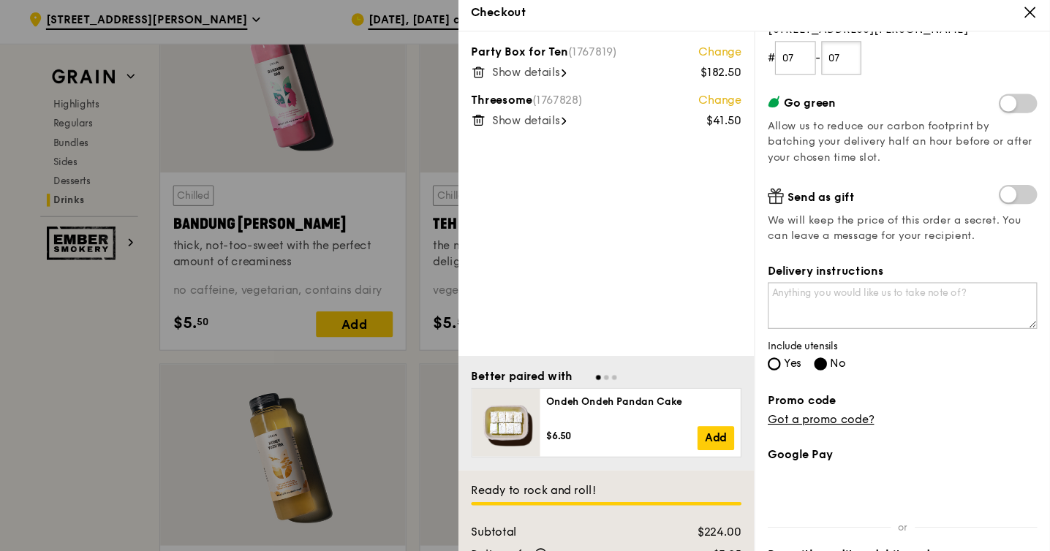
scroll to position [230, 0]
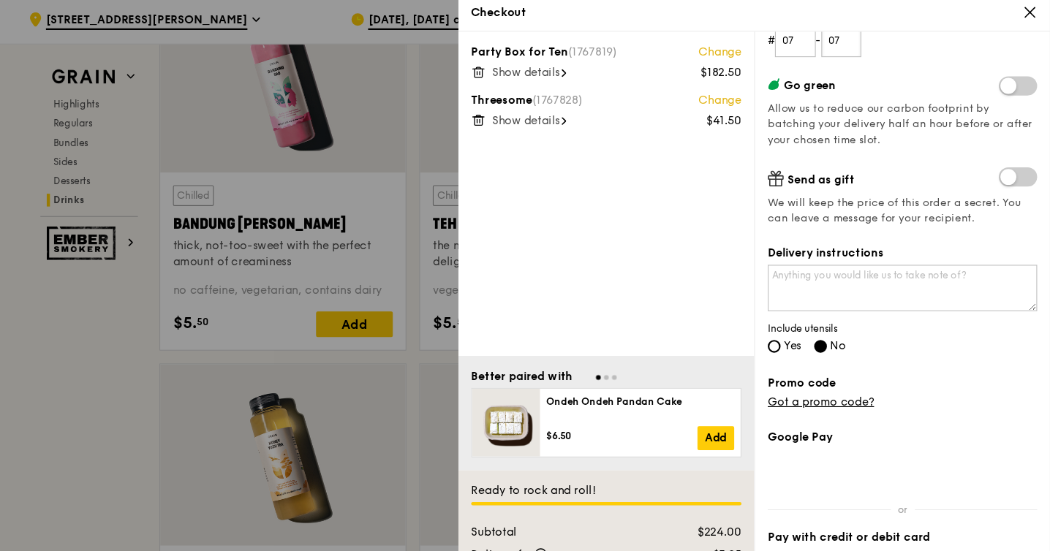
type input "07"
click at [804, 317] on label "Yes" at bounding box center [807, 322] width 31 height 12
click at [804, 317] on input "Yes" at bounding box center [798, 321] width 12 height 12
radio input "true"
radio input "false"
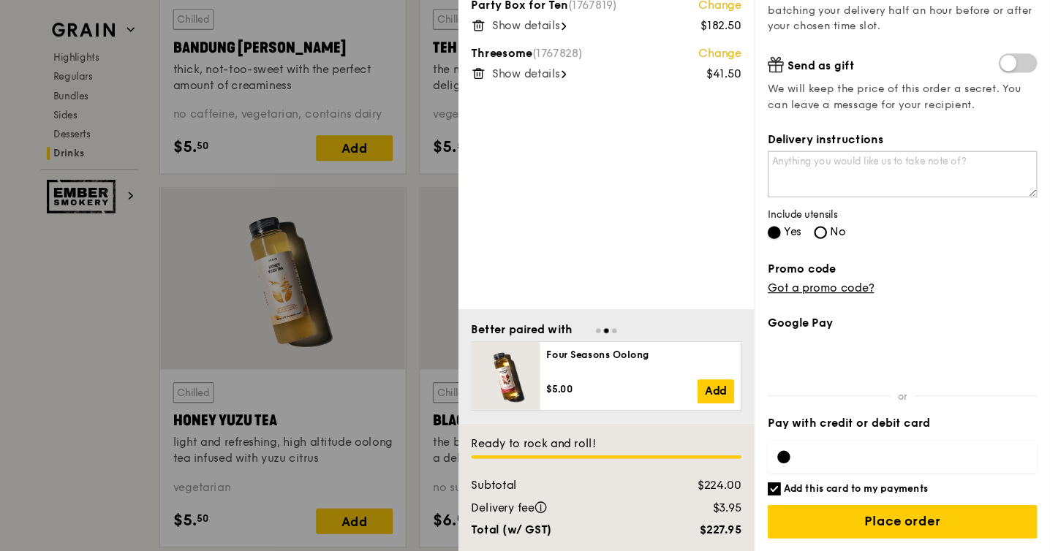
scroll to position [5322, 0]
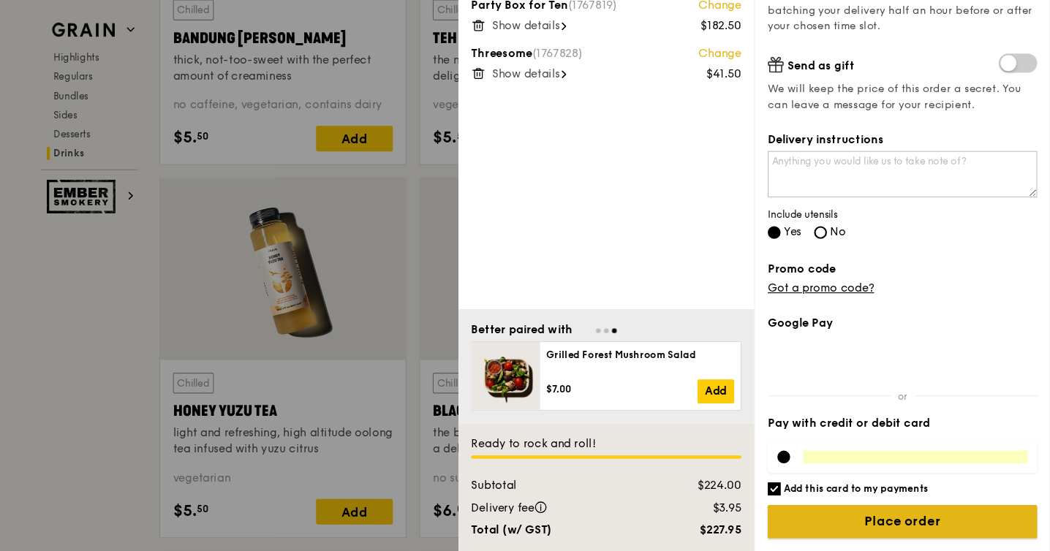
click at [991, 521] on input "Place order" at bounding box center [915, 524] width 246 height 31
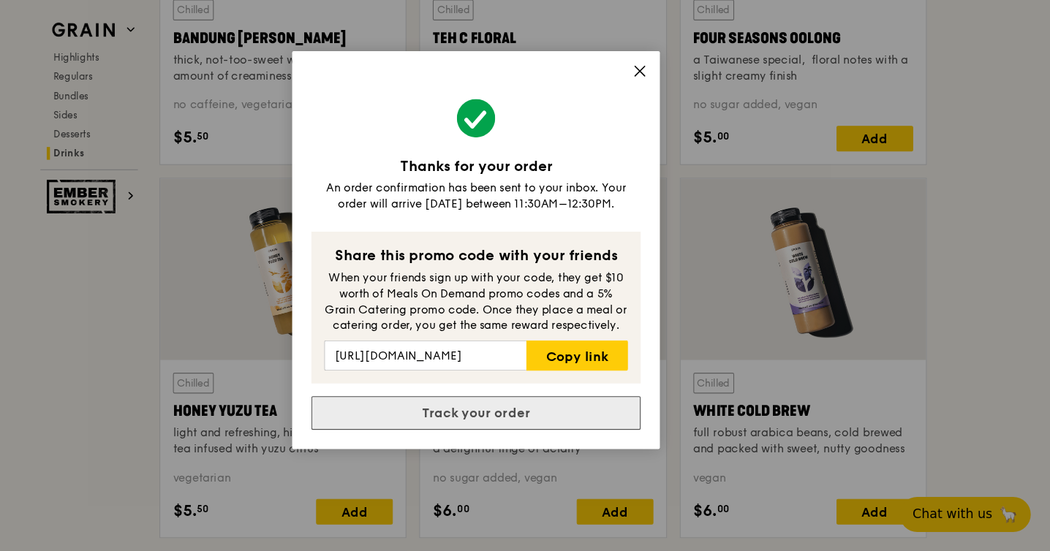
click at [575, 418] on link "Track your order" at bounding box center [524, 424] width 301 height 31
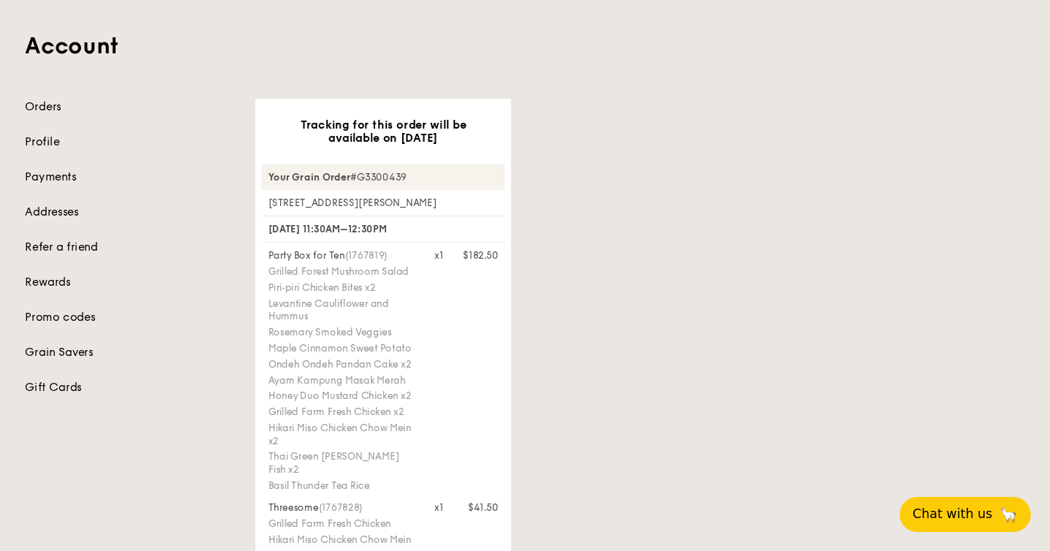
scroll to position [66, 0]
